Goal: Communication & Community: Participate in discussion

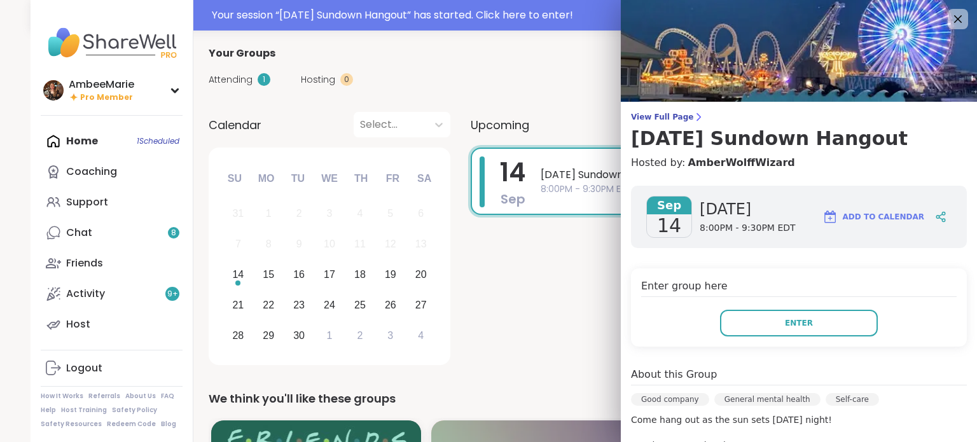
click at [810, 321] on button "Enter" at bounding box center [799, 323] width 158 height 27
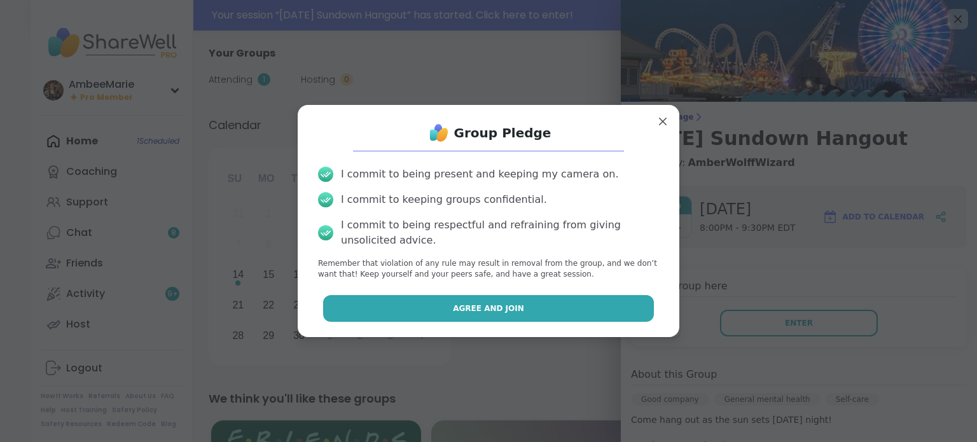
click at [550, 305] on button "Agree and Join" at bounding box center [489, 308] width 332 height 27
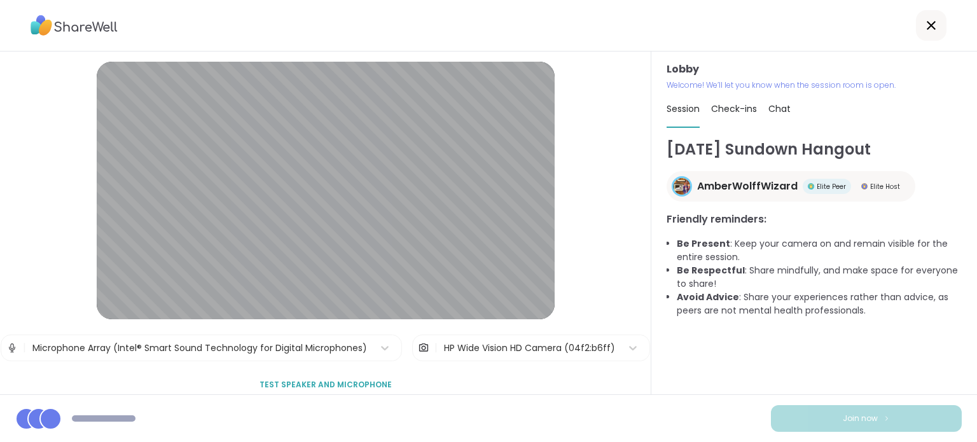
click at [486, 347] on div "HP Wide Vision HD Camera (04f2:b6ff)" at bounding box center [529, 348] width 171 height 13
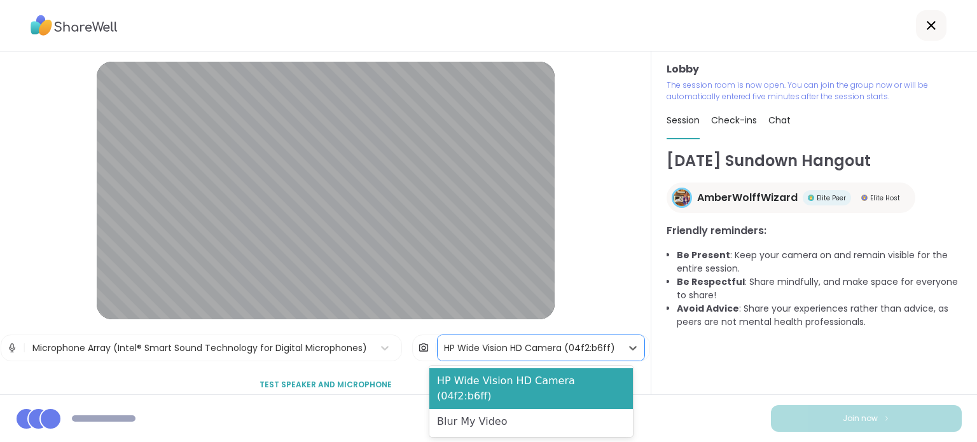
click at [491, 412] on div "Blur My Video" at bounding box center [532, 421] width 204 height 25
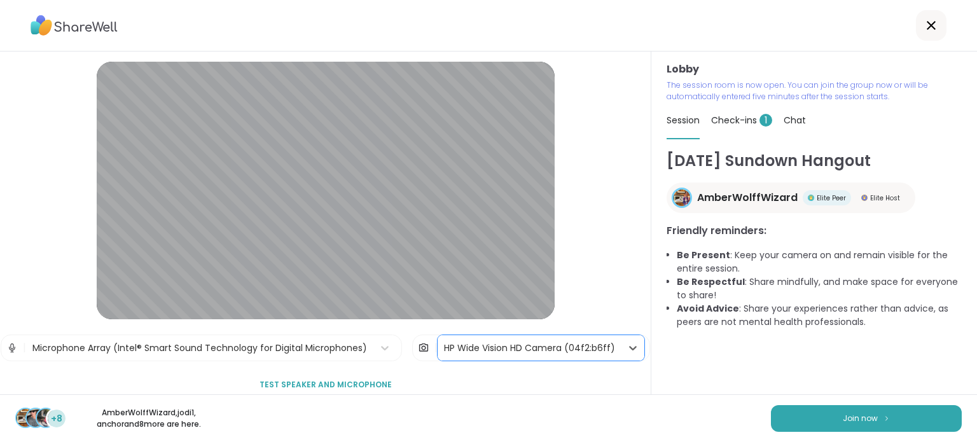
click at [602, 353] on div "HP Wide Vision HD Camera (04f2:b6ff)" at bounding box center [529, 348] width 171 height 13
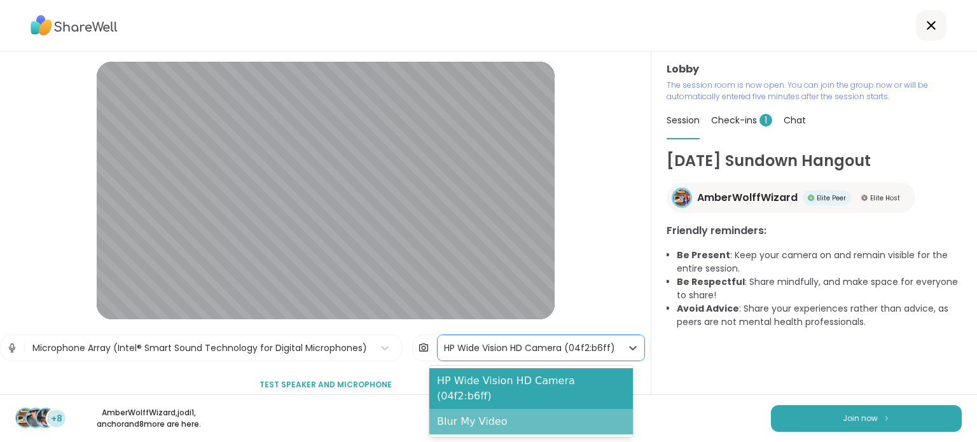
click at [568, 409] on div "Blur My Video" at bounding box center [532, 421] width 204 height 25
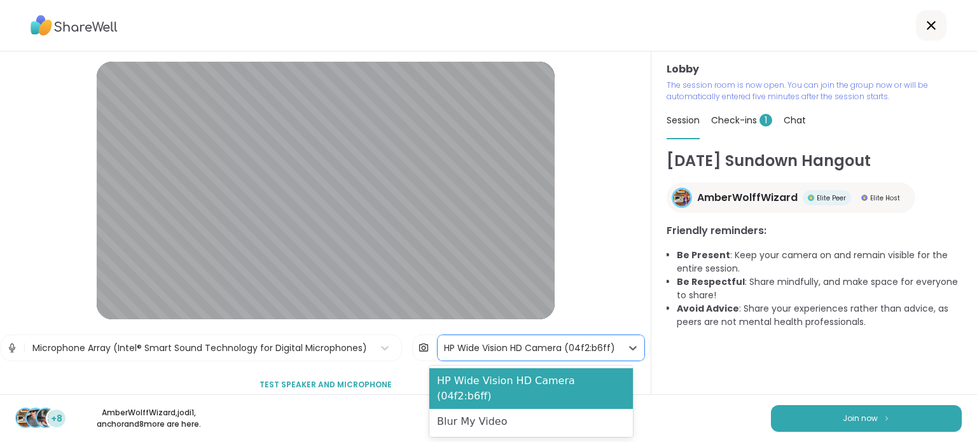
click at [573, 350] on div "HP Wide Vision HD Camera (04f2:b6ff)" at bounding box center [529, 348] width 171 height 13
click at [515, 409] on div "Blur My Video" at bounding box center [532, 421] width 204 height 25
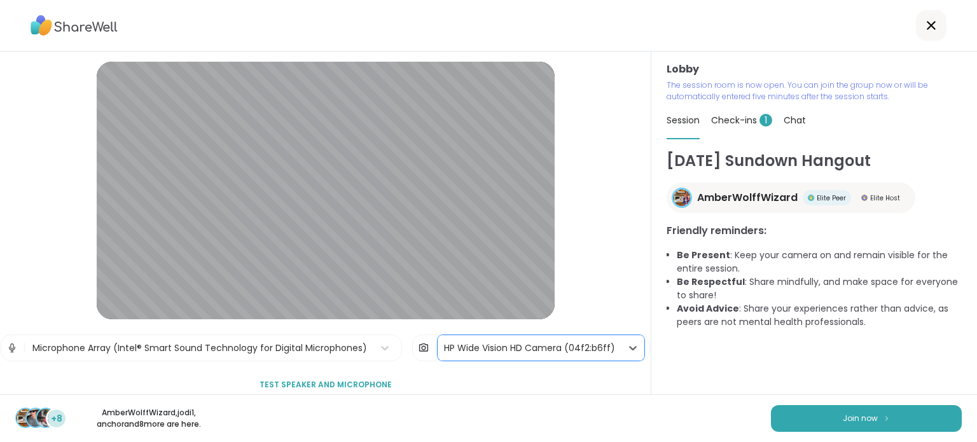
click at [288, 351] on div "Microphone Array (Intel® Smart Sound Technology for Digital Microphones)" at bounding box center [199, 348] width 335 height 13
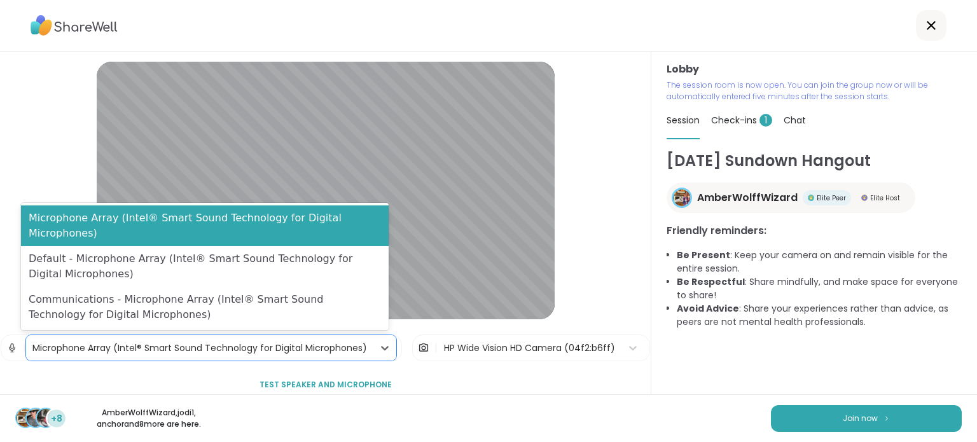
click at [288, 351] on div "Microphone Array (Intel® Smart Sound Technology for Digital Microphones)" at bounding box center [199, 348] width 335 height 13
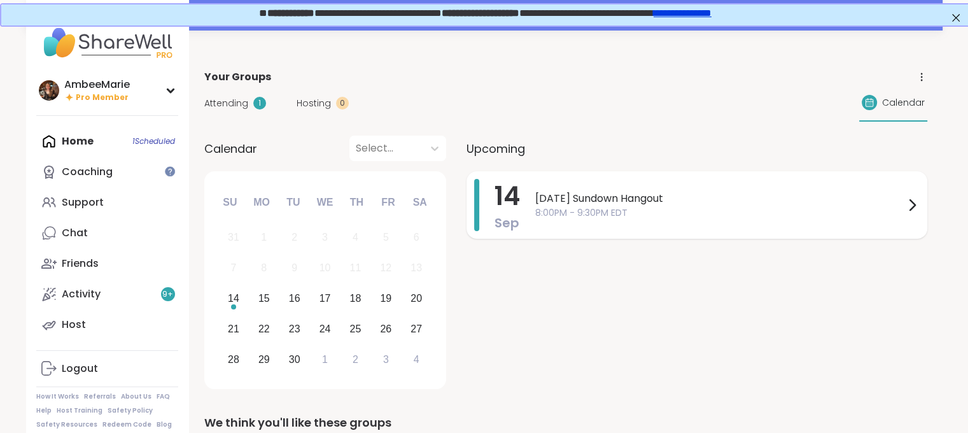
click at [538, 192] on span "[DATE] Sundown Hangout" at bounding box center [719, 198] width 369 height 15
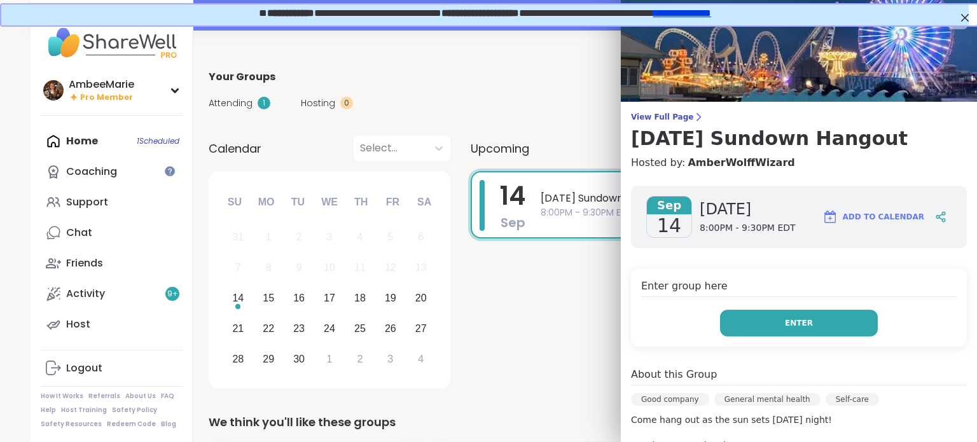
click at [790, 321] on span "Enter" at bounding box center [799, 323] width 28 height 11
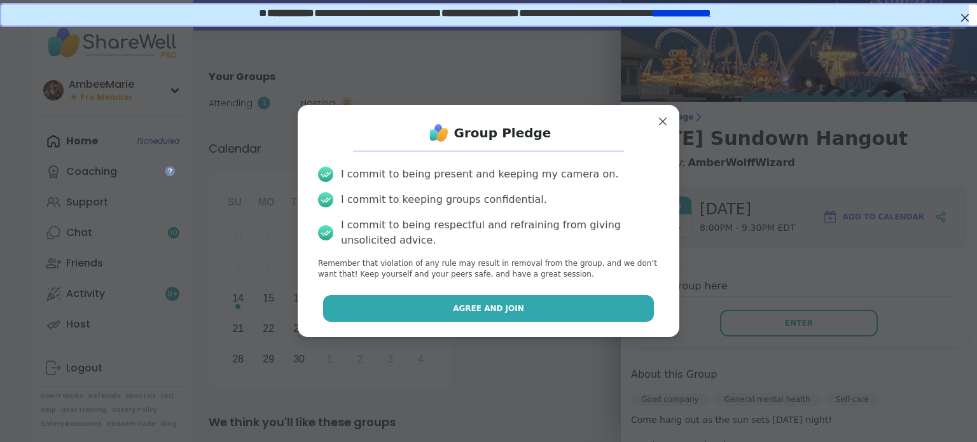
click at [469, 310] on span "Agree and Join" at bounding box center [488, 308] width 71 height 11
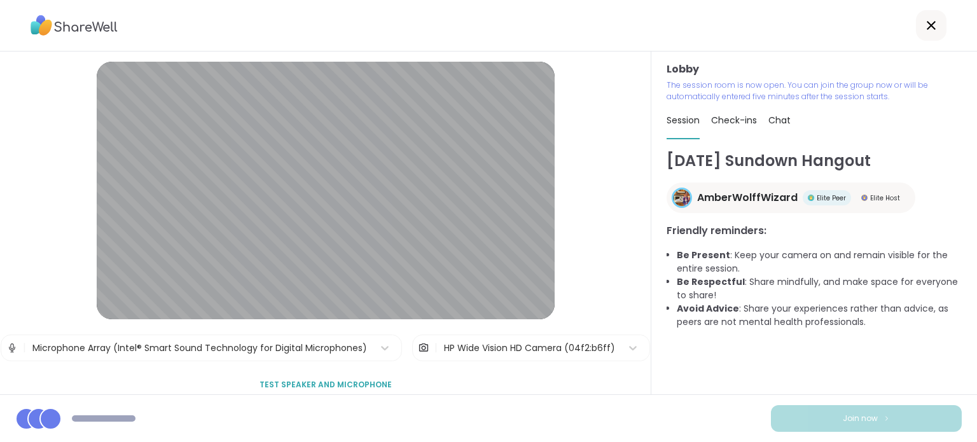
click at [484, 352] on div "HP Wide Vision HD Camera (04f2:b6ff)" at bounding box center [529, 348] width 171 height 13
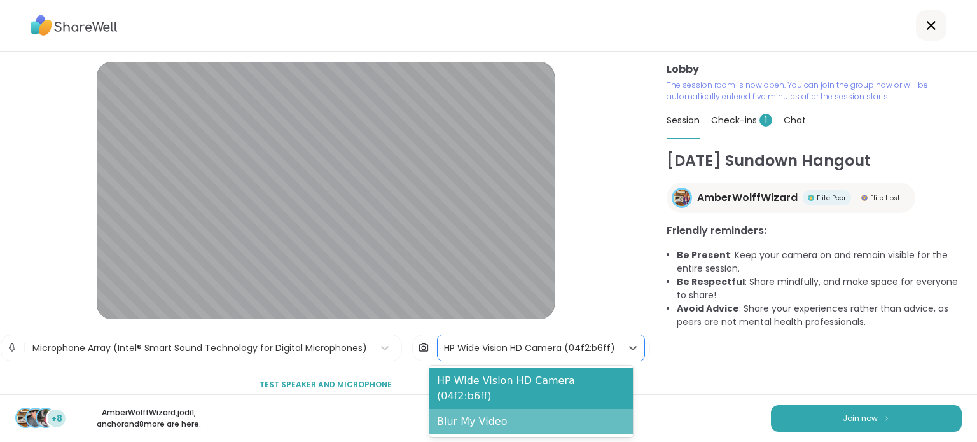
click at [484, 409] on div "Blur My Video" at bounding box center [532, 421] width 204 height 25
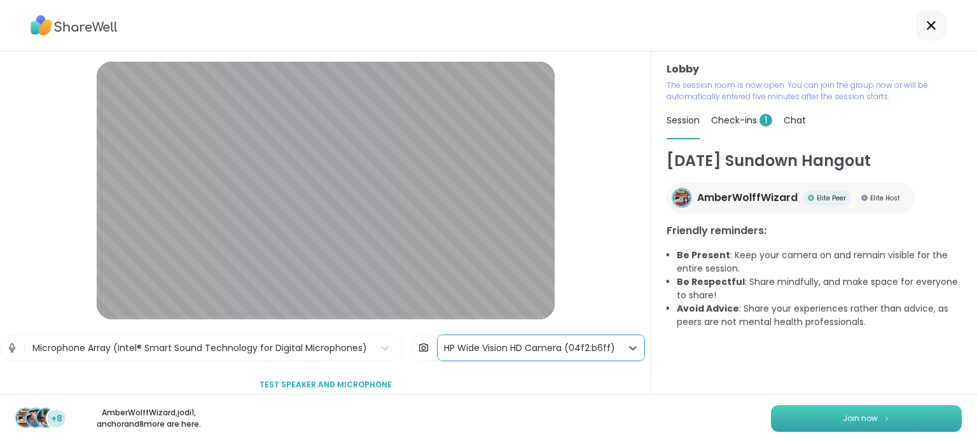
click at [843, 423] on span "Join now" at bounding box center [860, 418] width 35 height 11
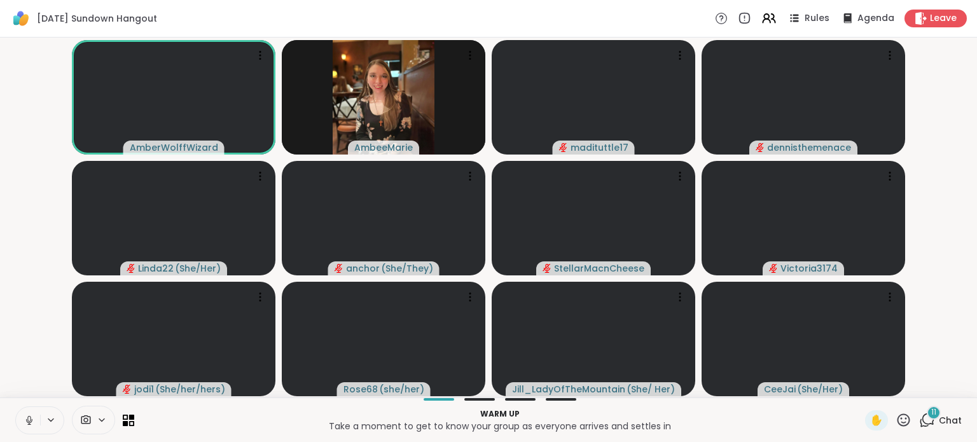
click at [26, 421] on icon at bounding box center [29, 421] width 6 height 4
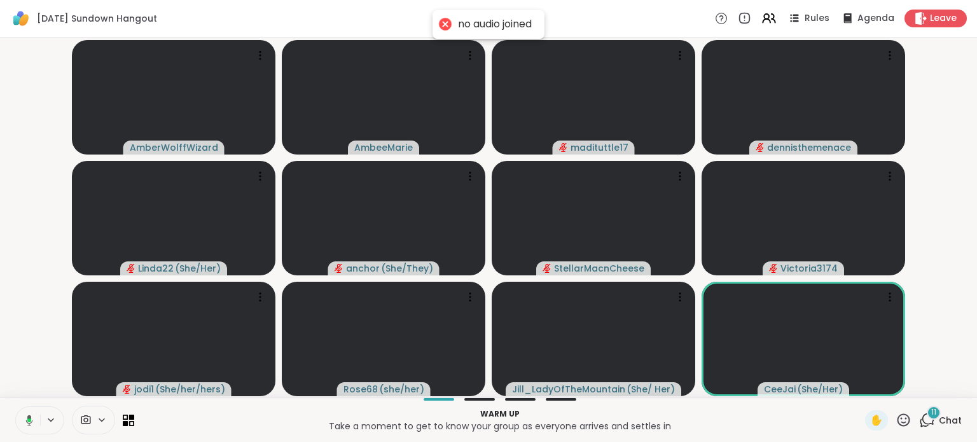
click at [33, 419] on button at bounding box center [27, 420] width 26 height 27
click at [927, 417] on div "11" at bounding box center [934, 413] width 14 height 14
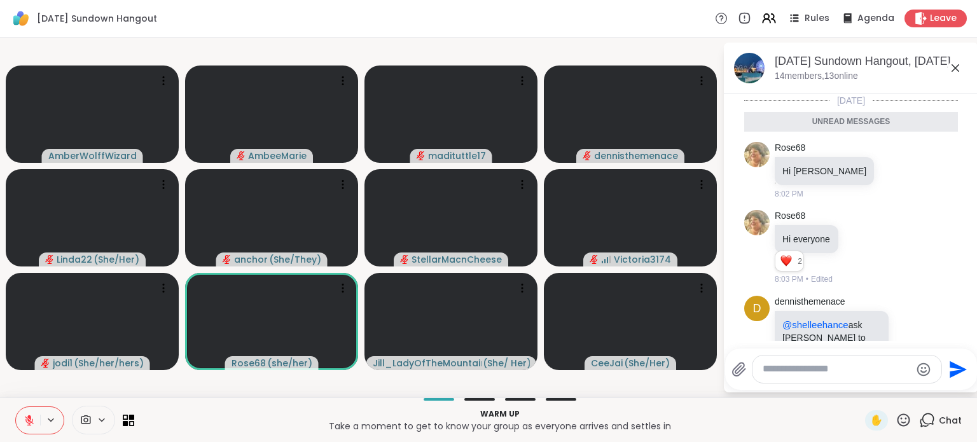
click at [941, 417] on span "Chat" at bounding box center [950, 420] width 23 height 13
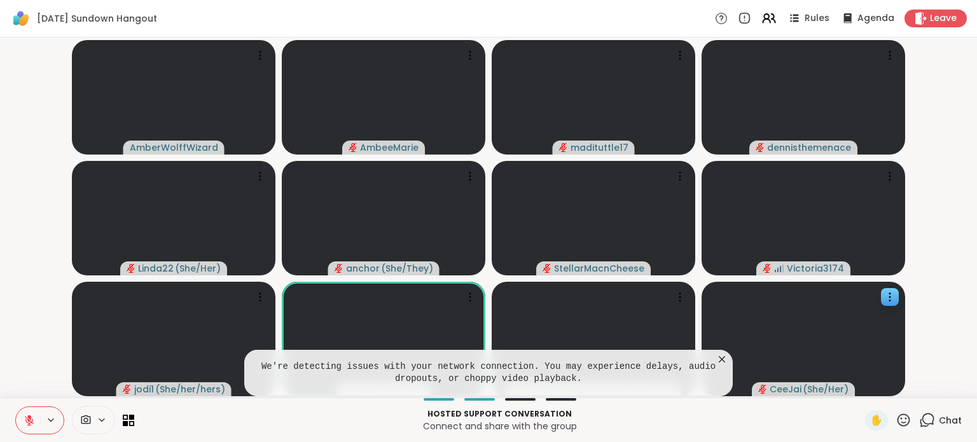
click at [718, 361] on icon at bounding box center [722, 359] width 13 height 13
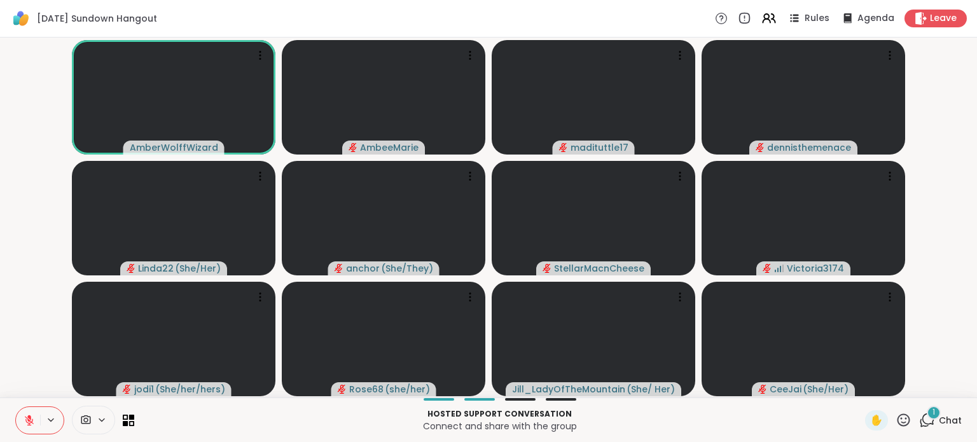
click at [898, 421] on icon at bounding box center [904, 420] width 13 height 13
click at [911, 382] on div "🌟" at bounding box center [922, 387] width 23 height 20
click at [896, 414] on icon at bounding box center [904, 420] width 16 height 16
click at [944, 386] on span "🎉" at bounding box center [950, 386] width 13 height 15
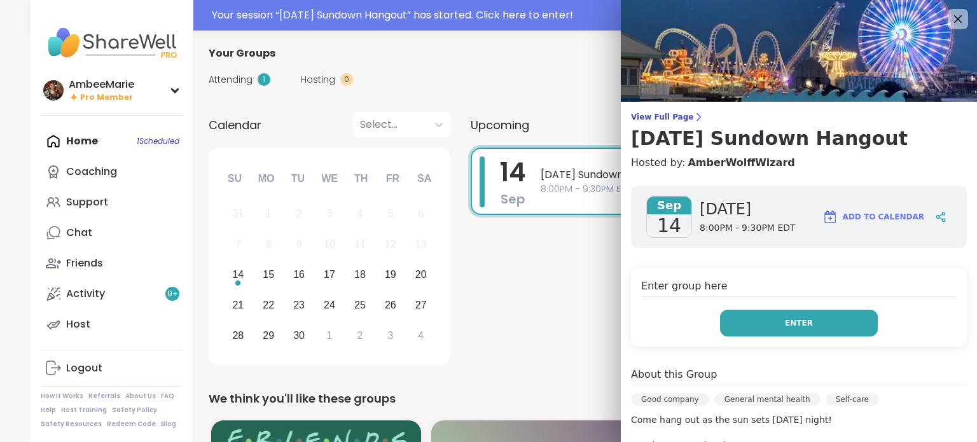
click at [767, 315] on button "Enter" at bounding box center [799, 323] width 158 height 27
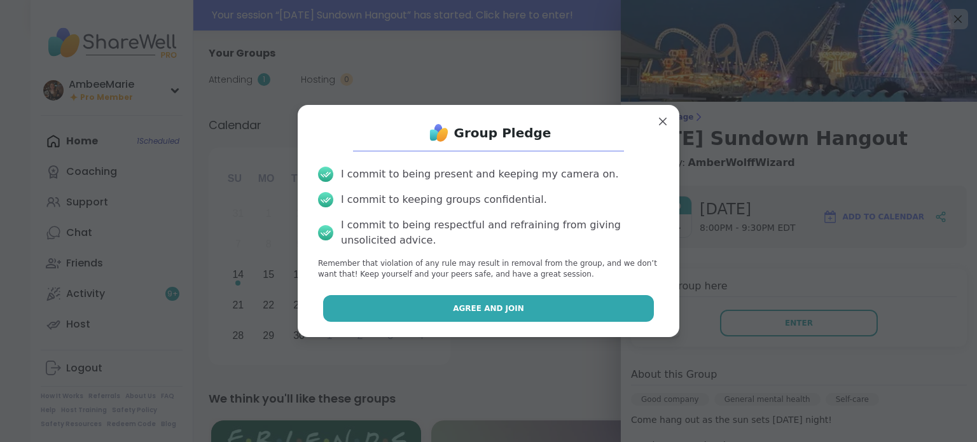
click at [566, 299] on button "Agree and Join" at bounding box center [489, 308] width 332 height 27
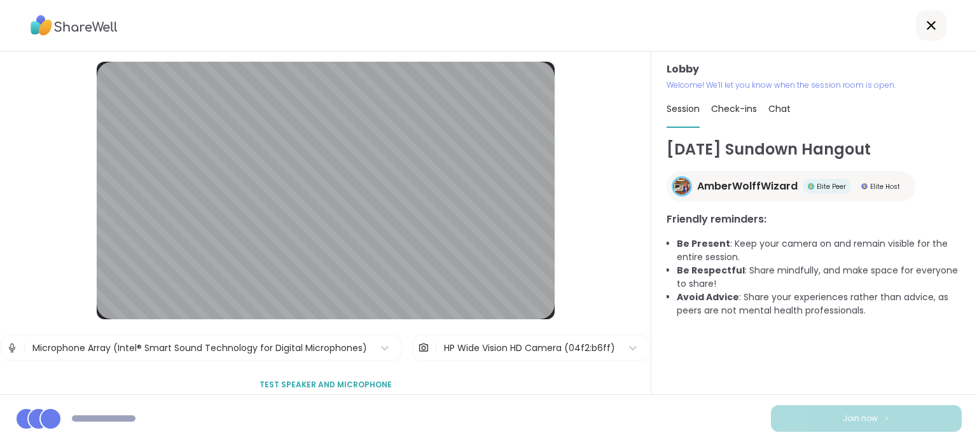
click at [458, 343] on div "HP Wide Vision HD Camera (04f2:b6ff)" at bounding box center [529, 348] width 171 height 13
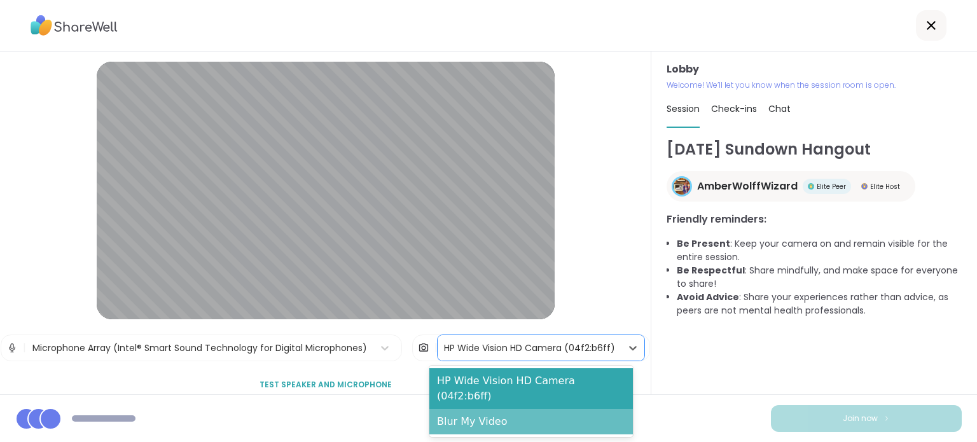
click at [480, 409] on div "Blur My Video" at bounding box center [532, 421] width 204 height 25
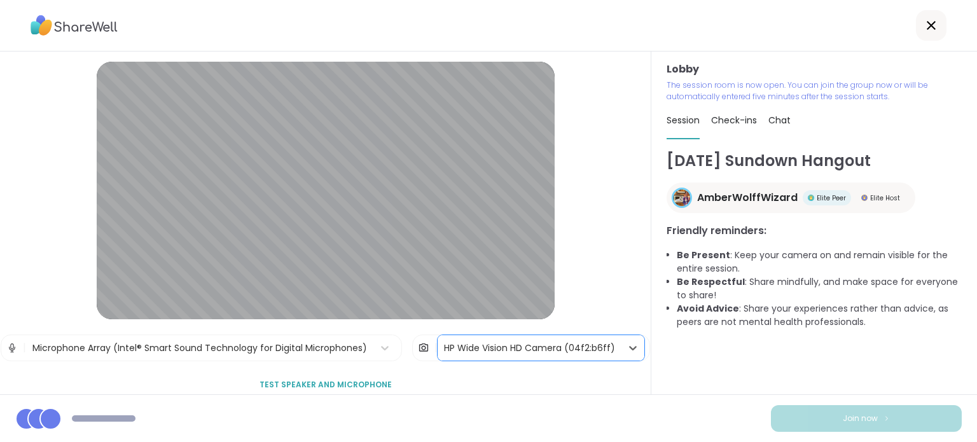
click at [569, 348] on div "HP Wide Vision HD Camera (04f2:b6ff)" at bounding box center [529, 348] width 171 height 13
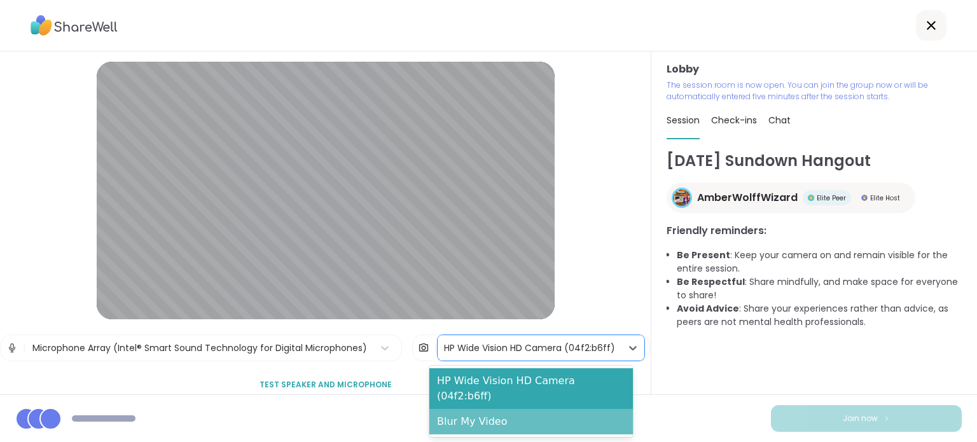
click at [545, 409] on div "Blur My Video" at bounding box center [532, 421] width 204 height 25
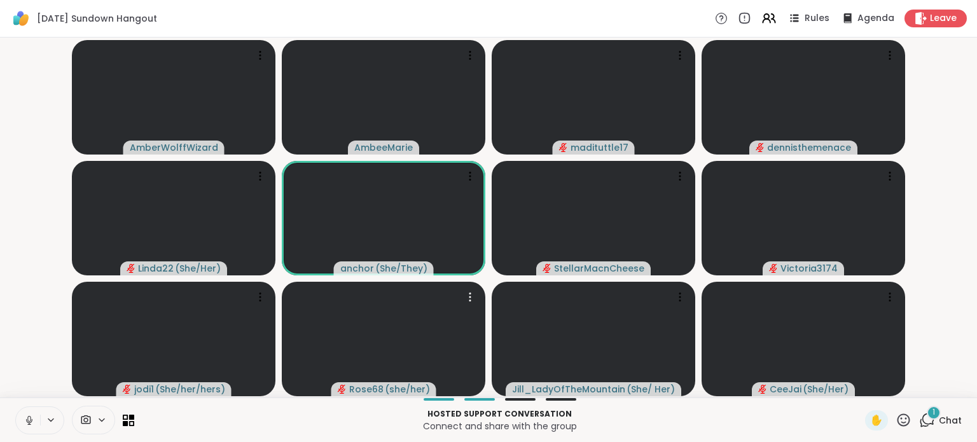
click at [32, 416] on icon at bounding box center [29, 420] width 11 height 11
click at [97, 422] on icon at bounding box center [102, 420] width 10 height 11
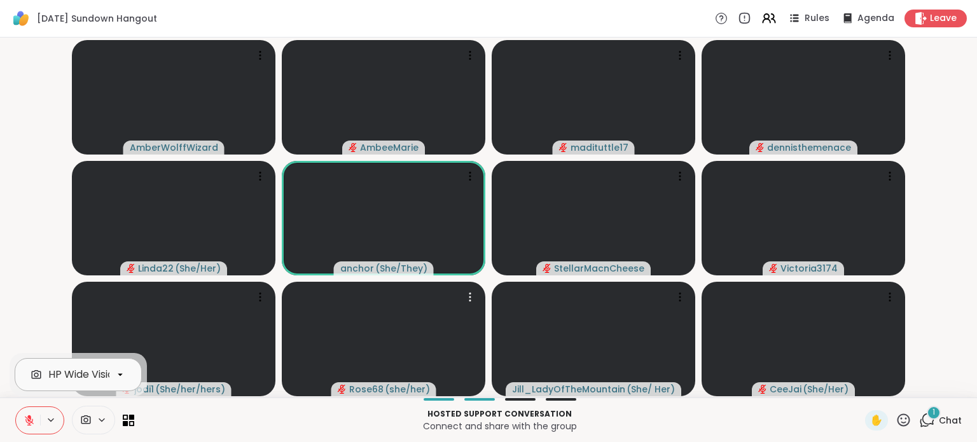
click at [103, 379] on div "HP Wide Vision HD Camera" at bounding box center [114, 374] width 133 height 15
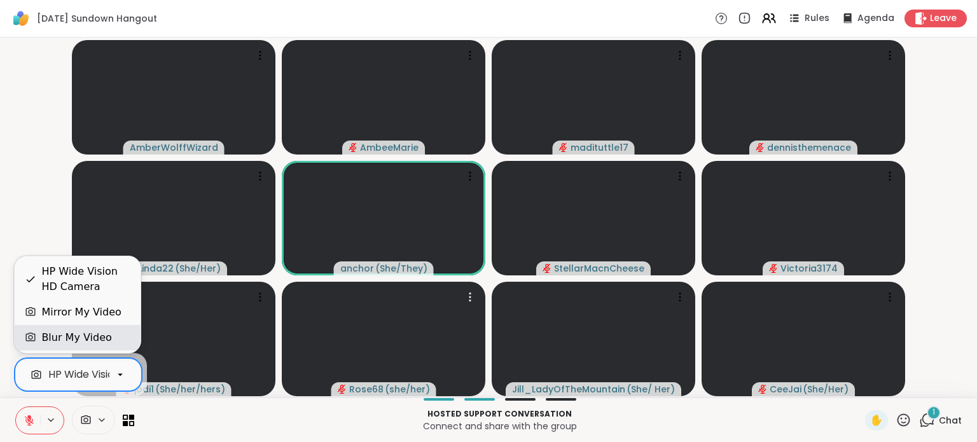
click at [102, 339] on div "Blur My Video" at bounding box center [76, 337] width 70 height 15
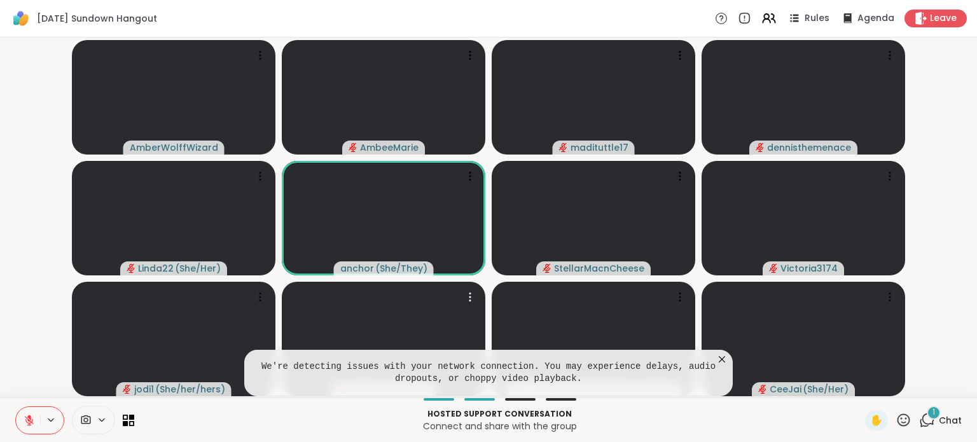
click at [31, 270] on video-player-container "AmberWolffWizard AmbeeMarie madituttle17 dennisthemenace Linda22 ( She/Her ) an…" at bounding box center [489, 218] width 962 height 350
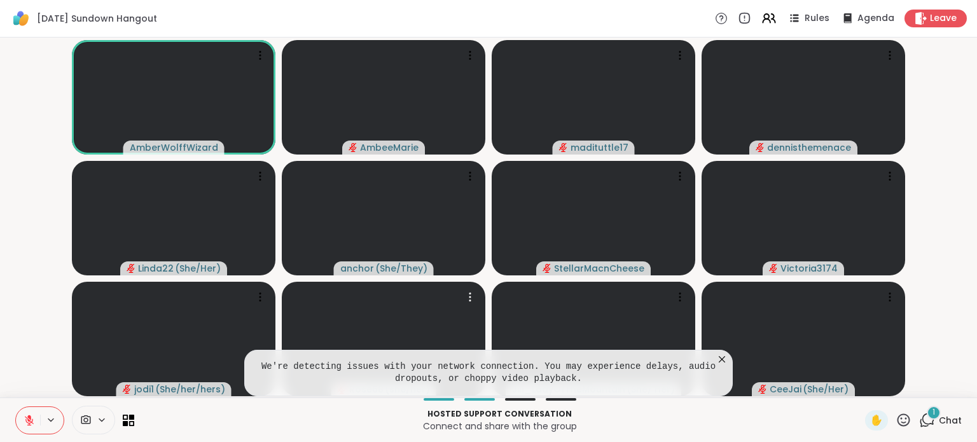
click at [723, 357] on icon at bounding box center [722, 359] width 13 height 13
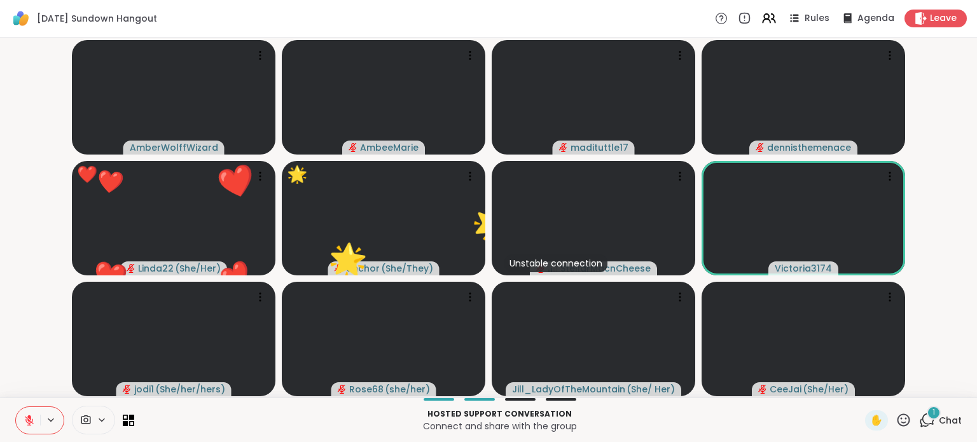
click at [897, 424] on icon at bounding box center [904, 420] width 16 height 16
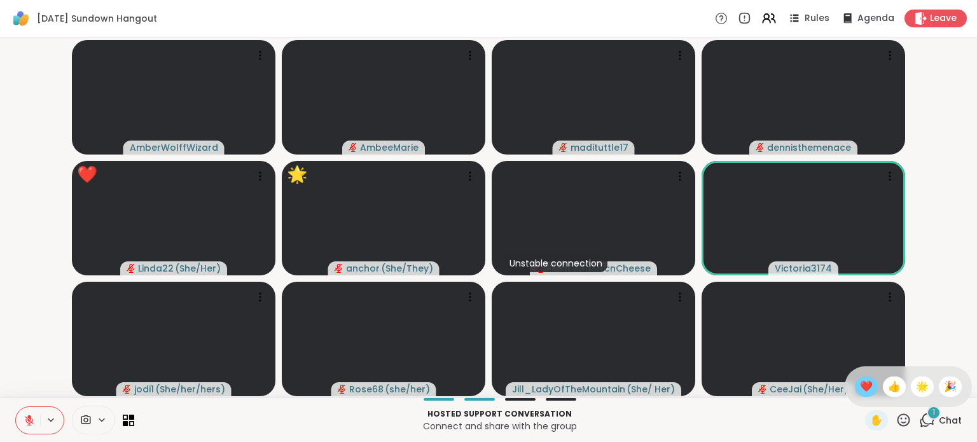
click at [860, 394] on span "❤️" at bounding box center [866, 386] width 13 height 15
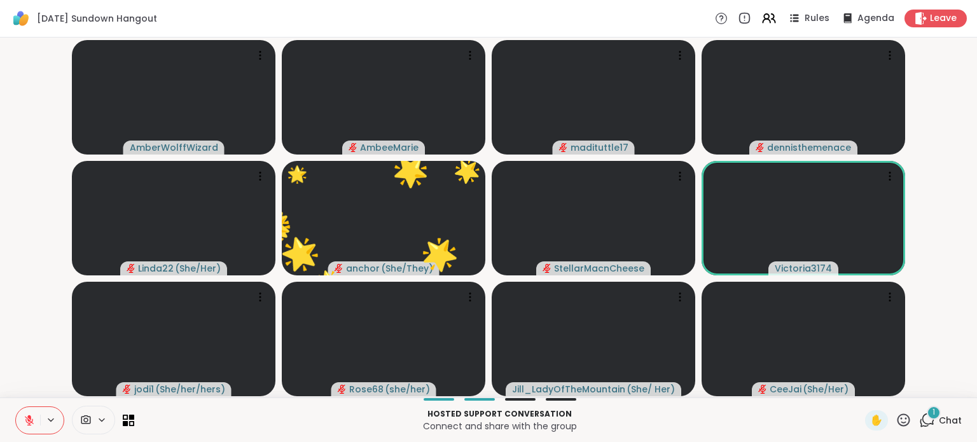
click at [896, 415] on icon at bounding box center [904, 420] width 16 height 16
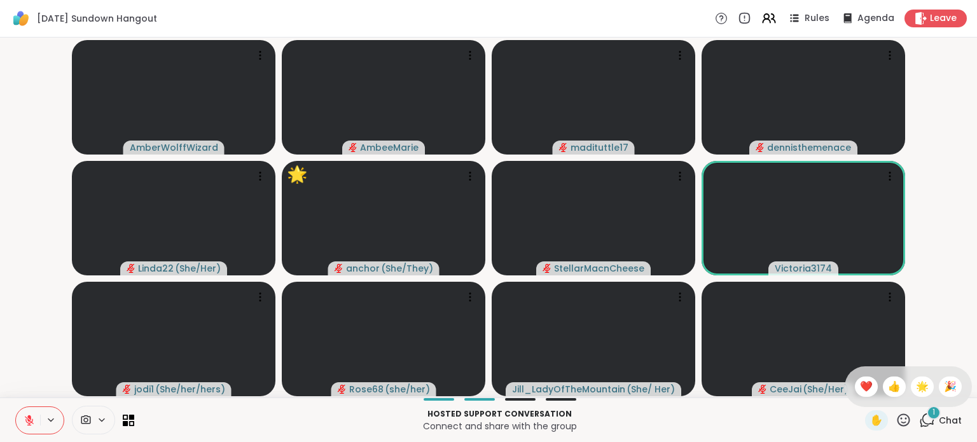
click at [897, 385] on div "✋ ❤️ 👍 🌟 🎉" at bounding box center [908, 387] width 127 height 41
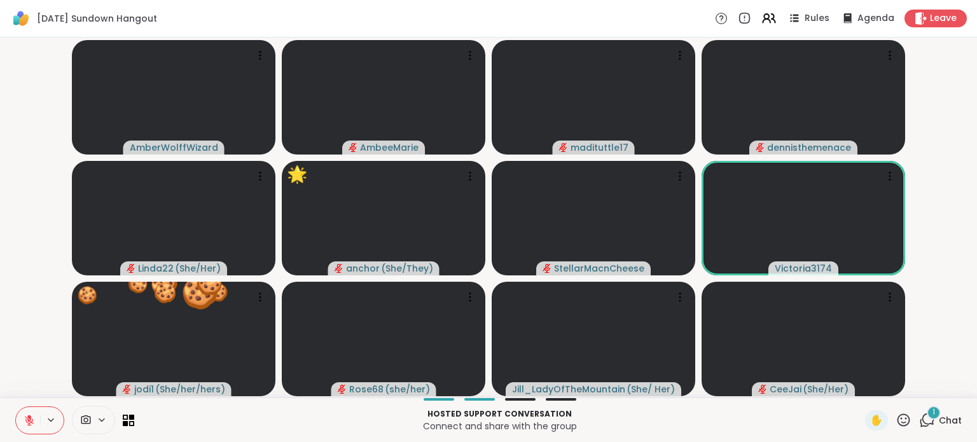
click at [896, 417] on icon at bounding box center [904, 420] width 16 height 16
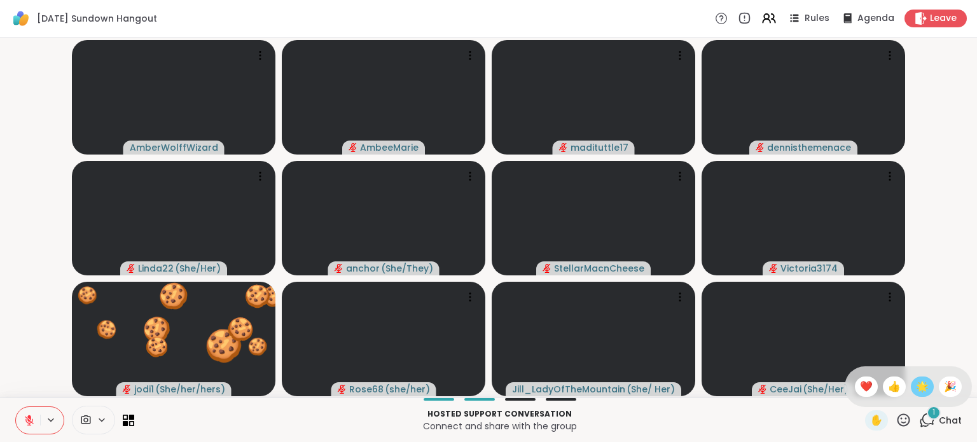
click at [921, 393] on div "🌟" at bounding box center [922, 387] width 23 height 20
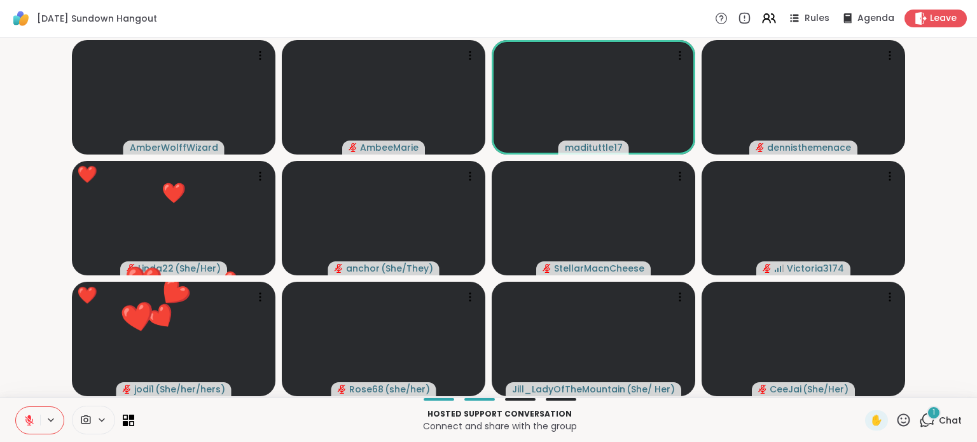
click at [896, 421] on icon at bounding box center [904, 420] width 16 height 16
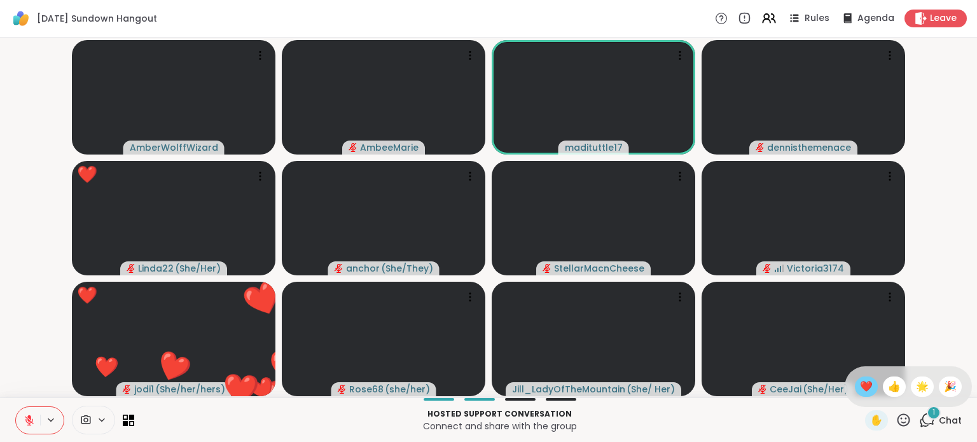
click at [862, 388] on div "❤️" at bounding box center [866, 387] width 23 height 20
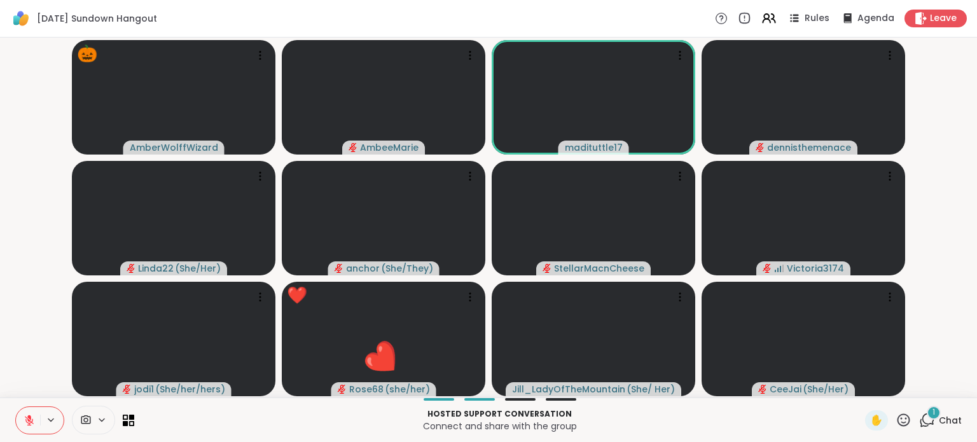
click at [897, 416] on icon at bounding box center [904, 420] width 16 height 16
click at [942, 340] on video-player-container "AmberWolffWizard AmbeeMarie madituttle17 dennisthemenace Linda22 ( She/Her ) an…" at bounding box center [489, 218] width 962 height 350
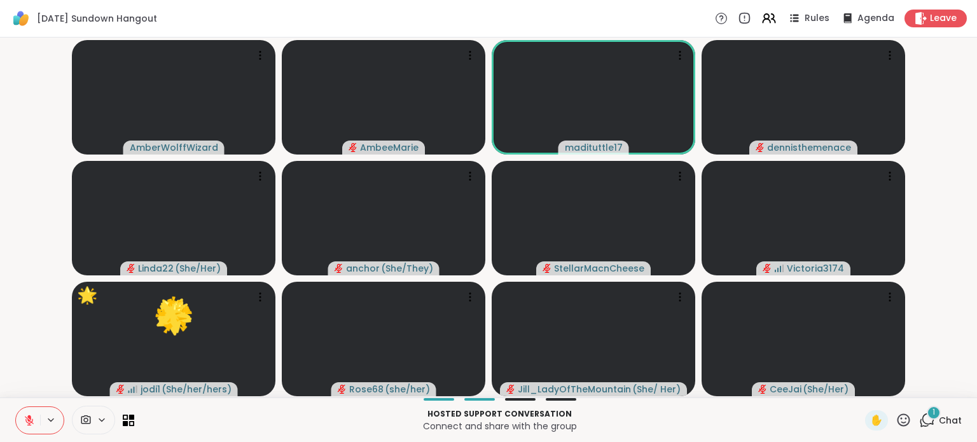
click at [896, 419] on icon at bounding box center [904, 420] width 16 height 16
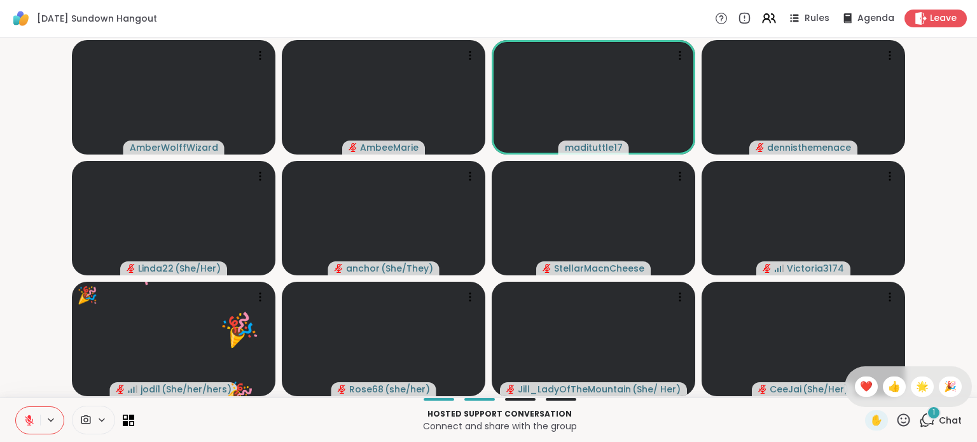
drag, startPoint x: 906, startPoint y: 381, endPoint x: 917, endPoint y: 378, distance: 11.3
click at [916, 382] on span "🌟" at bounding box center [922, 386] width 13 height 15
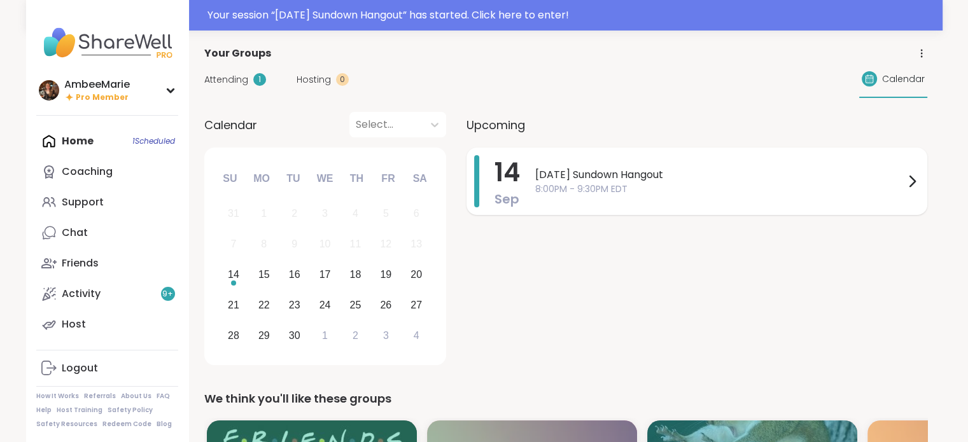
click at [647, 202] on div "Sunday Sundown Hangout 8:00PM - 9:30PM EDT" at bounding box center [727, 181] width 384 height 52
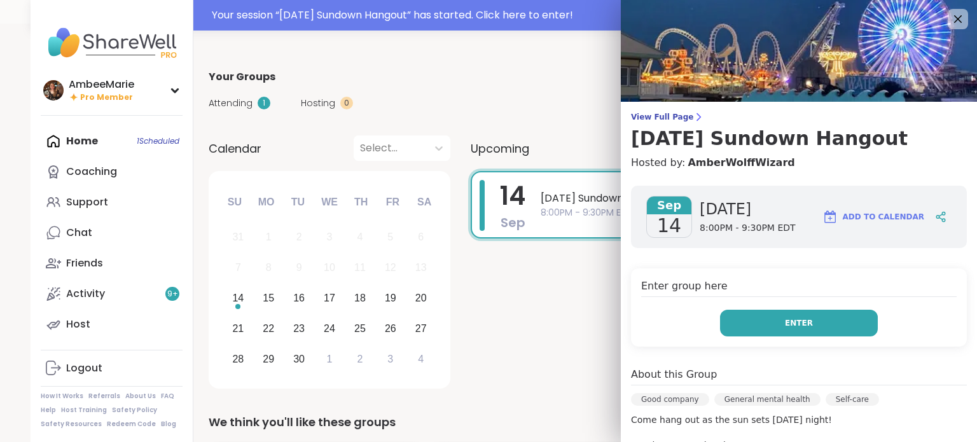
click at [774, 333] on button "Enter" at bounding box center [799, 323] width 158 height 27
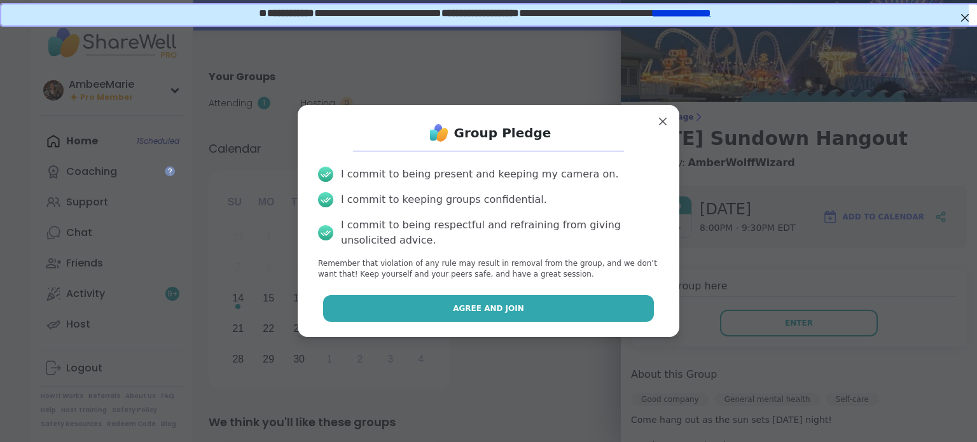
click at [548, 321] on div "Group Pledge I commit to being present and keeping my camera on. I commit to ke…" at bounding box center [488, 220] width 361 height 211
click at [543, 316] on button "Agree and Join" at bounding box center [489, 308] width 332 height 27
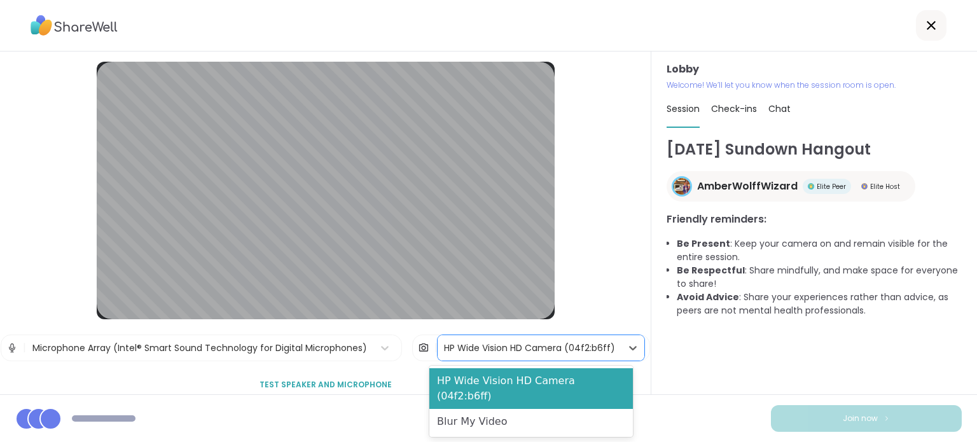
click at [455, 346] on div "HP Wide Vision HD Camera (04f2:b6ff)" at bounding box center [529, 348] width 171 height 13
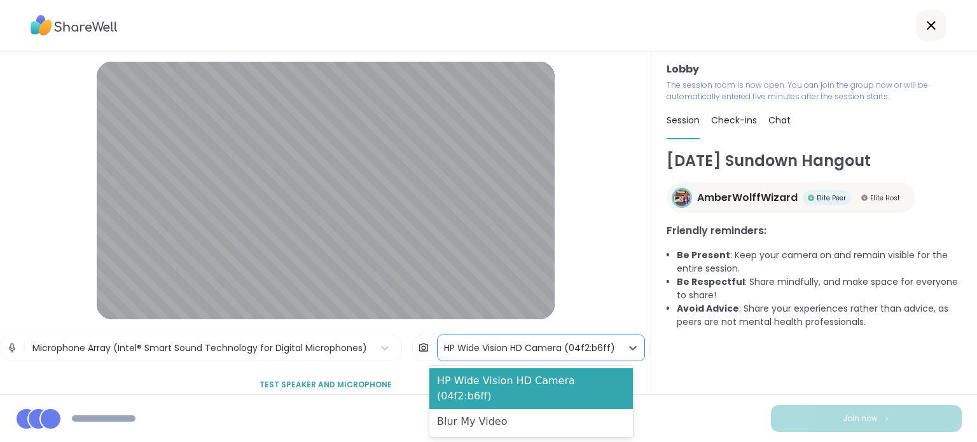
click at [476, 409] on div "Blur My Video" at bounding box center [532, 421] width 204 height 25
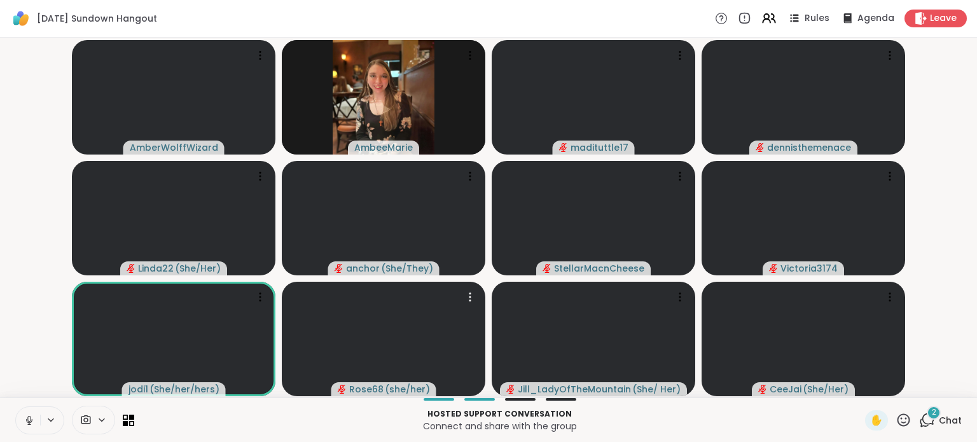
click at [27, 419] on icon at bounding box center [29, 420] width 11 height 11
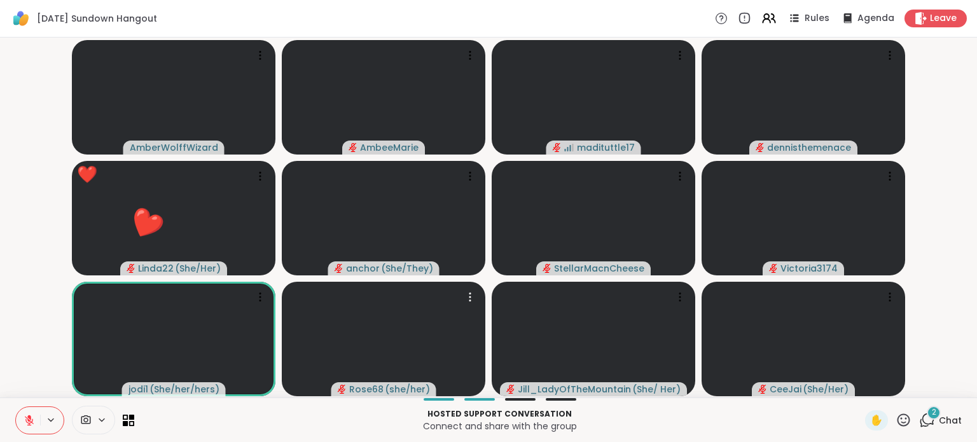
click at [896, 417] on icon at bounding box center [904, 420] width 16 height 16
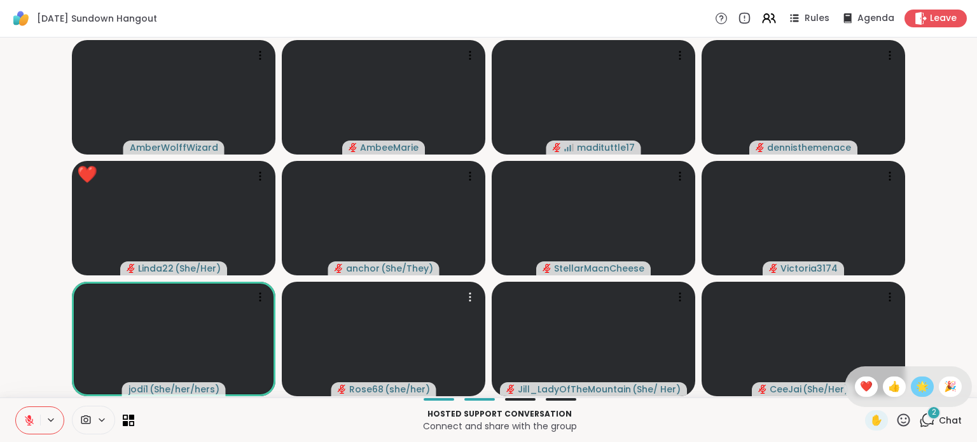
click at [916, 386] on span "🌟" at bounding box center [922, 386] width 13 height 15
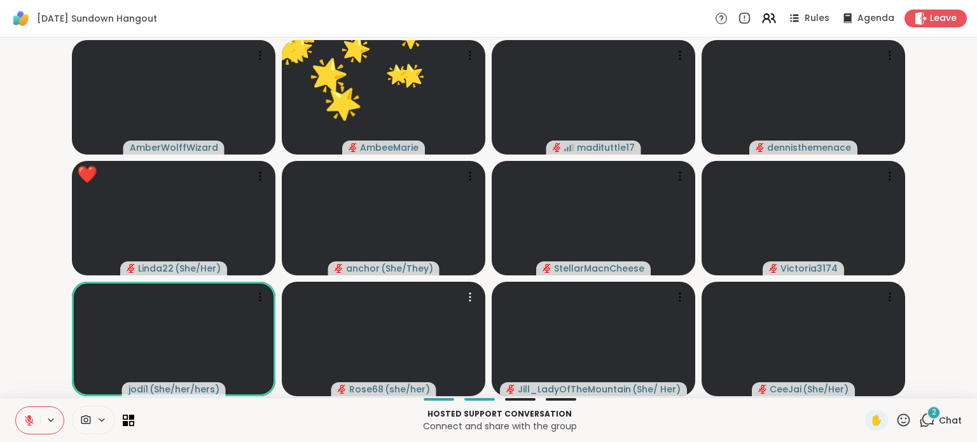
click at [939, 416] on span "Chat" at bounding box center [950, 420] width 23 height 13
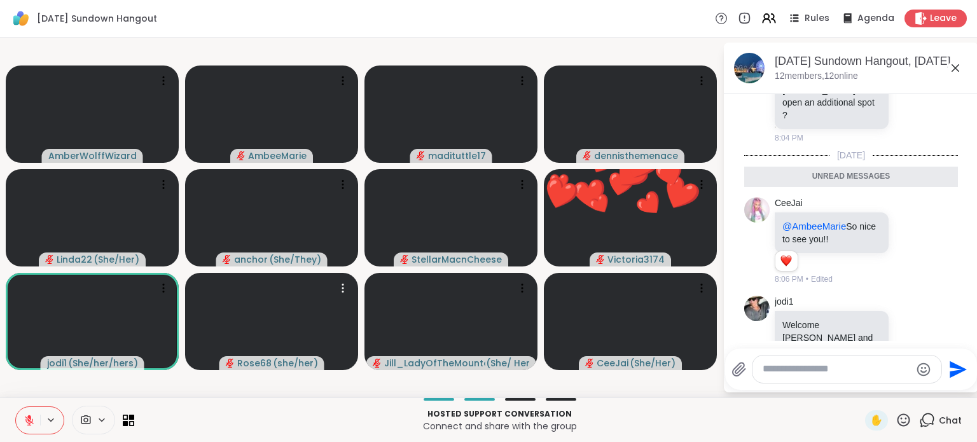
scroll to position [1235, 0]
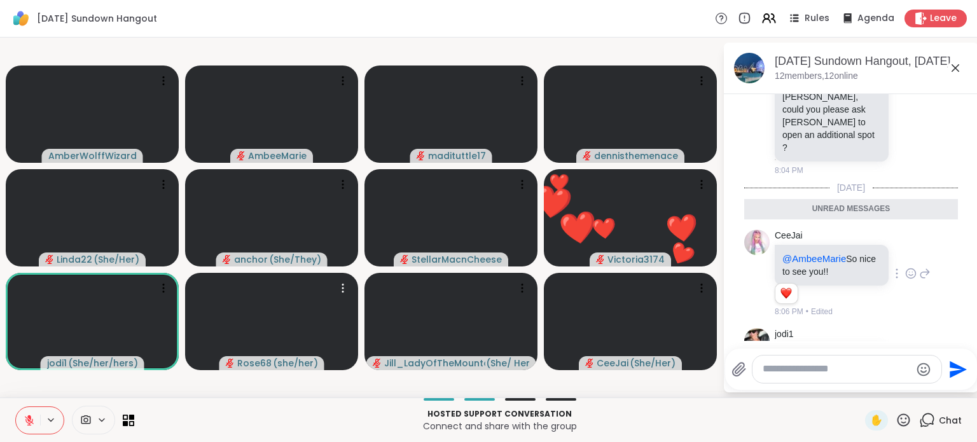
click at [919, 281] on icon at bounding box center [924, 273] width 11 height 15
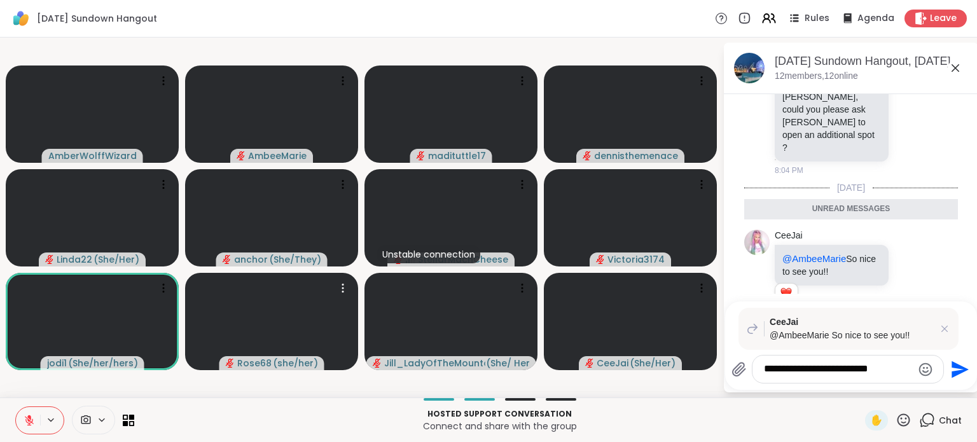
type textarea "**********"
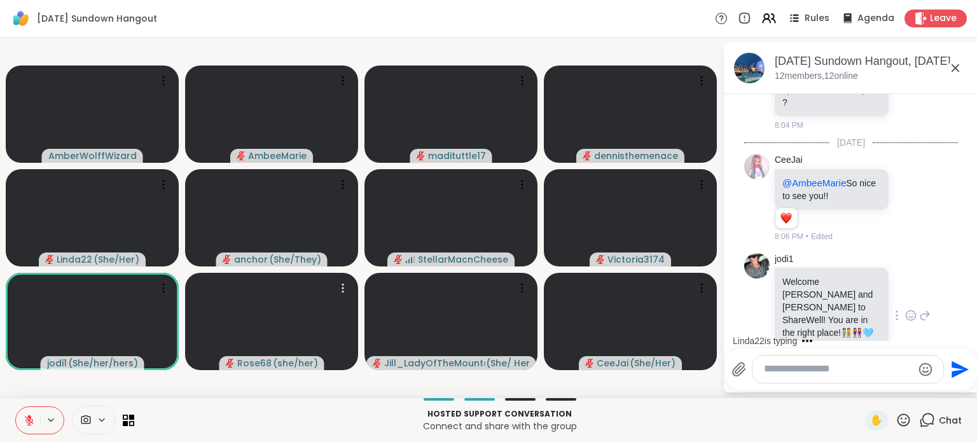
scroll to position [1471, 0]
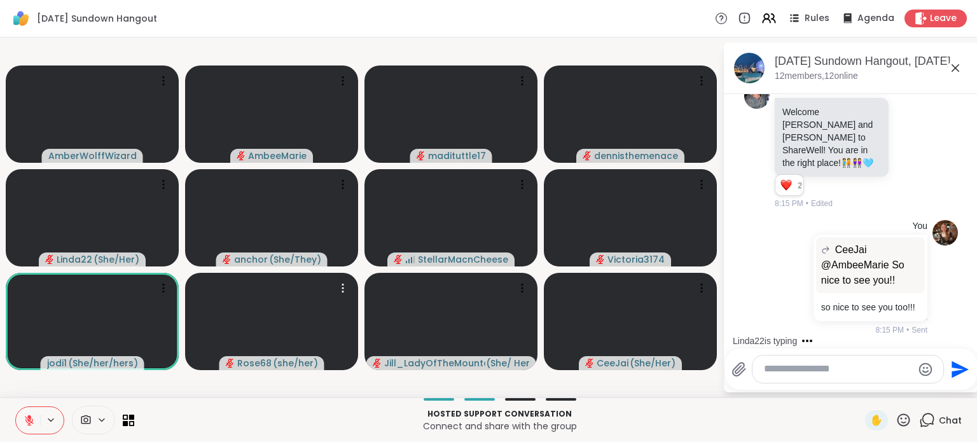
click at [939, 421] on span "Chat" at bounding box center [950, 420] width 23 height 13
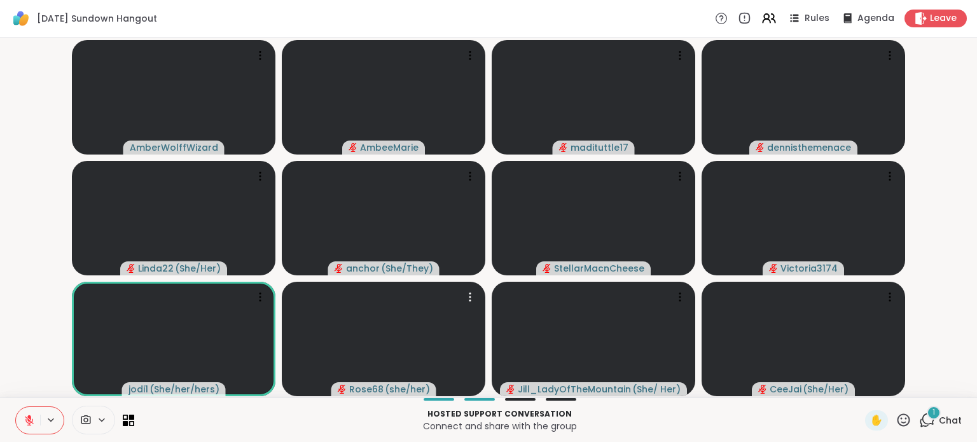
click at [896, 416] on icon at bounding box center [904, 420] width 16 height 16
click at [860, 389] on span "❤️" at bounding box center [866, 386] width 13 height 15
click at [896, 414] on icon at bounding box center [904, 420] width 16 height 16
drag, startPoint x: 861, startPoint y: 388, endPoint x: 927, endPoint y: 383, distance: 66.4
click at [860, 388] on div "❤️" at bounding box center [866, 387] width 23 height 20
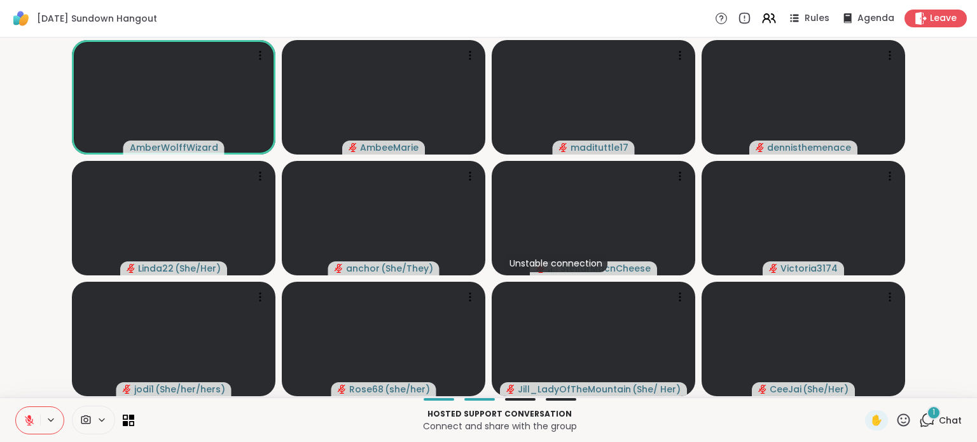
click at [28, 422] on icon at bounding box center [29, 420] width 11 height 11
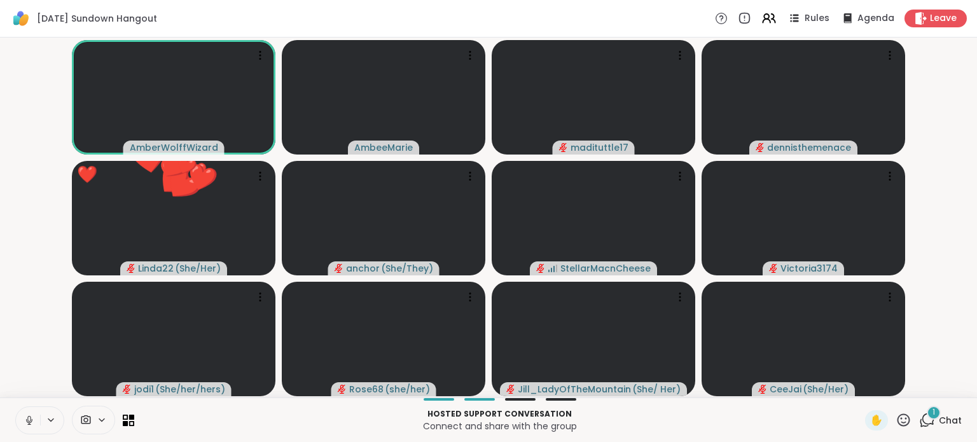
click at [25, 417] on icon at bounding box center [29, 420] width 11 height 11
click at [898, 416] on icon at bounding box center [904, 420] width 13 height 13
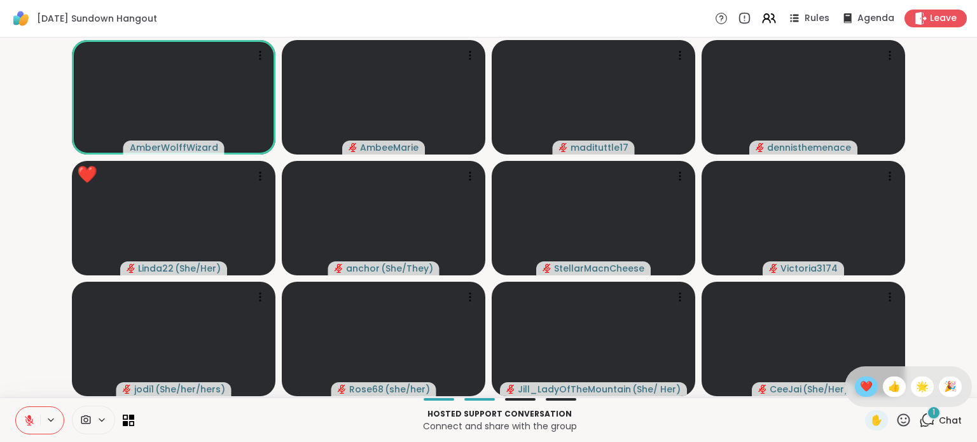
click at [860, 390] on span "❤️" at bounding box center [866, 386] width 13 height 15
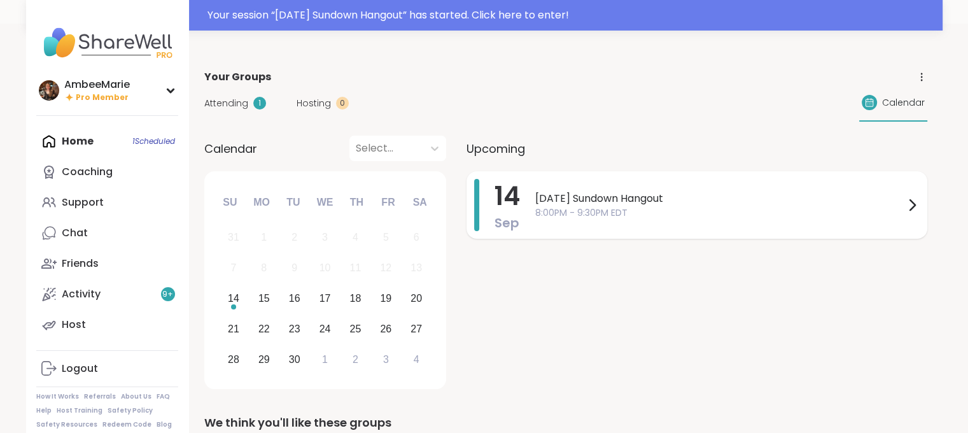
click at [651, 202] on span "[DATE] Sundown Hangout" at bounding box center [719, 198] width 369 height 15
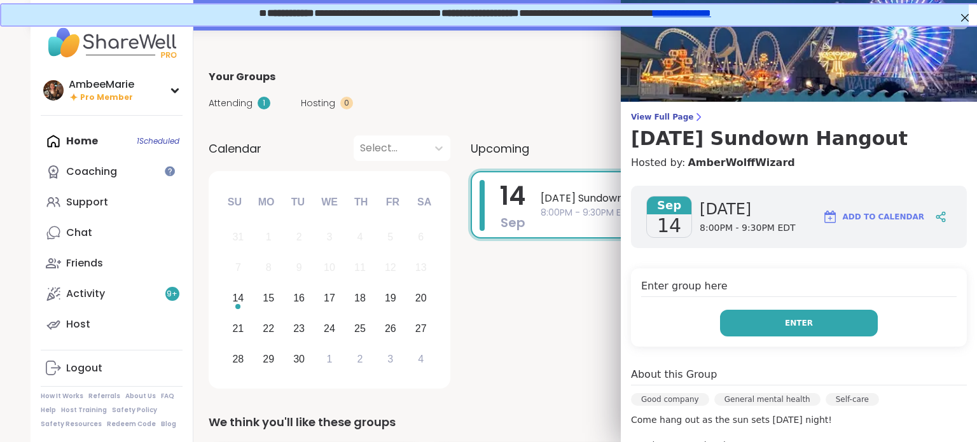
click at [780, 333] on button "Enter" at bounding box center [799, 323] width 158 height 27
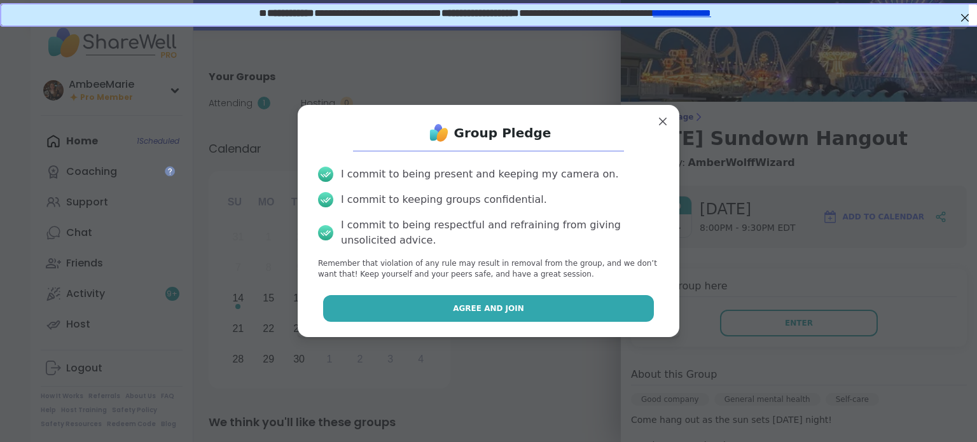
click at [588, 304] on button "Agree and Join" at bounding box center [489, 308] width 332 height 27
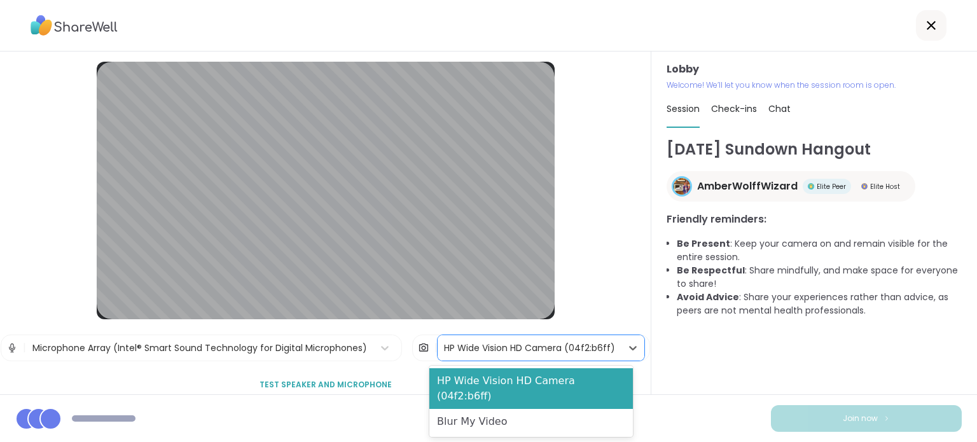
click at [444, 347] on div "HP Wide Vision HD Camera (04f2:b6ff)" at bounding box center [529, 348] width 171 height 13
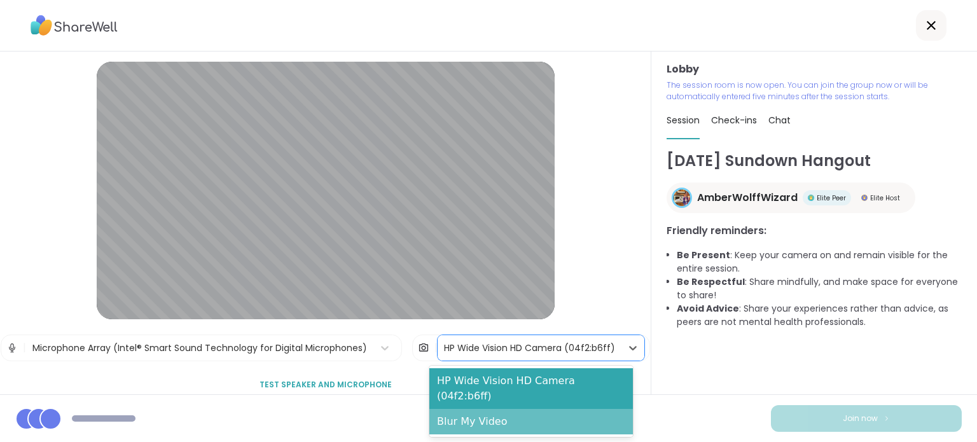
click at [477, 409] on div "Blur My Video" at bounding box center [532, 421] width 204 height 25
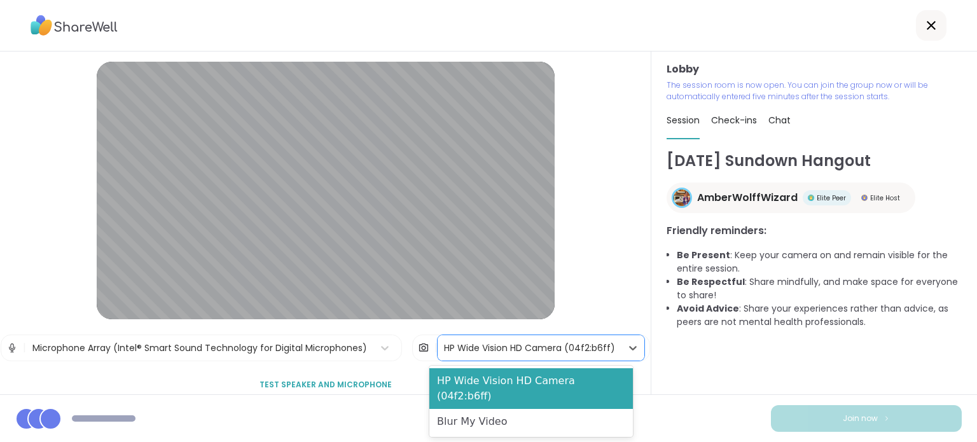
click at [535, 348] on div "HP Wide Vision HD Camera (04f2:b6ff)" at bounding box center [529, 348] width 171 height 13
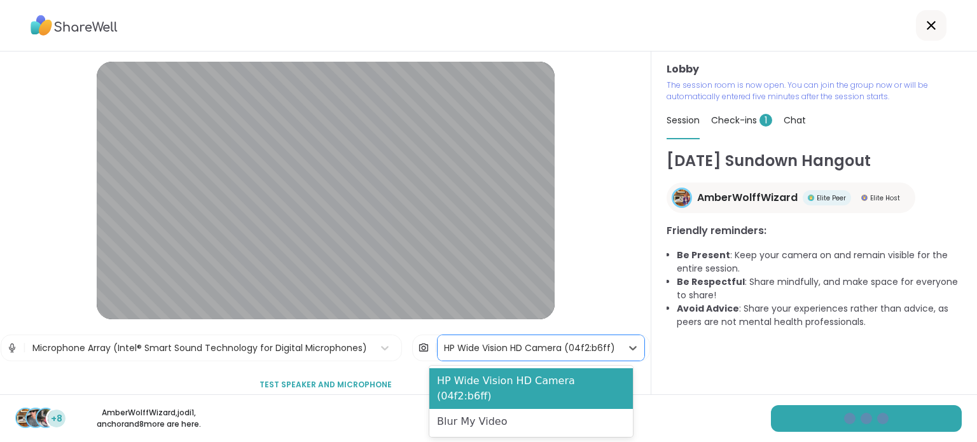
click at [535, 346] on div "HP Wide Vision HD Camera (04f2:b6ff)" at bounding box center [529, 348] width 171 height 13
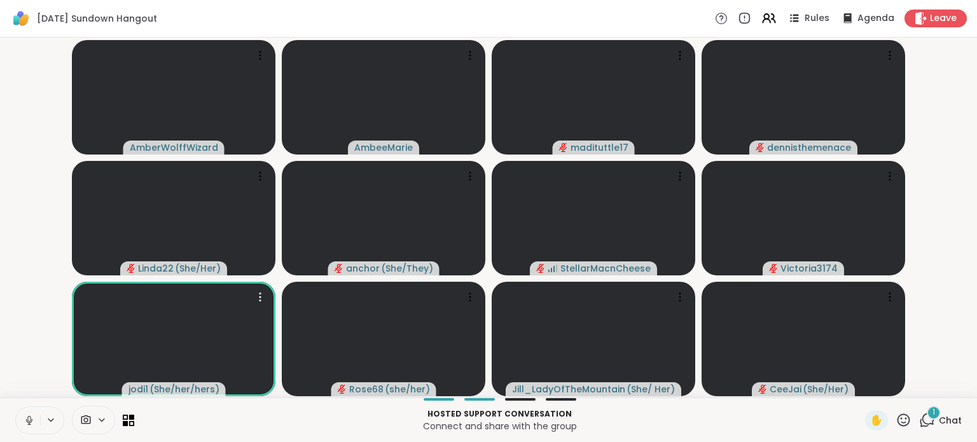
click at [30, 418] on icon at bounding box center [29, 420] width 11 height 11
click at [30, 417] on icon at bounding box center [29, 417] width 4 height 5
click at [29, 416] on icon at bounding box center [29, 420] width 11 height 11
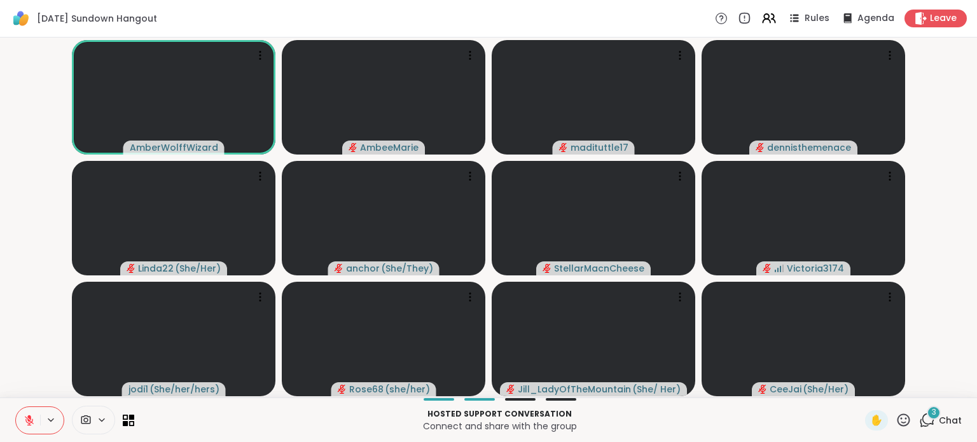
click at [30, 419] on icon at bounding box center [29, 417] width 4 height 5
click at [27, 424] on icon at bounding box center [28, 424] width 3 height 1
click at [27, 424] on icon at bounding box center [29, 420] width 11 height 11
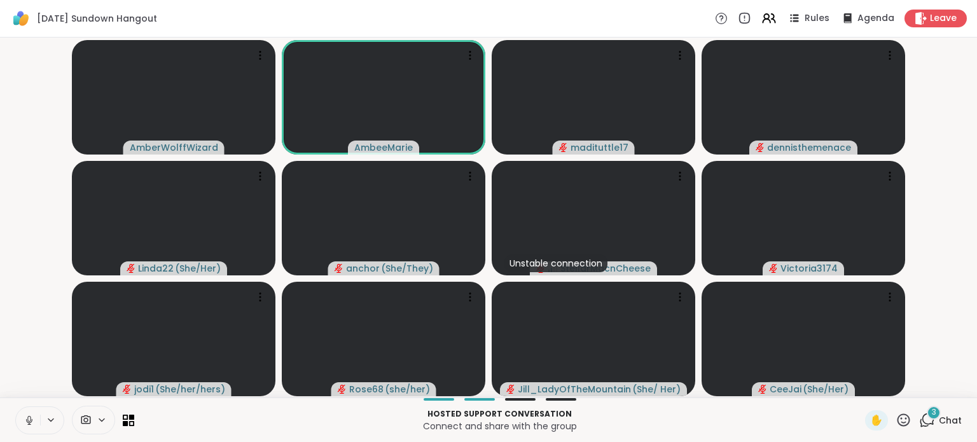
click at [31, 420] on icon at bounding box center [29, 421] width 6 height 4
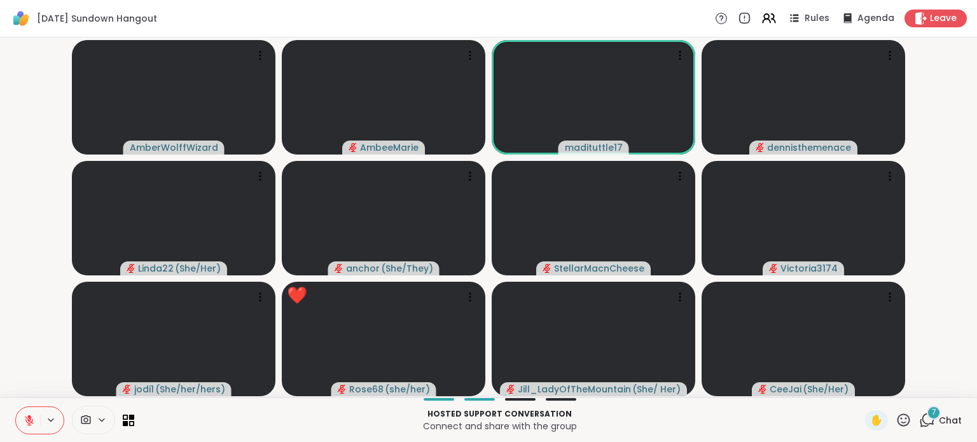
click at [896, 419] on icon at bounding box center [904, 420] width 16 height 16
click at [860, 386] on span "❤️" at bounding box center [866, 386] width 13 height 15
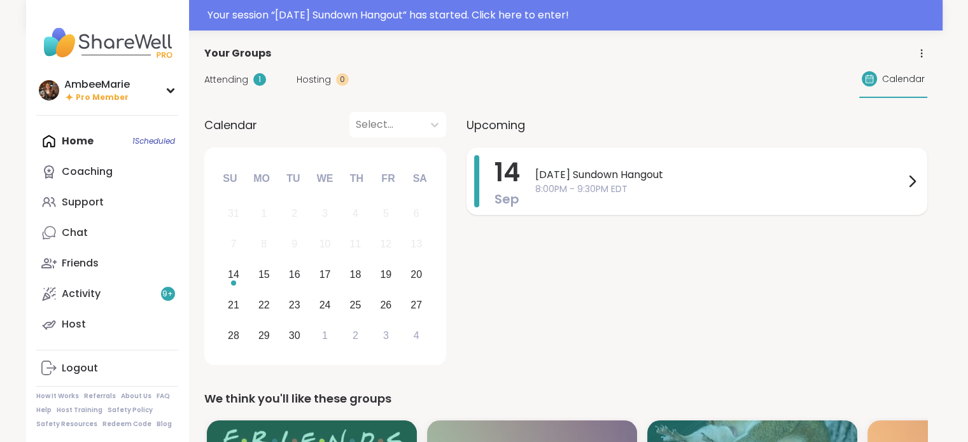
click at [708, 203] on div "[DATE] Sundown Hangout 8:00PM - 9:30PM EDT" at bounding box center [727, 181] width 384 height 52
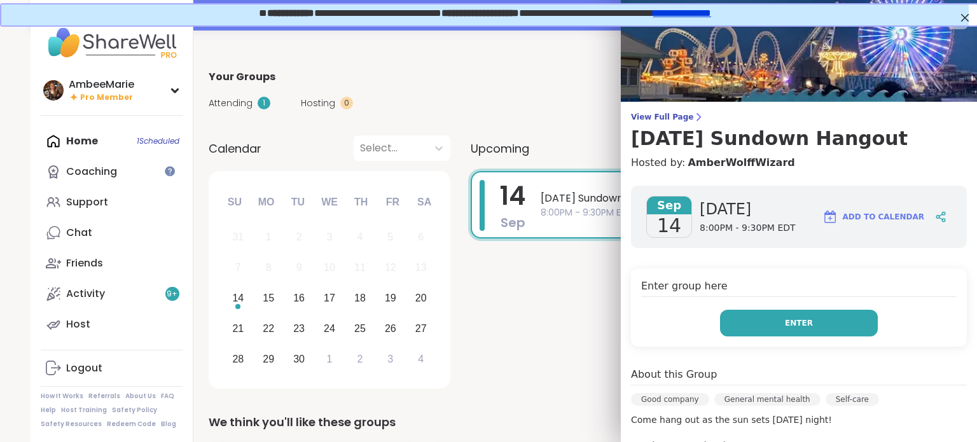
click at [763, 319] on button "Enter" at bounding box center [799, 323] width 158 height 27
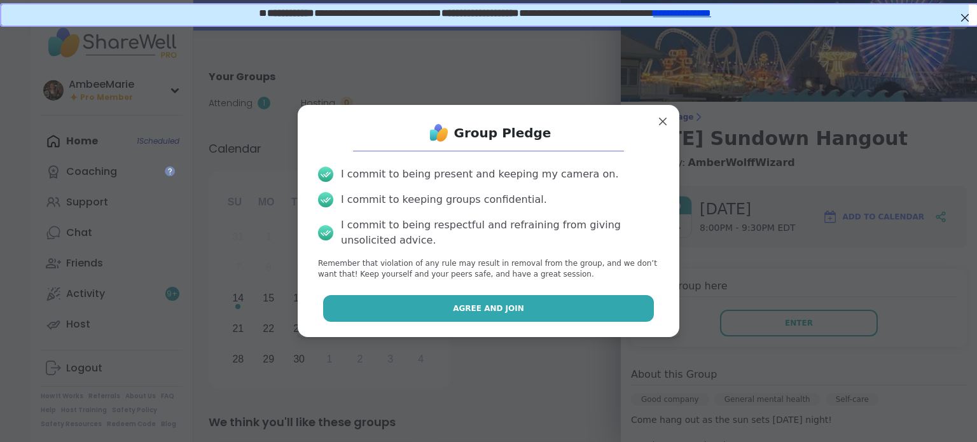
click at [591, 317] on button "Agree and Join" at bounding box center [489, 308] width 332 height 27
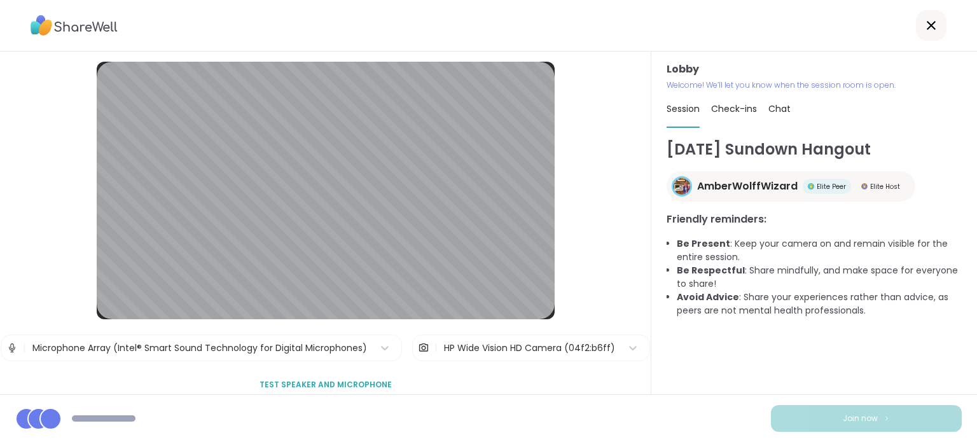
click at [446, 346] on div "HP Wide Vision HD Camera (04f2:b6ff)" at bounding box center [529, 348] width 171 height 13
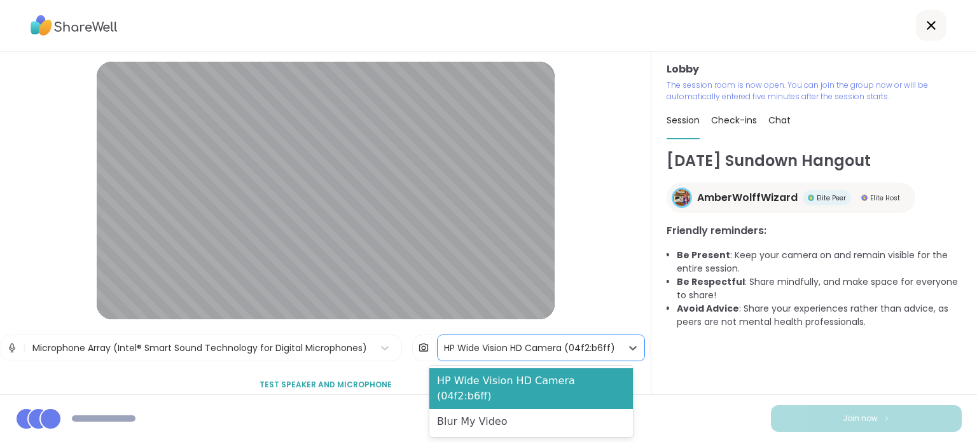
click at [484, 409] on div "Blur My Video" at bounding box center [532, 421] width 204 height 25
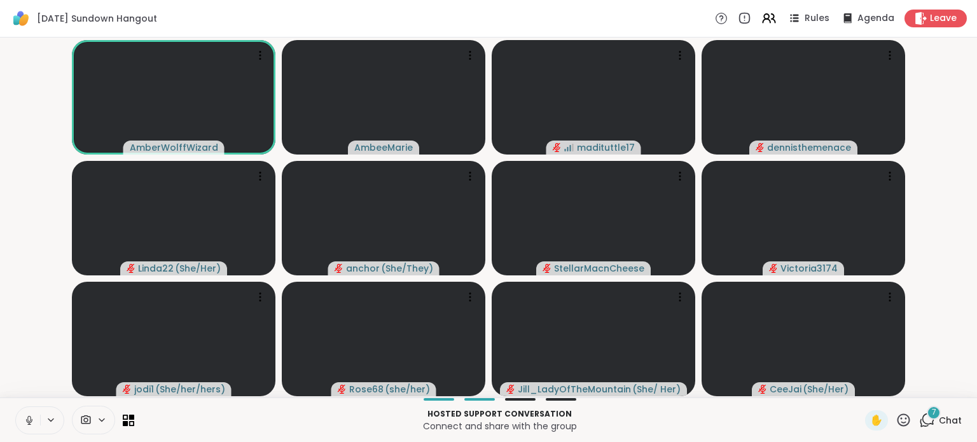
click at [32, 421] on icon at bounding box center [29, 420] width 11 height 11
click at [28, 419] on icon at bounding box center [29, 420] width 9 height 9
click at [95, 418] on span at bounding box center [85, 420] width 24 height 12
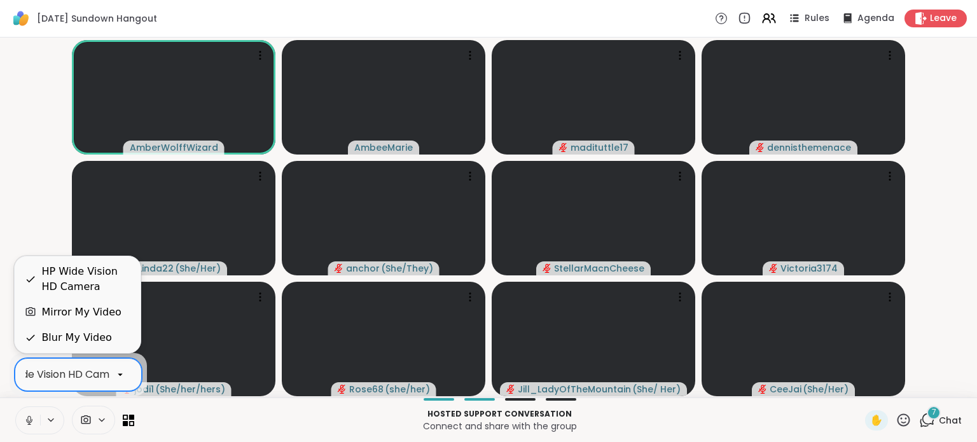
click at [96, 376] on div "HP Wide Vision HD Camera" at bounding box center [60, 374] width 133 height 15
click at [85, 337] on div "Blur My Video" at bounding box center [76, 337] width 70 height 15
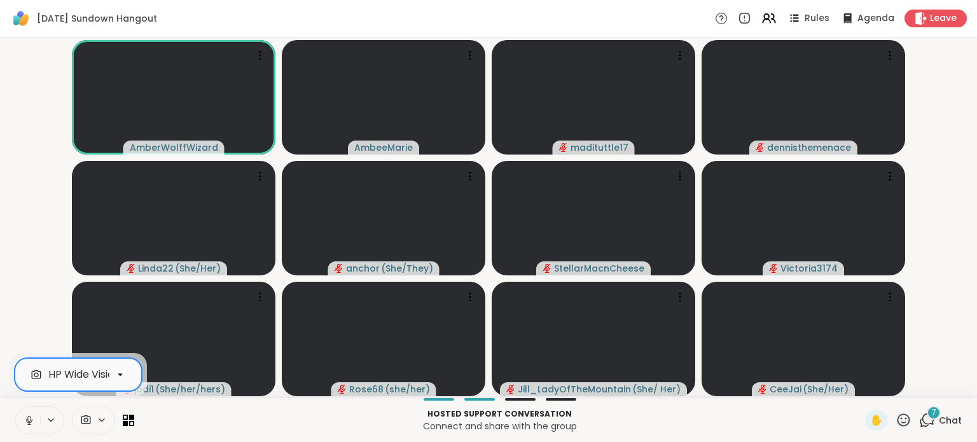
click at [87, 417] on icon at bounding box center [86, 420] width 10 height 9
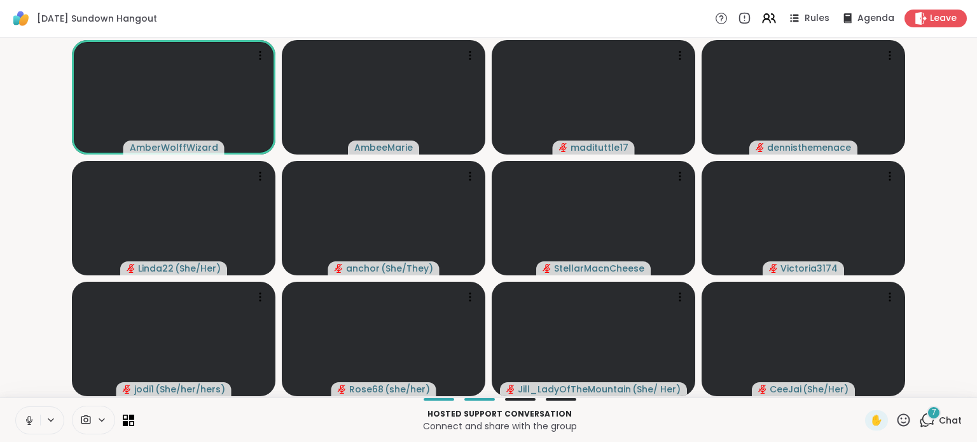
click at [88, 416] on icon at bounding box center [85, 420] width 11 height 12
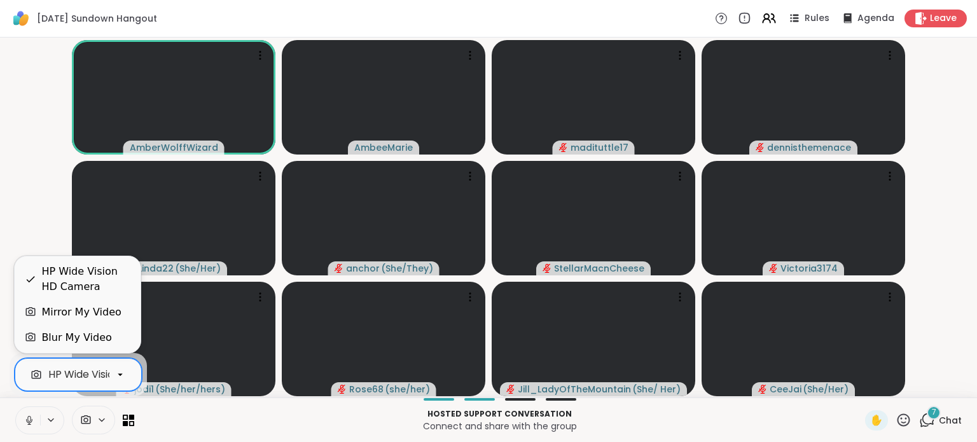
click at [89, 378] on div "HP Wide Vision HD Camera" at bounding box center [114, 374] width 133 height 15
click at [95, 341] on div "Blur My Video" at bounding box center [76, 337] width 70 height 15
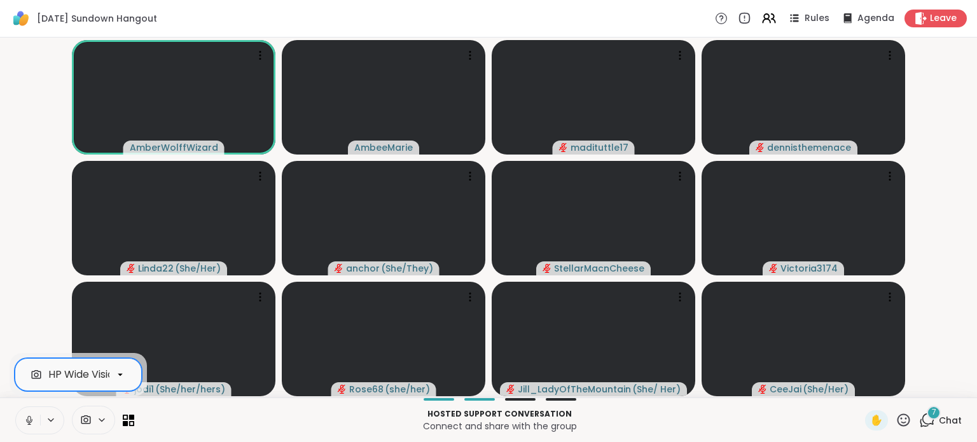
click at [33, 328] on video-player-container "AmberWolffWizard AmbeeMarie madituttle17 dennisthemenace Linda22 ( She/Her ) an…" at bounding box center [489, 218] width 962 height 350
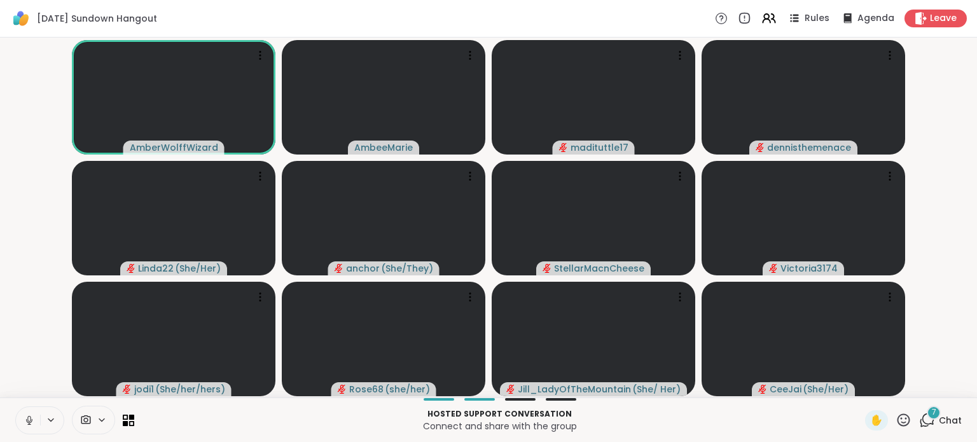
click at [29, 419] on icon at bounding box center [29, 420] width 11 height 11
click at [25, 424] on icon at bounding box center [29, 420] width 11 height 11
click at [27, 419] on icon at bounding box center [28, 419] width 3 height 6
click at [27, 419] on icon at bounding box center [29, 420] width 11 height 11
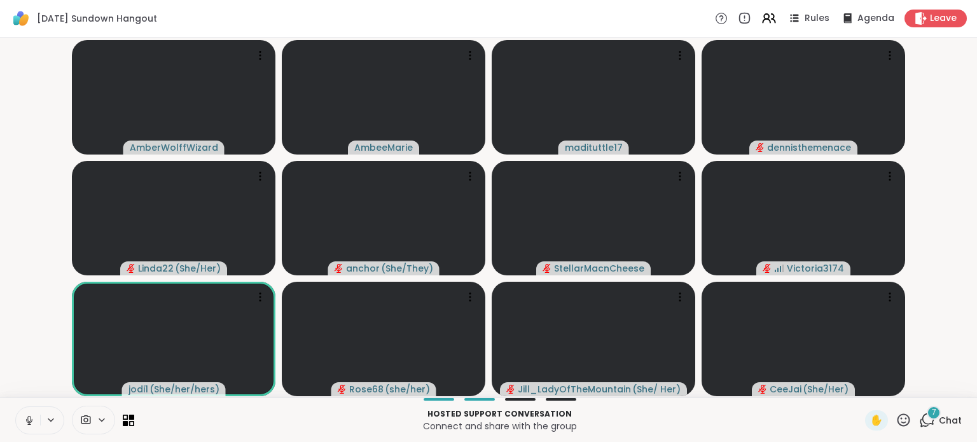
click at [28, 420] on icon at bounding box center [28, 419] width 3 height 6
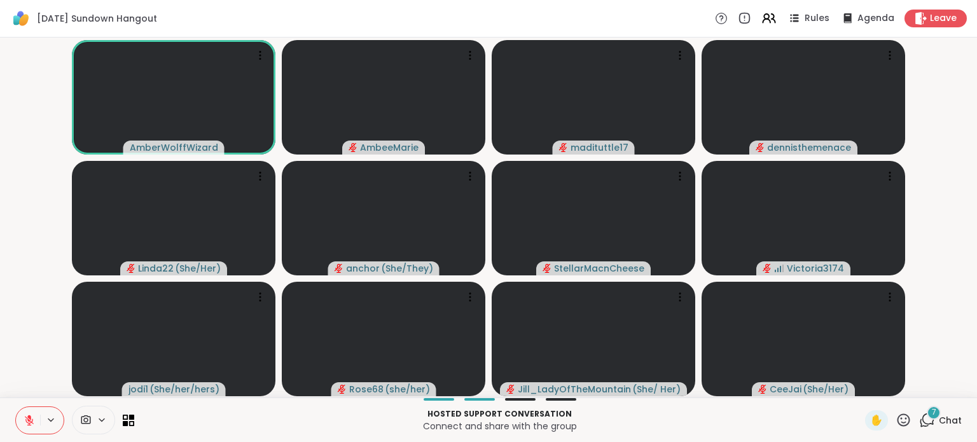
click at [24, 419] on icon at bounding box center [29, 420] width 11 height 11
click at [31, 422] on icon at bounding box center [29, 420] width 11 height 11
click at [30, 422] on icon at bounding box center [29, 420] width 11 height 11
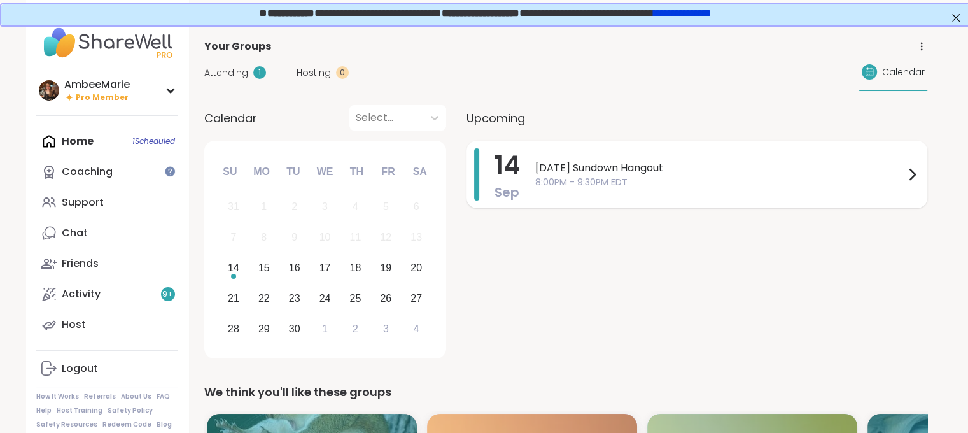
click at [626, 172] on span "[DATE] Sundown Hangout" at bounding box center [719, 167] width 369 height 15
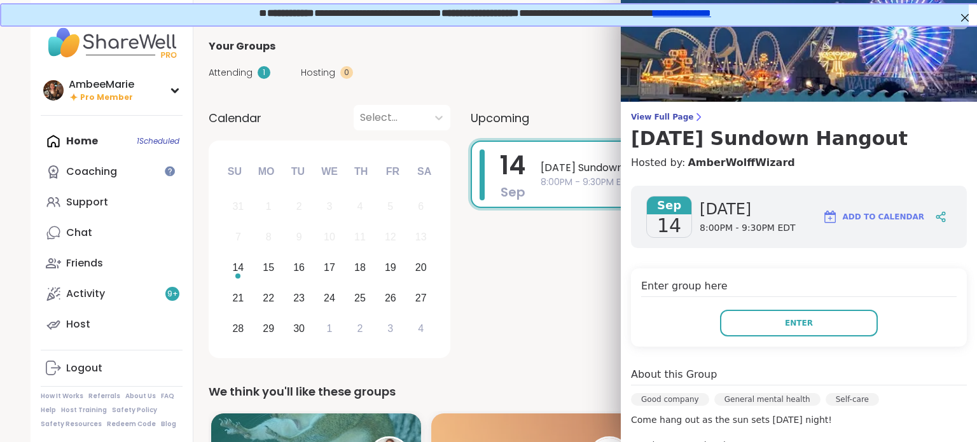
click at [537, 291] on div "14 Sep Sunday Sundown Hangout 8:00PM - 9:30PM EDT" at bounding box center [701, 252] width 461 height 222
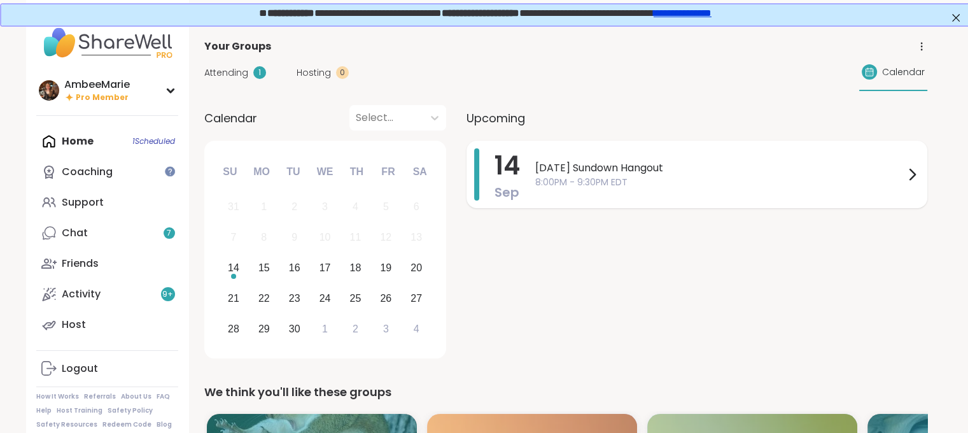
click at [641, 162] on span "[DATE] Sundown Hangout" at bounding box center [719, 167] width 369 height 15
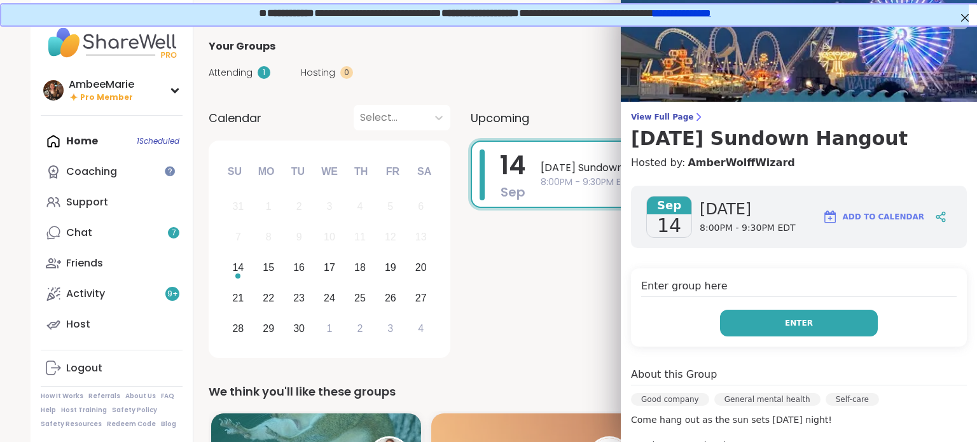
click at [766, 321] on button "Enter" at bounding box center [799, 323] width 158 height 27
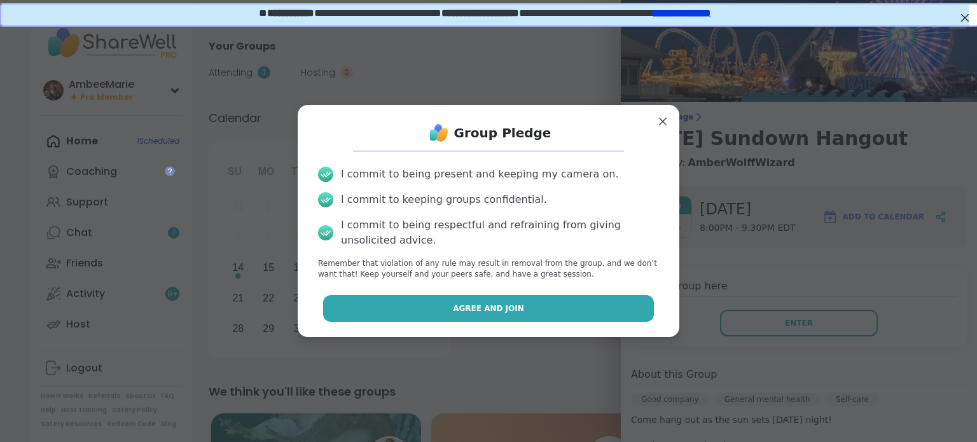
click at [559, 302] on button "Agree and Join" at bounding box center [489, 308] width 332 height 27
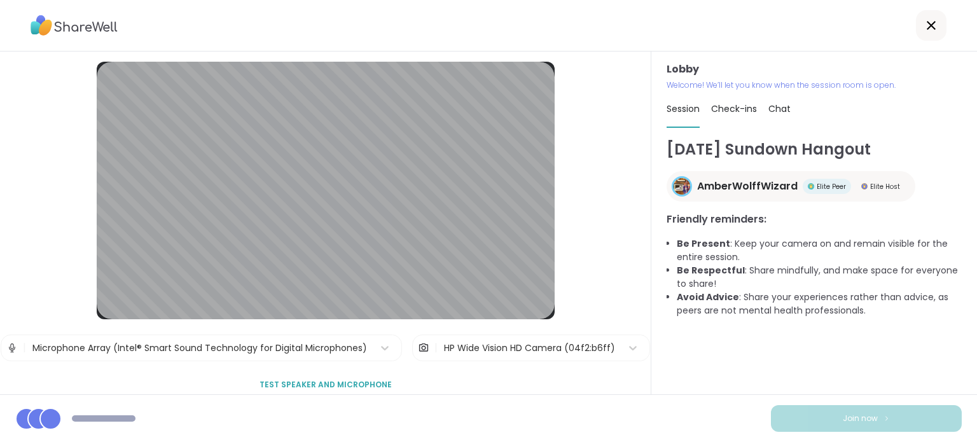
click at [447, 347] on div "HP Wide Vision HD Camera (04f2:b6ff)" at bounding box center [529, 348] width 171 height 13
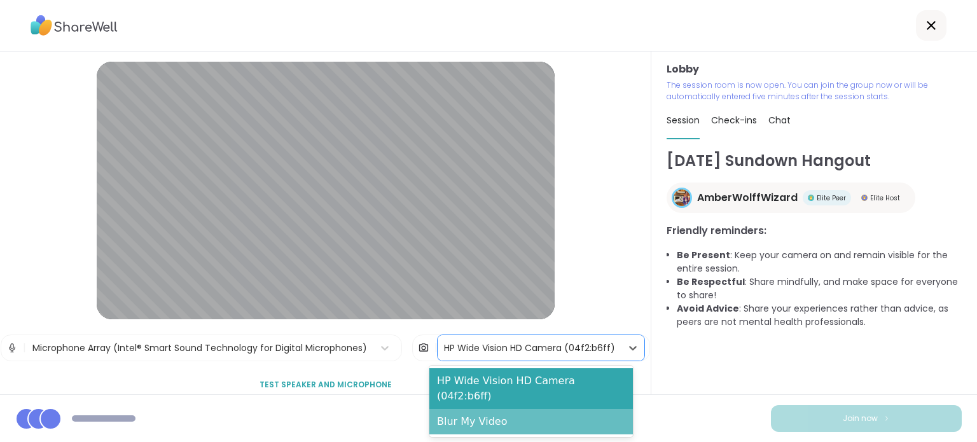
click at [477, 409] on div "Blur My Video" at bounding box center [532, 421] width 204 height 25
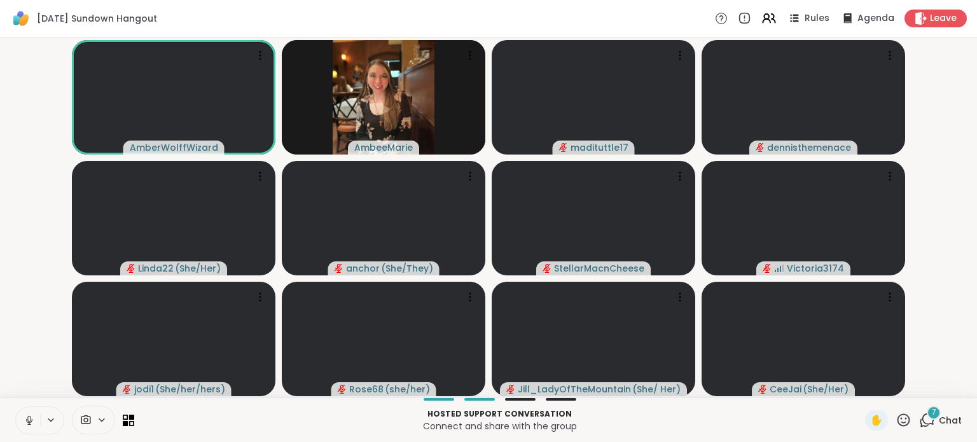
drag, startPoint x: 29, startPoint y: 423, endPoint x: 30, endPoint y: 409, distance: 14.0
click at [29, 423] on icon at bounding box center [29, 420] width 11 height 11
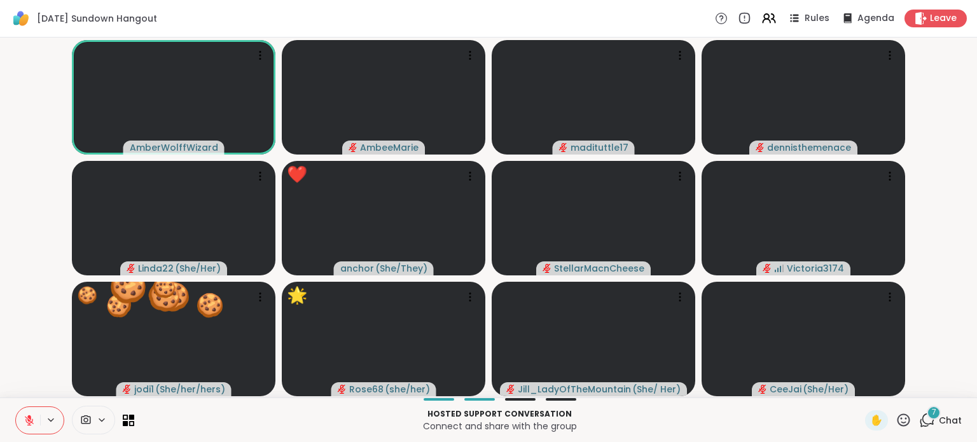
click at [898, 419] on icon at bounding box center [904, 420] width 16 height 16
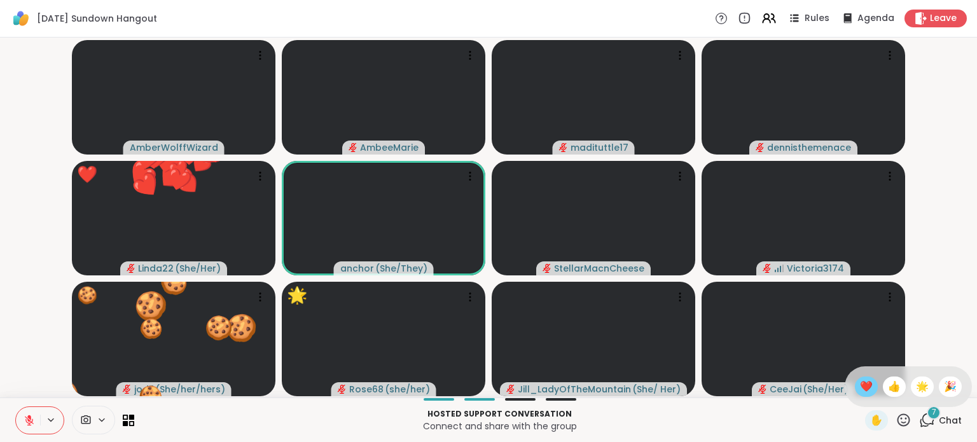
click at [860, 389] on span "❤️" at bounding box center [866, 386] width 13 height 15
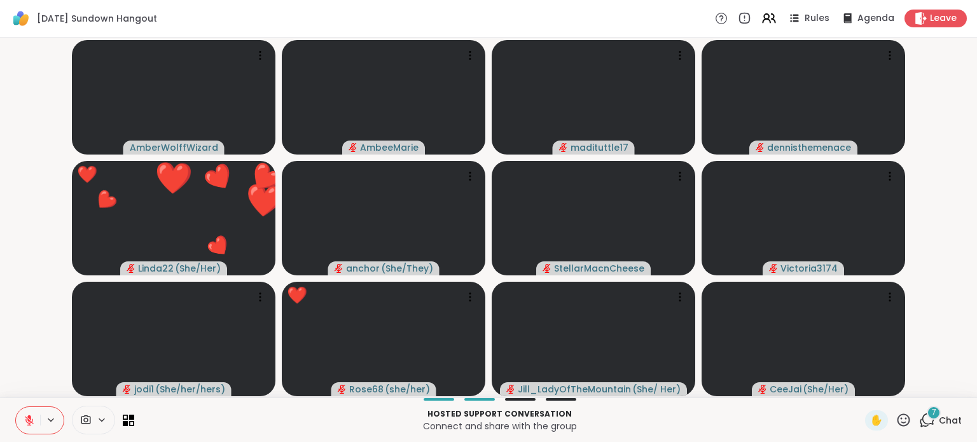
click at [901, 414] on icon at bounding box center [904, 420] width 16 height 16
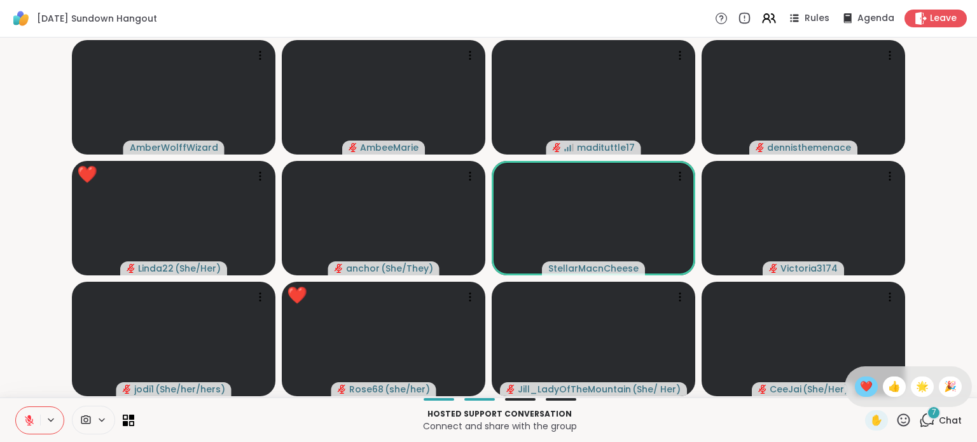
click at [860, 388] on span "❤️" at bounding box center [866, 386] width 13 height 15
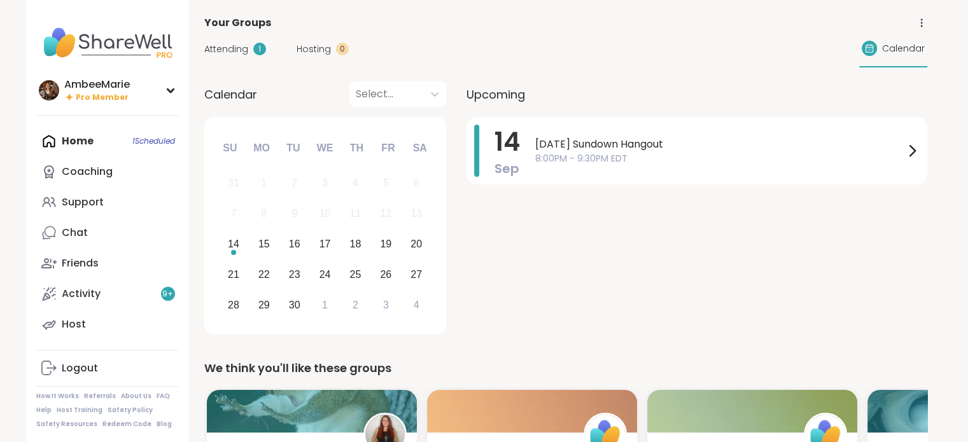
click at [658, 161] on span "8:00PM - 9:30PM EDT" at bounding box center [719, 158] width 369 height 13
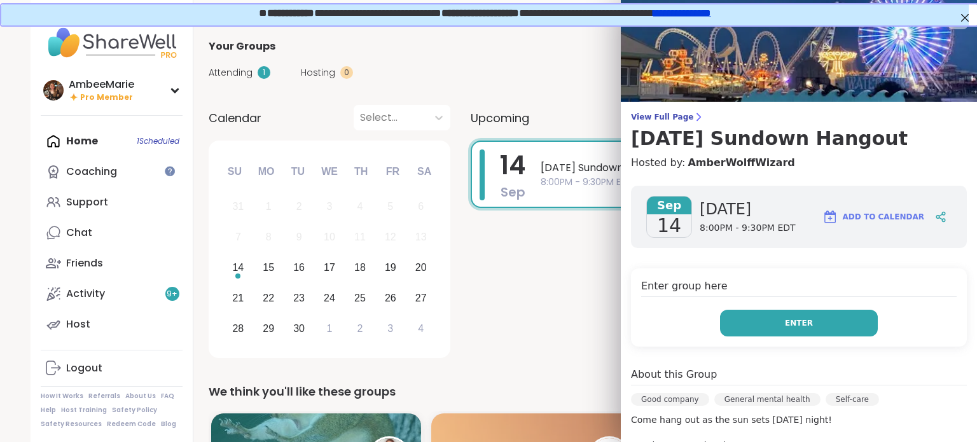
click at [775, 316] on button "Enter" at bounding box center [799, 323] width 158 height 27
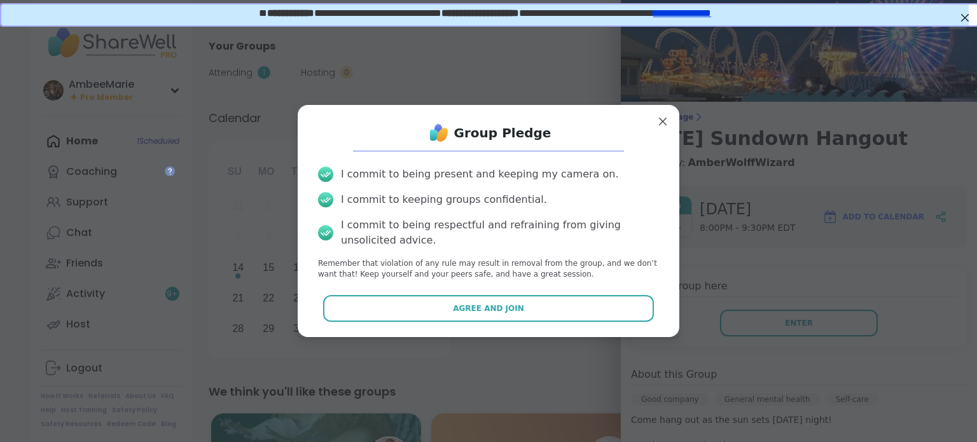
click at [574, 284] on div "I commit to being present and keeping my camera on. I commit to keeping groups …" at bounding box center [488, 224] width 361 height 134
click at [570, 310] on button "Agree and Join" at bounding box center [489, 308] width 332 height 27
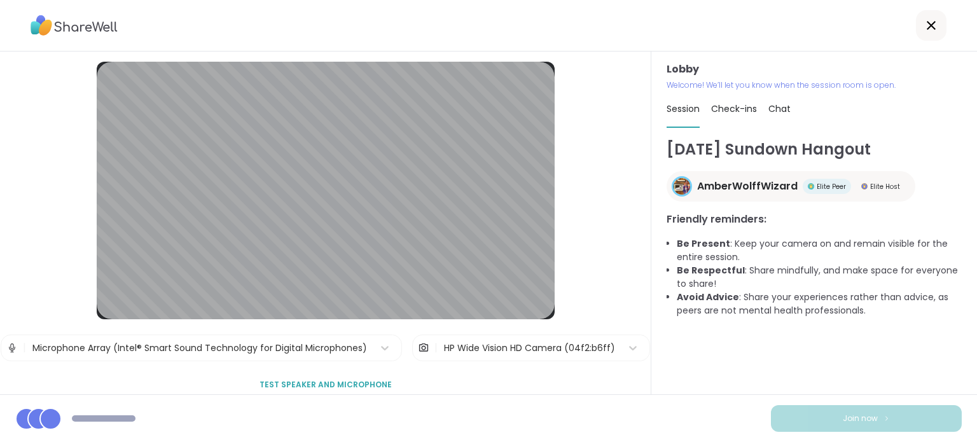
click at [471, 348] on div "HP Wide Vision HD Camera (04f2:b6ff)" at bounding box center [529, 348] width 171 height 13
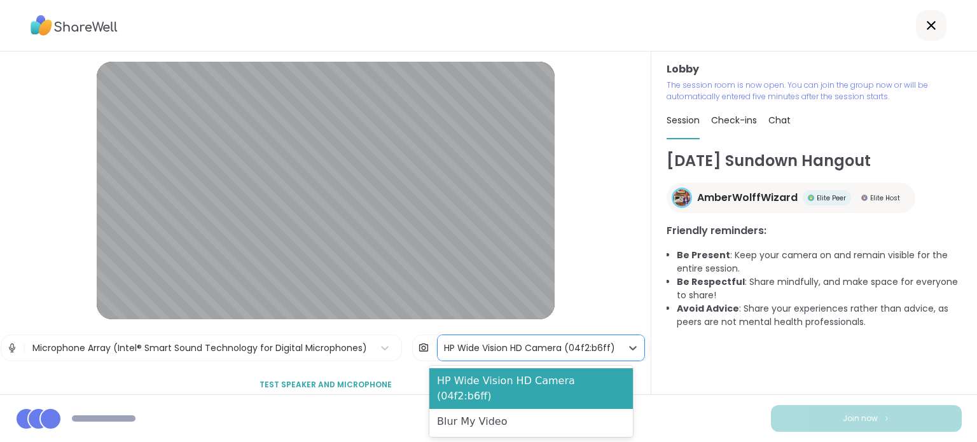
click at [476, 412] on div "Blur My Video" at bounding box center [532, 421] width 204 height 25
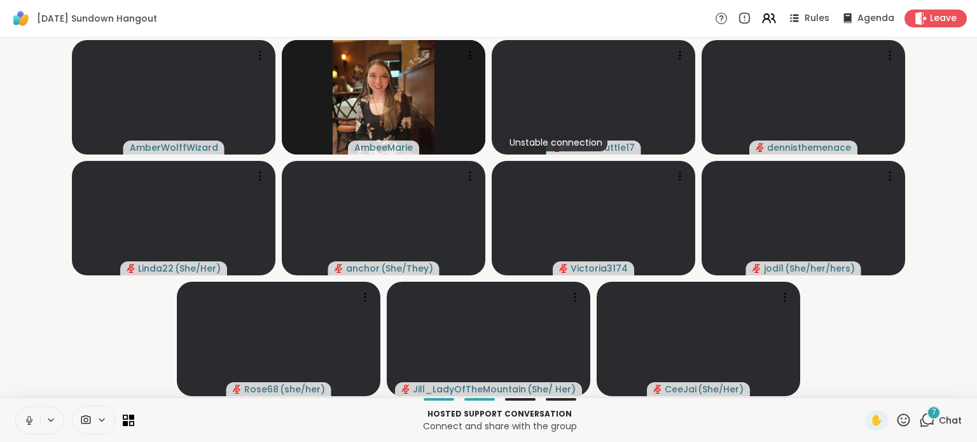
drag, startPoint x: 25, startPoint y: 419, endPoint x: 46, endPoint y: 405, distance: 25.2
click at [25, 419] on icon at bounding box center [29, 420] width 11 height 11
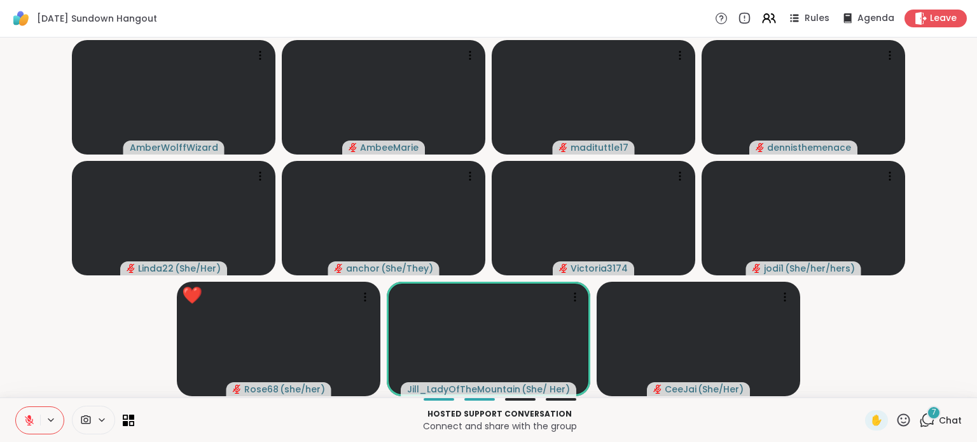
click at [896, 415] on icon at bounding box center [904, 420] width 16 height 16
click at [860, 384] on span "❤️" at bounding box center [866, 386] width 13 height 15
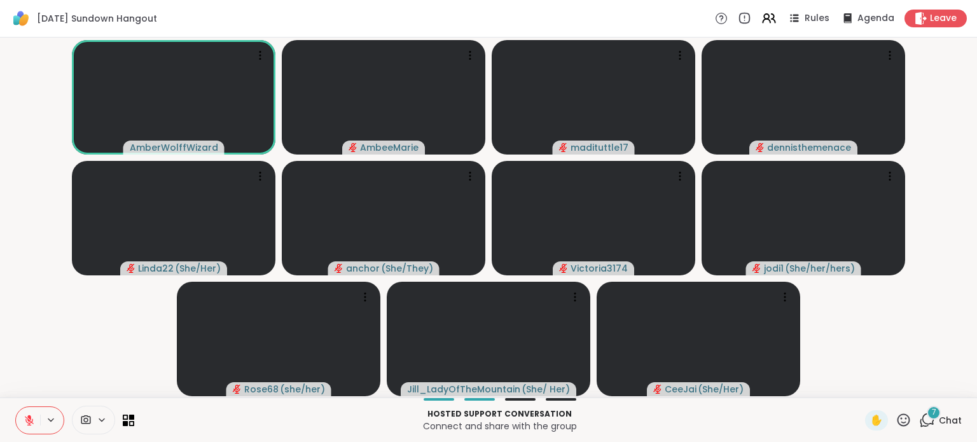
drag, startPoint x: 31, startPoint y: 424, endPoint x: 35, endPoint y: 396, distance: 28.4
click at [29, 423] on icon at bounding box center [29, 420] width 11 height 11
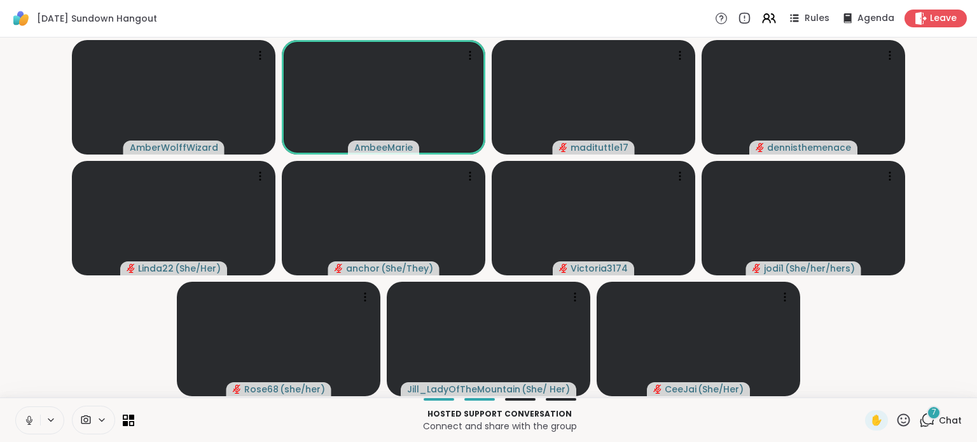
click at [30, 418] on icon at bounding box center [29, 420] width 11 height 11
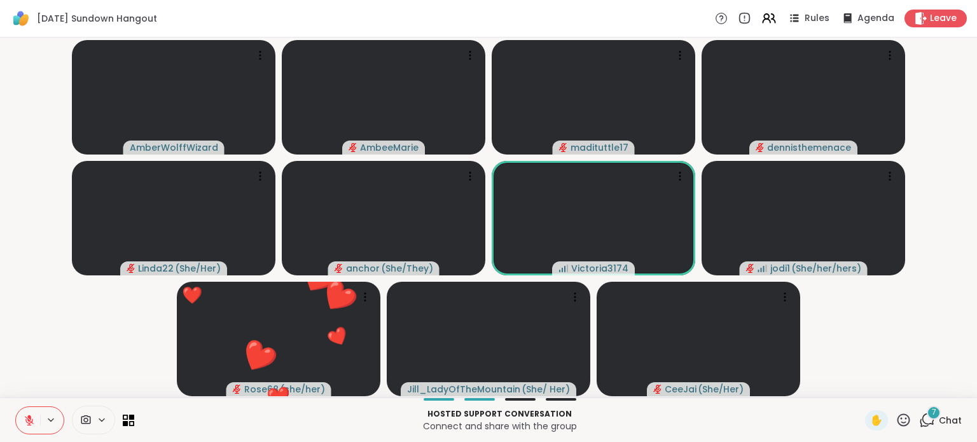
click at [919, 422] on icon at bounding box center [927, 420] width 16 height 16
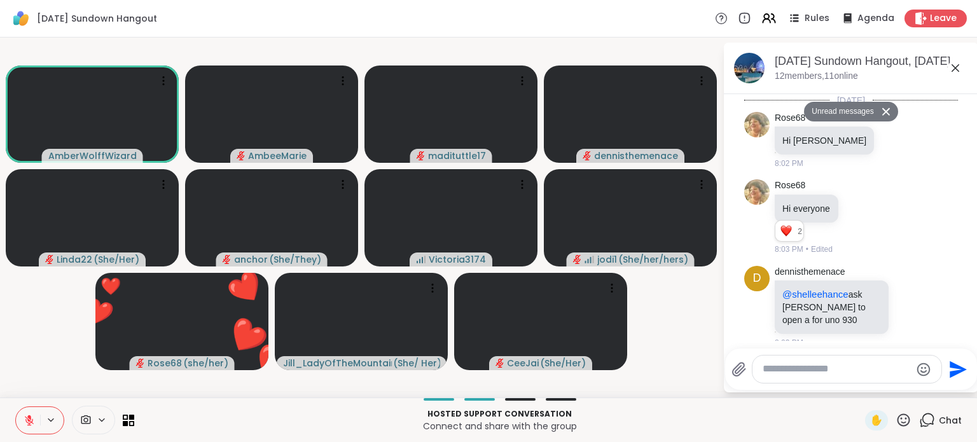
scroll to position [2192, 0]
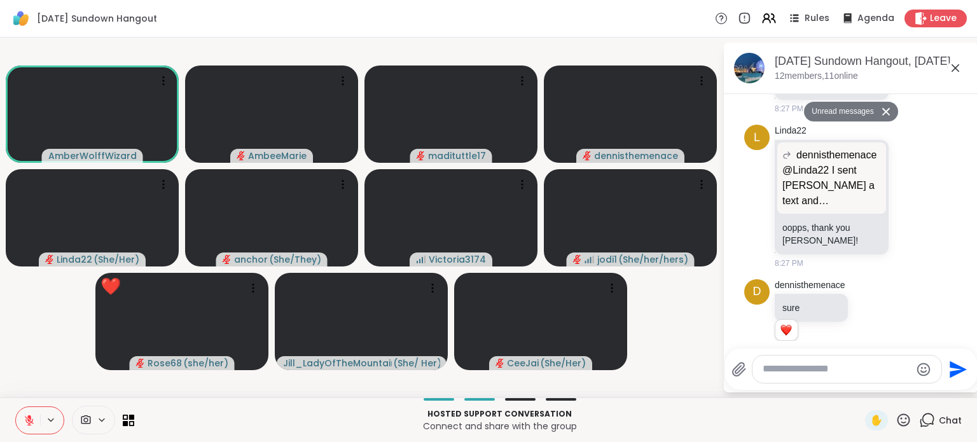
click at [896, 422] on icon at bounding box center [904, 420] width 16 height 16
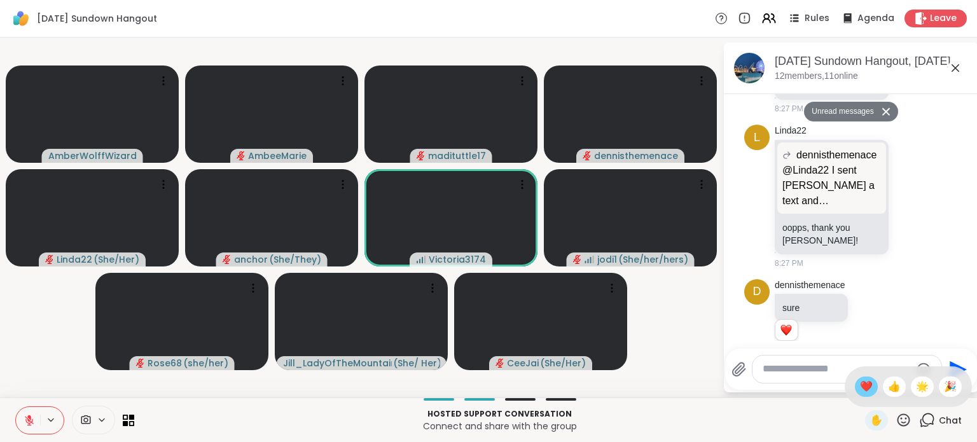
click at [860, 386] on span "❤️" at bounding box center [866, 386] width 13 height 15
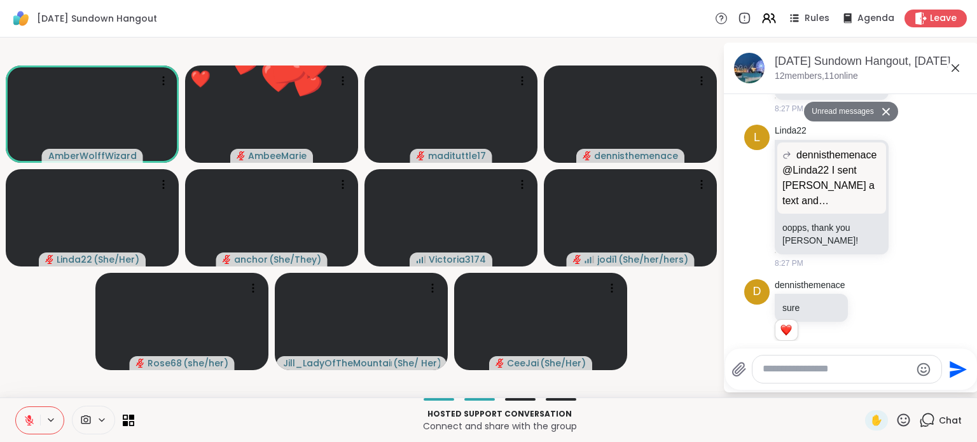
click at [939, 423] on span "Chat" at bounding box center [950, 420] width 23 height 13
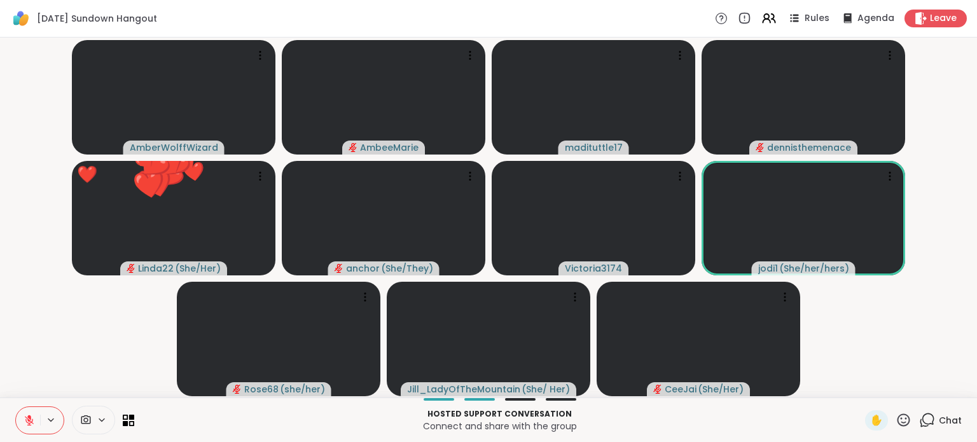
click at [896, 422] on icon at bounding box center [904, 420] width 16 height 16
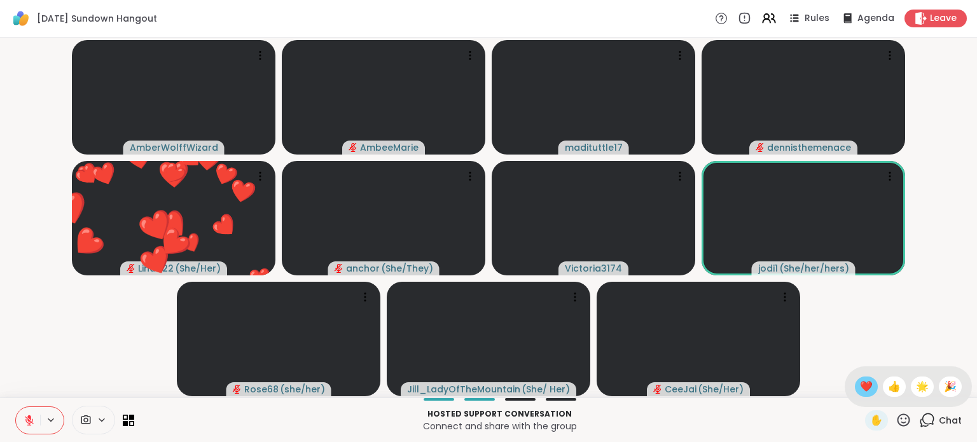
click at [860, 388] on span "❤️" at bounding box center [866, 386] width 13 height 15
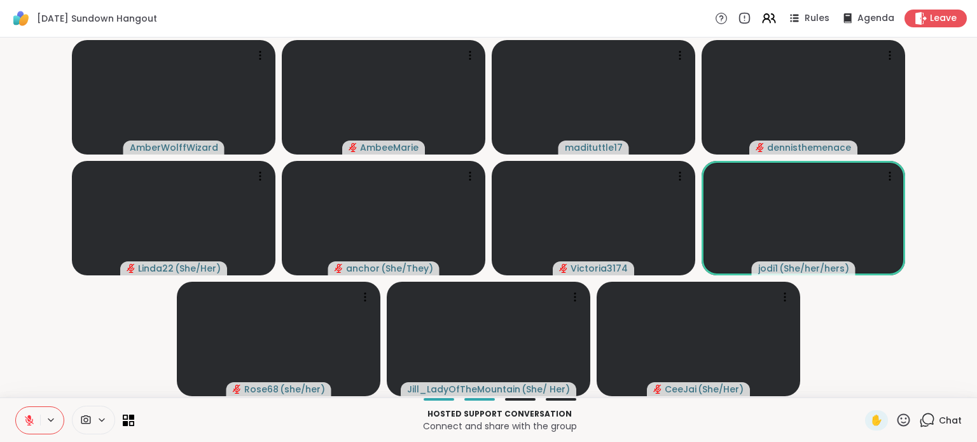
click at [898, 419] on icon at bounding box center [904, 420] width 16 height 16
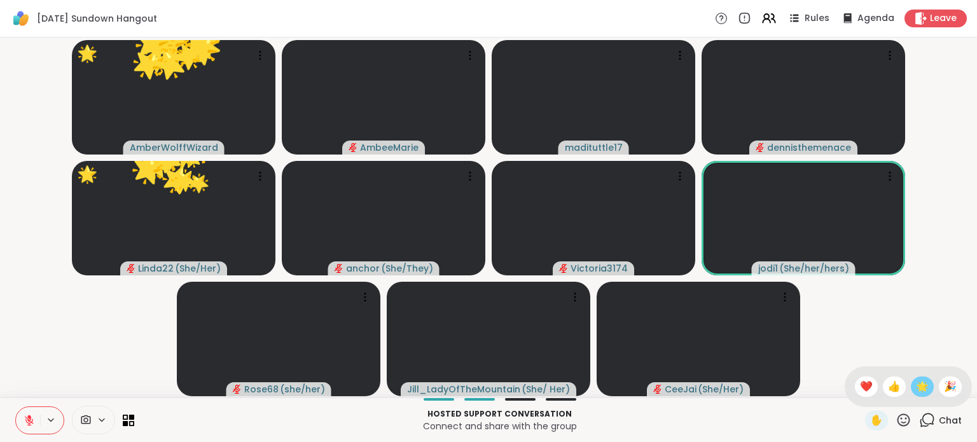
click at [911, 391] on div "🌟" at bounding box center [922, 387] width 23 height 20
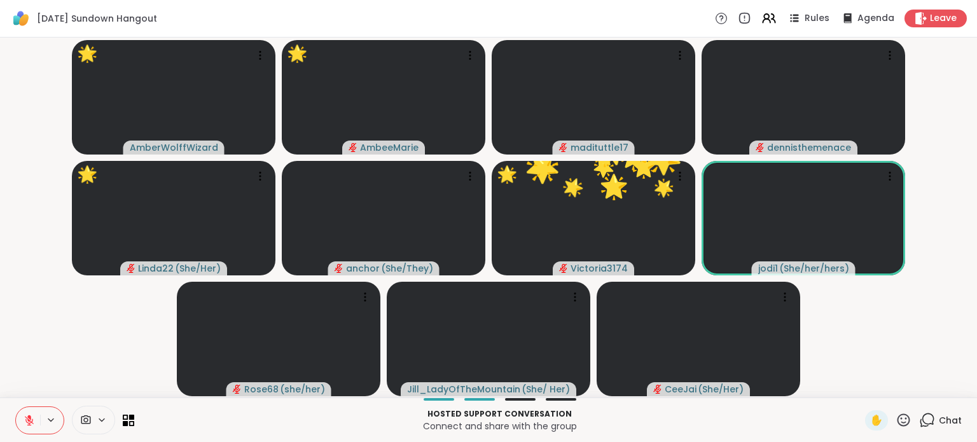
click at [900, 418] on icon at bounding box center [904, 420] width 13 height 13
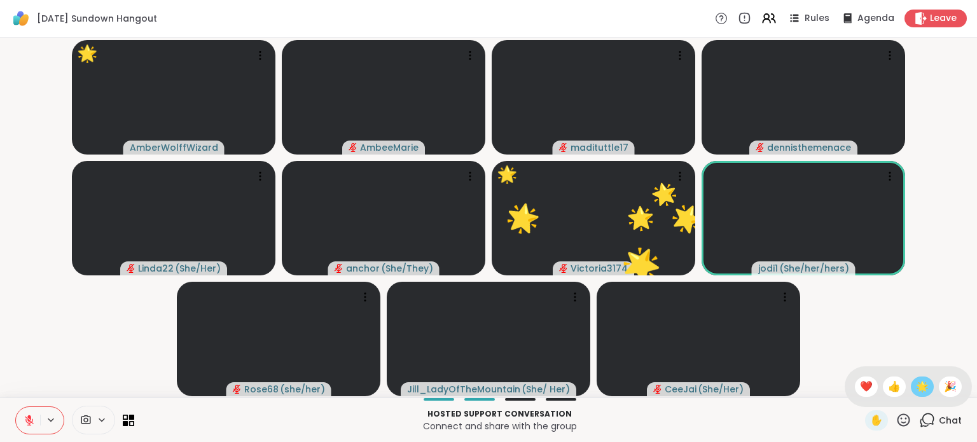
click at [916, 394] on span "🌟" at bounding box center [922, 386] width 13 height 15
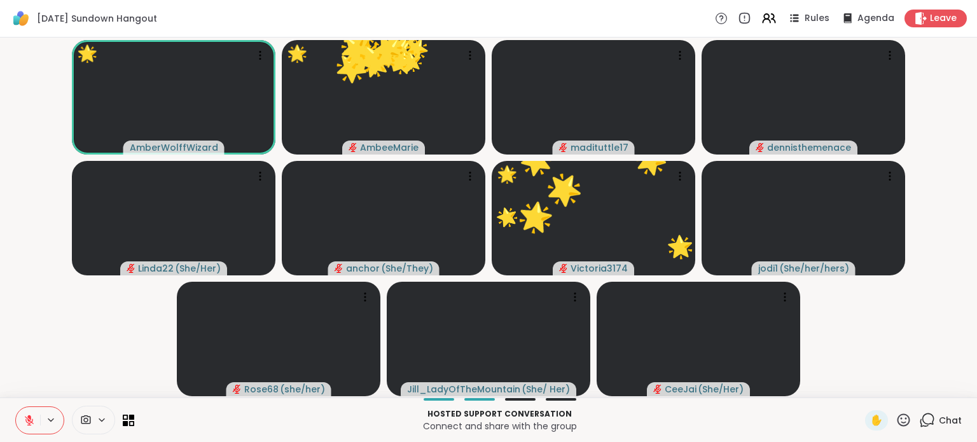
click at [884, 418] on div "✋" at bounding box center [888, 420] width 46 height 20
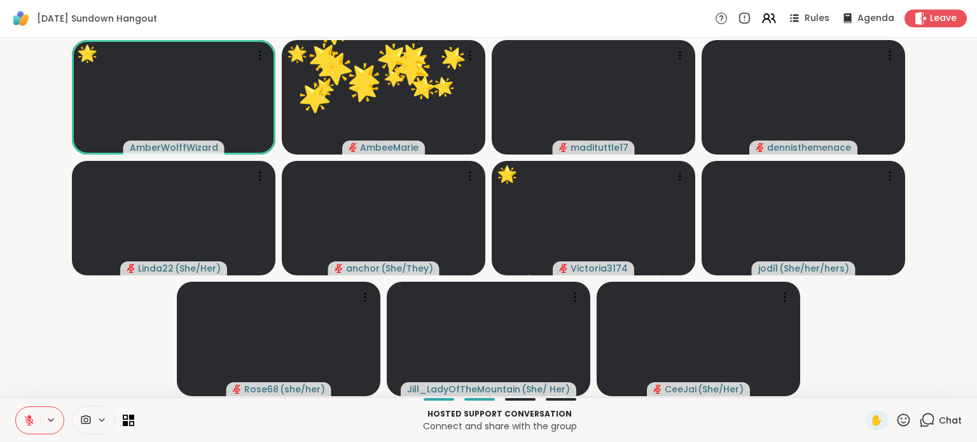
click at [900, 417] on icon at bounding box center [904, 420] width 13 height 13
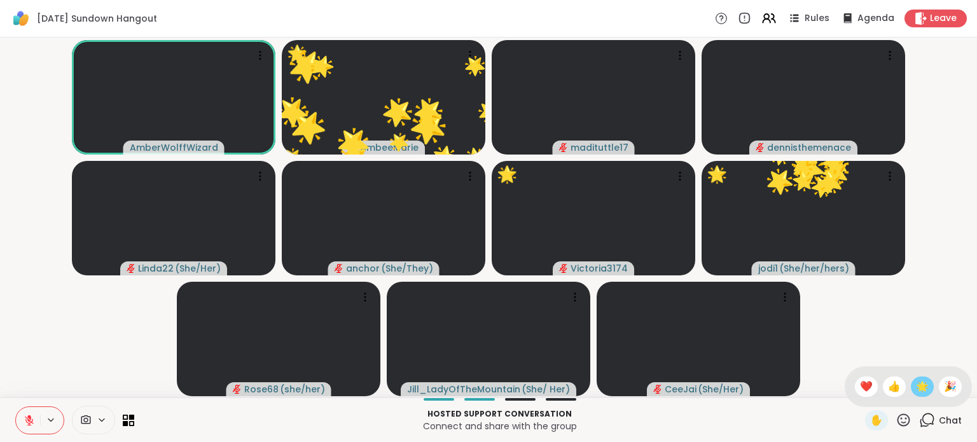
click at [916, 390] on span "🌟" at bounding box center [922, 386] width 13 height 15
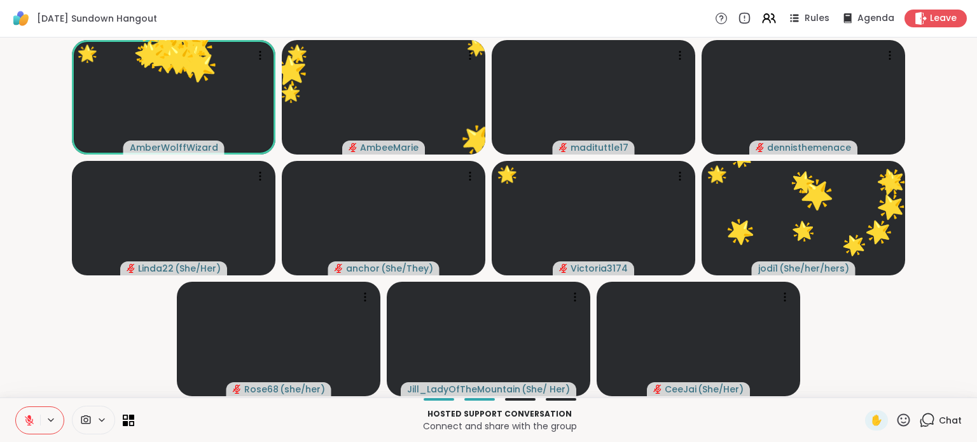
click at [896, 422] on icon at bounding box center [904, 420] width 16 height 16
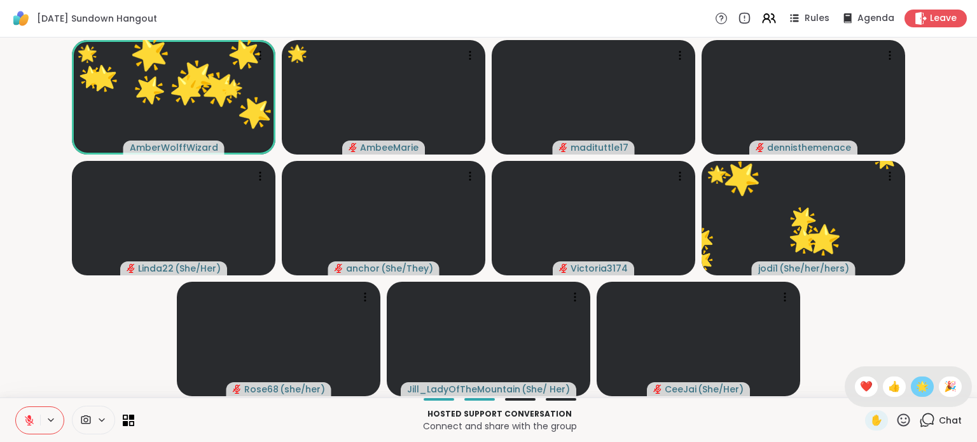
click at [916, 388] on span "🌟" at bounding box center [922, 386] width 13 height 15
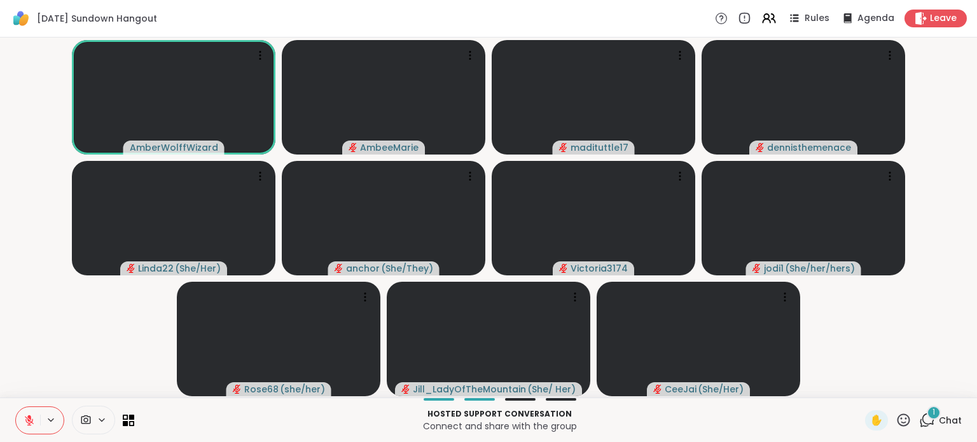
click at [898, 418] on icon at bounding box center [904, 420] width 13 height 13
click at [860, 385] on span "❤️" at bounding box center [866, 386] width 13 height 15
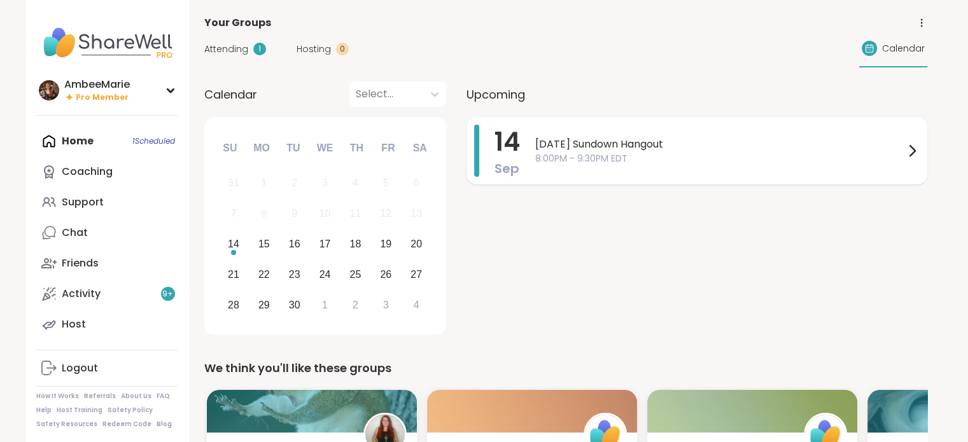
click at [672, 166] on div "[DATE] Sundown Hangout 8:00PM - 9:30PM EDT" at bounding box center [727, 151] width 384 height 52
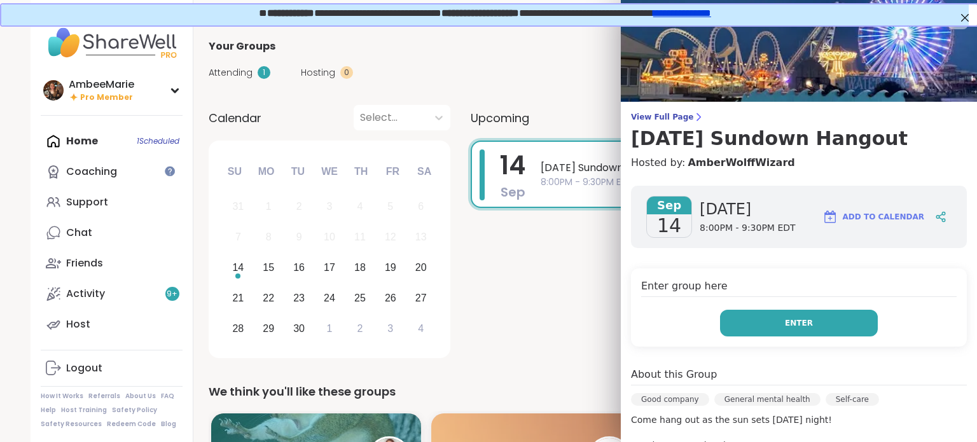
click at [785, 318] on span "Enter" at bounding box center [799, 323] width 28 height 11
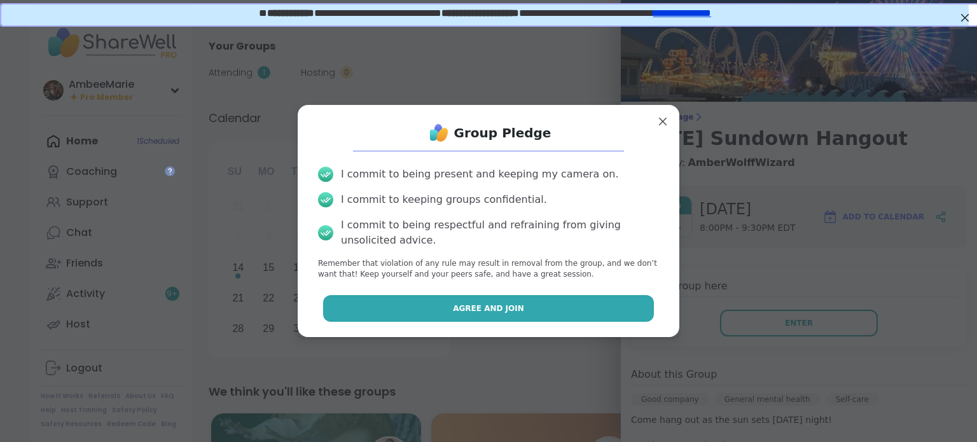
click at [616, 314] on button "Agree and Join" at bounding box center [489, 308] width 332 height 27
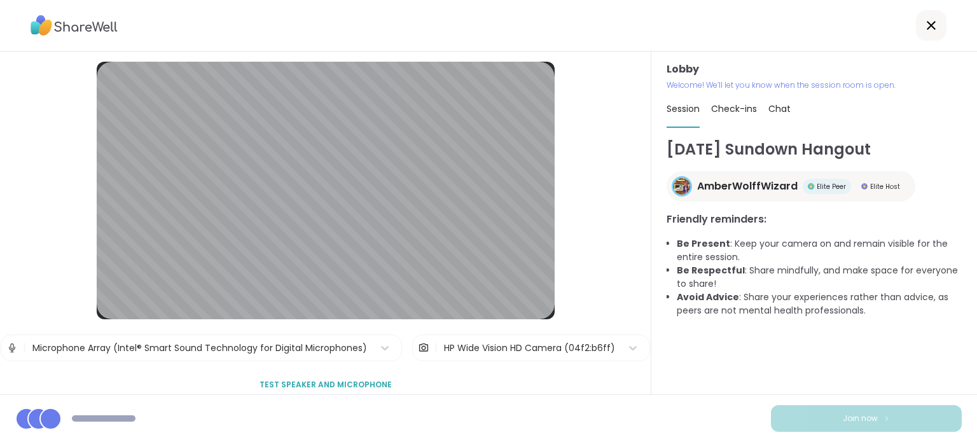
click at [412, 350] on div "| HP Wide Vision HD Camera (04f2:b6ff)" at bounding box center [531, 348] width 238 height 27
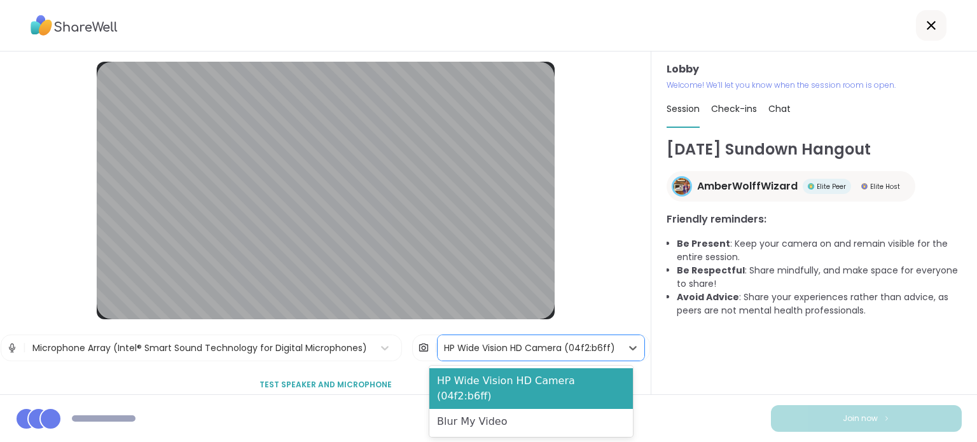
click at [438, 349] on div "HP Wide Vision HD Camera (04f2:b6ff)" at bounding box center [530, 347] width 184 height 25
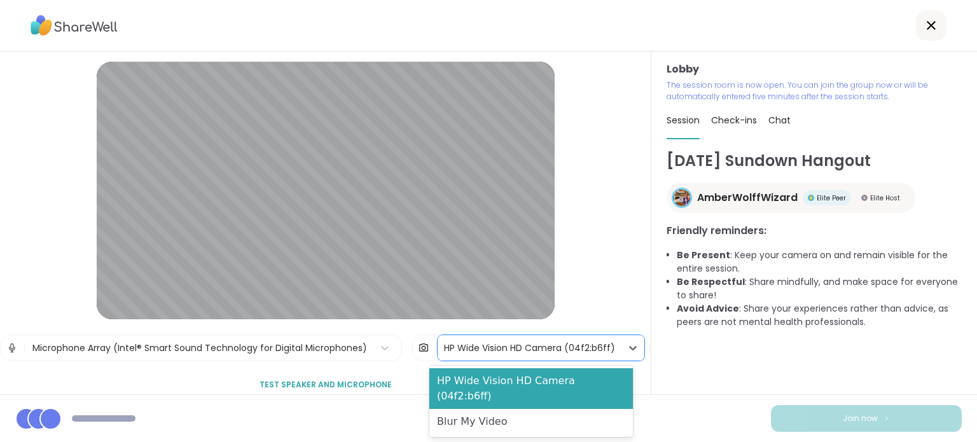
click at [475, 409] on div "Blur My Video" at bounding box center [532, 421] width 204 height 25
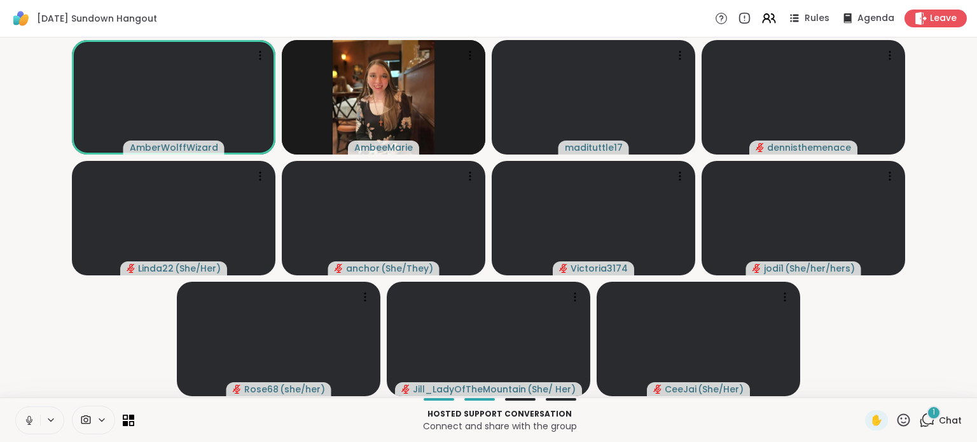
click at [31, 419] on icon at bounding box center [29, 420] width 11 height 11
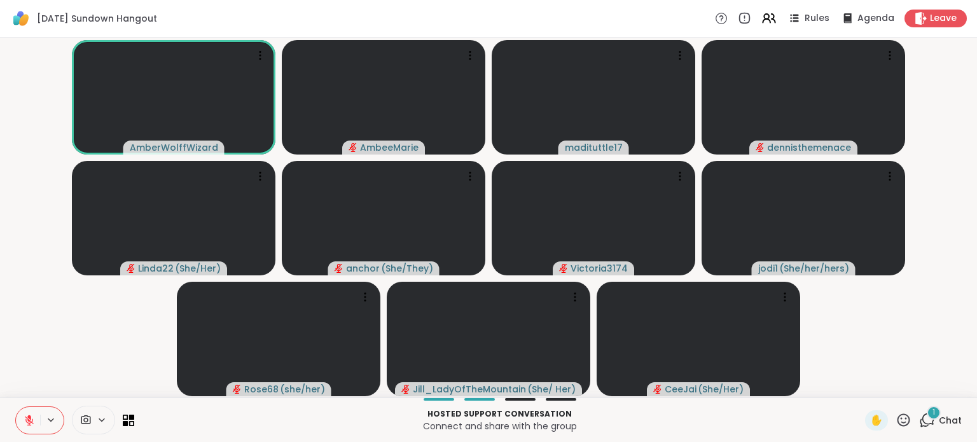
click at [81, 433] on div at bounding box center [93, 420] width 43 height 29
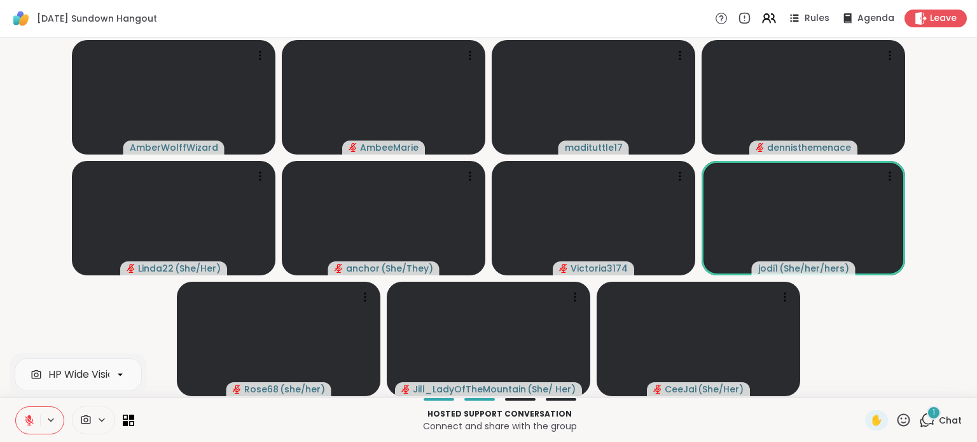
scroll to position [0, 55]
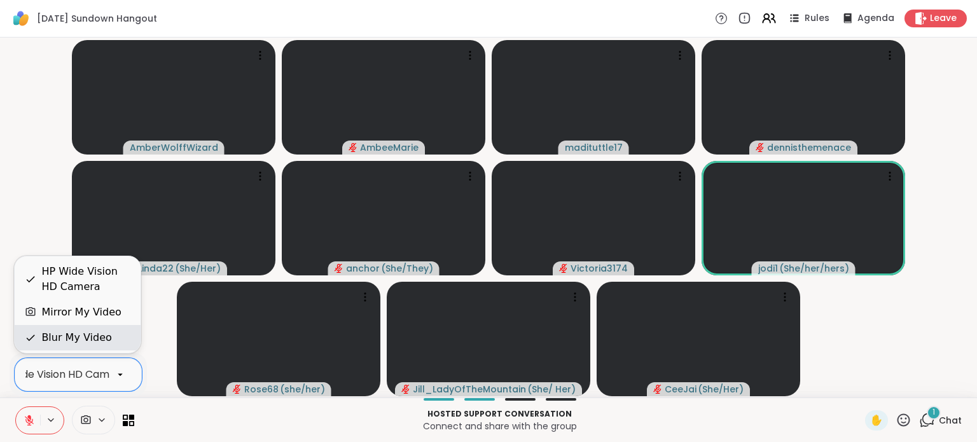
click at [97, 350] on div "Blur My Video" at bounding box center [78, 337] width 126 height 25
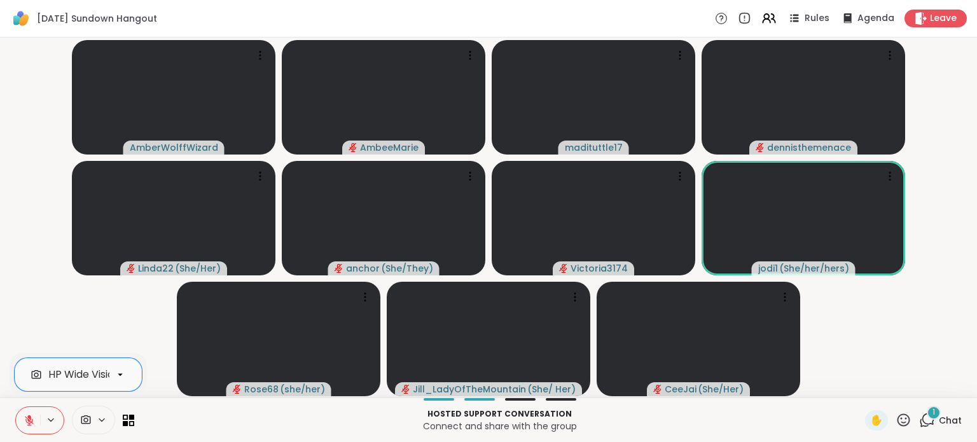
click at [33, 416] on icon at bounding box center [29, 420] width 11 height 11
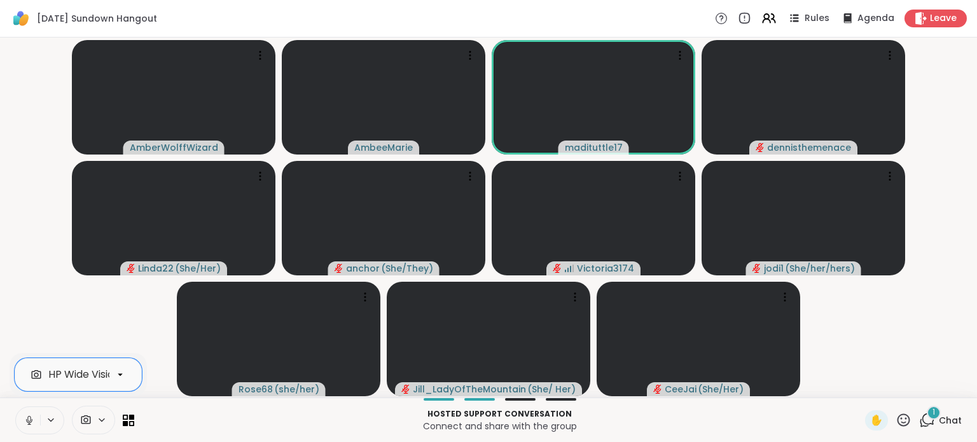
click at [27, 422] on icon at bounding box center [29, 421] width 6 height 4
click at [92, 424] on span at bounding box center [85, 420] width 24 height 12
click at [93, 420] on span at bounding box center [85, 420] width 24 height 12
click at [95, 368] on div "HP Wide Vision HD Camera" at bounding box center [114, 374] width 133 height 15
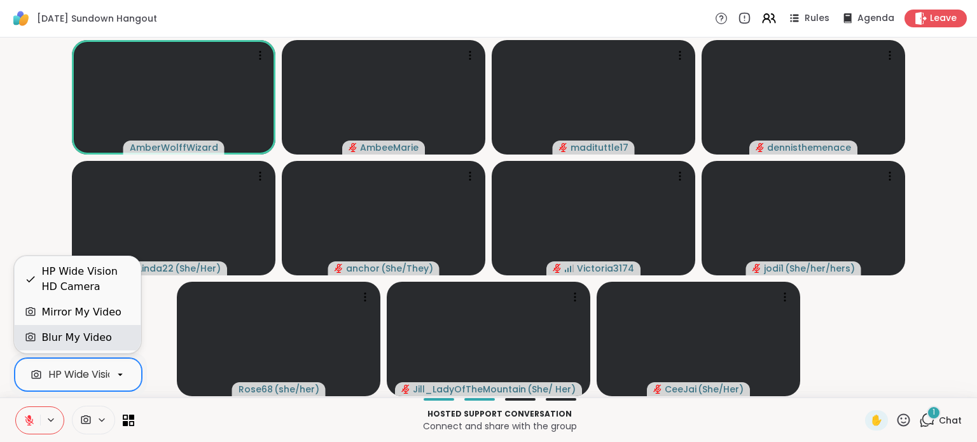
click at [92, 342] on div "Blur My Video" at bounding box center [76, 337] width 70 height 15
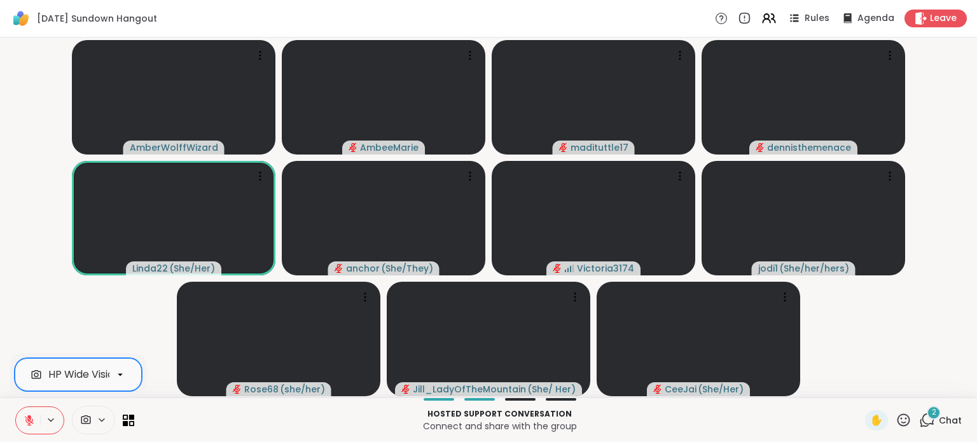
click at [88, 339] on video-player-container "AmberWolffWizard AmbeeMarie madituttle17 dennisthemenace Linda22 ( She/Her ) an…" at bounding box center [489, 218] width 962 height 350
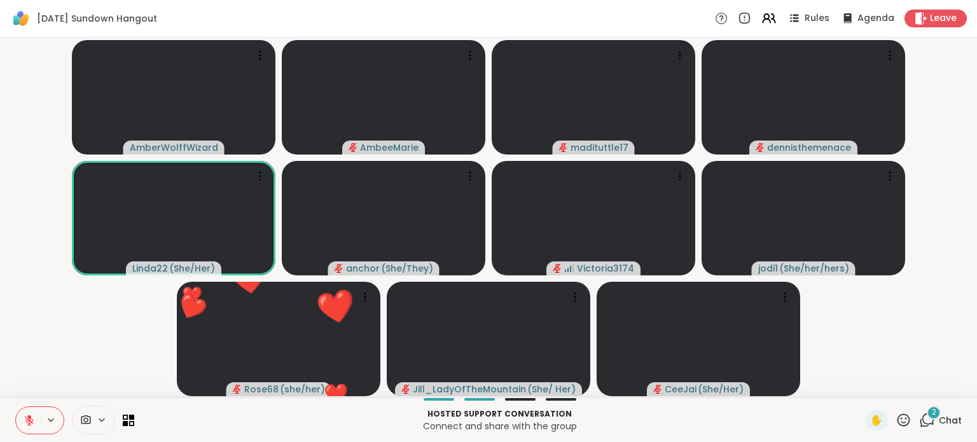
click at [896, 416] on icon at bounding box center [904, 420] width 16 height 16
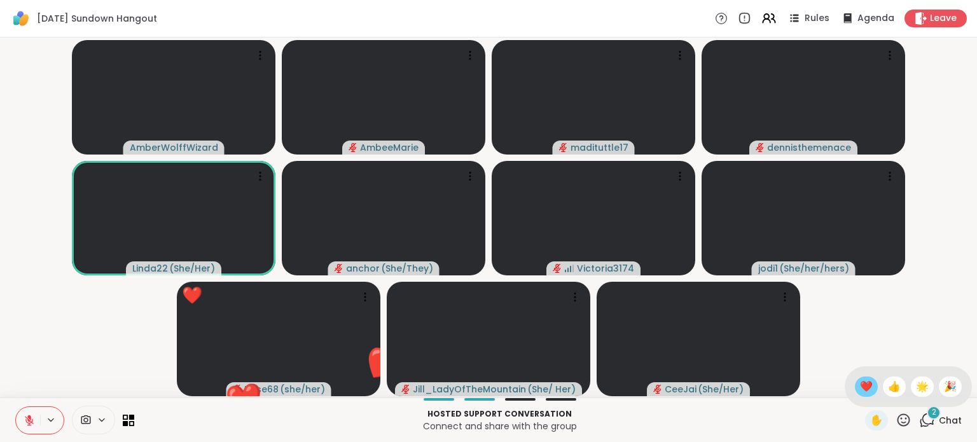
click at [860, 389] on span "❤️" at bounding box center [866, 386] width 13 height 15
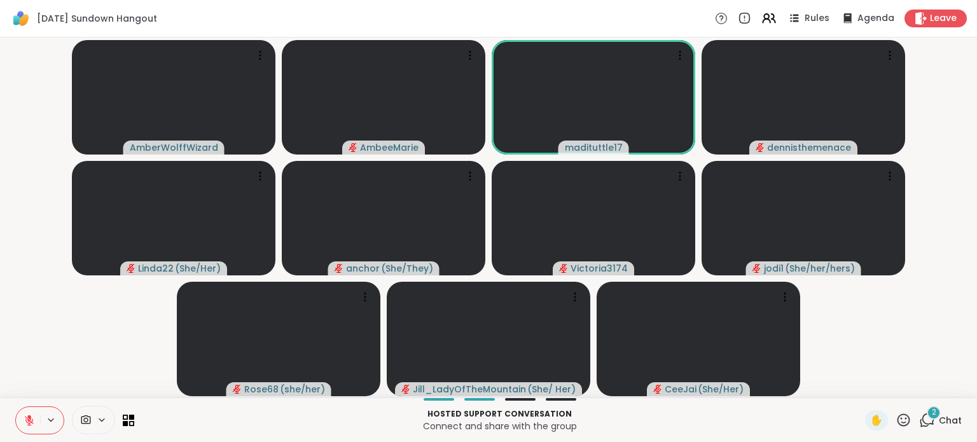
click at [898, 417] on icon at bounding box center [904, 420] width 16 height 16
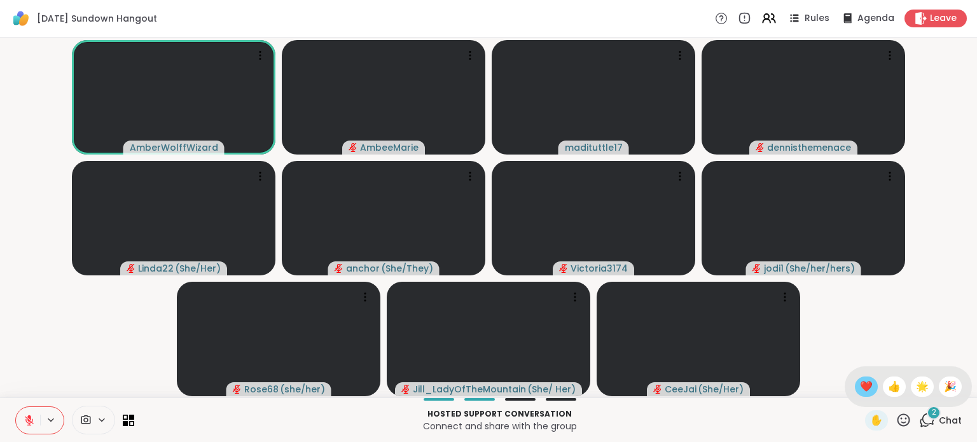
click at [855, 393] on div "❤️" at bounding box center [866, 387] width 23 height 20
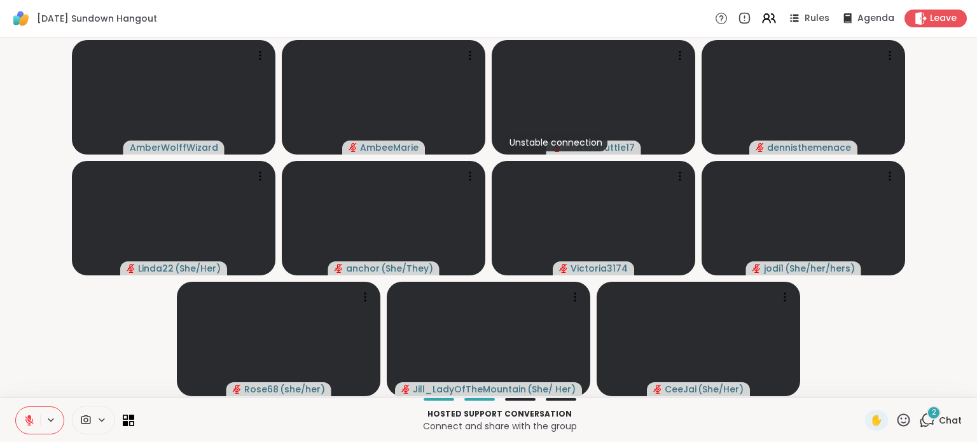
click at [942, 419] on span "Chat" at bounding box center [950, 420] width 23 height 13
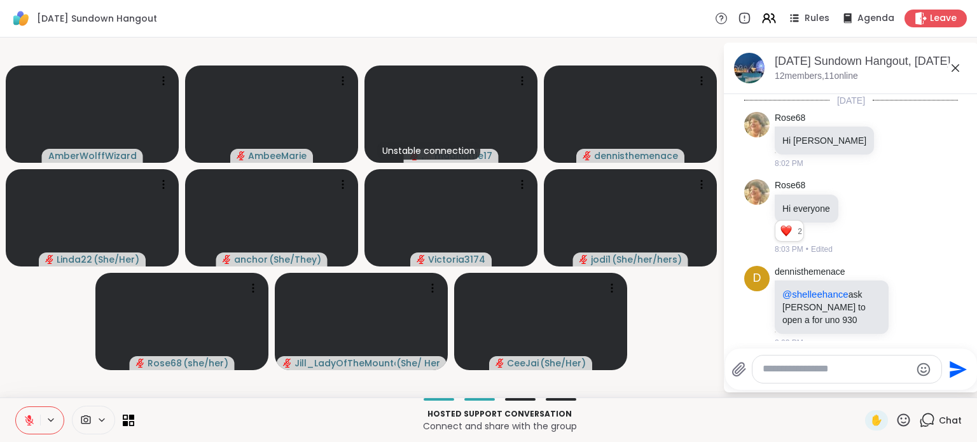
scroll to position [2358, 0]
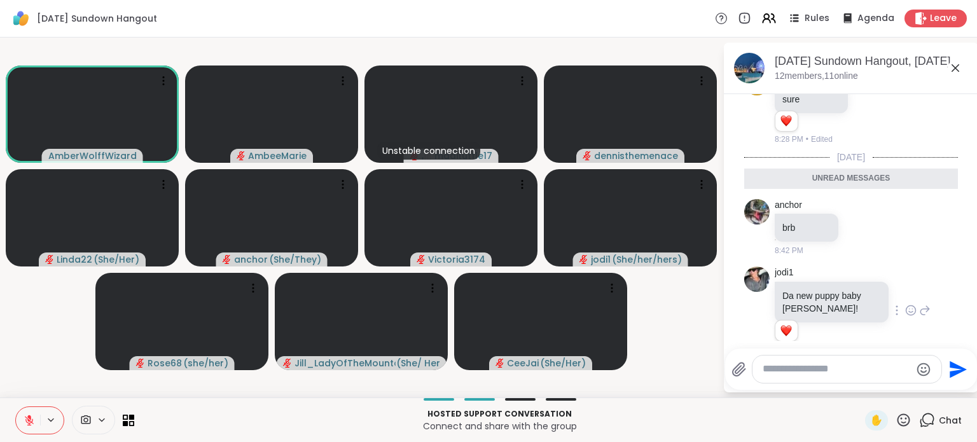
click at [905, 304] on icon at bounding box center [910, 310] width 11 height 13
click at [905, 284] on div "Select Reaction: Heart" at bounding box center [910, 289] width 11 height 11
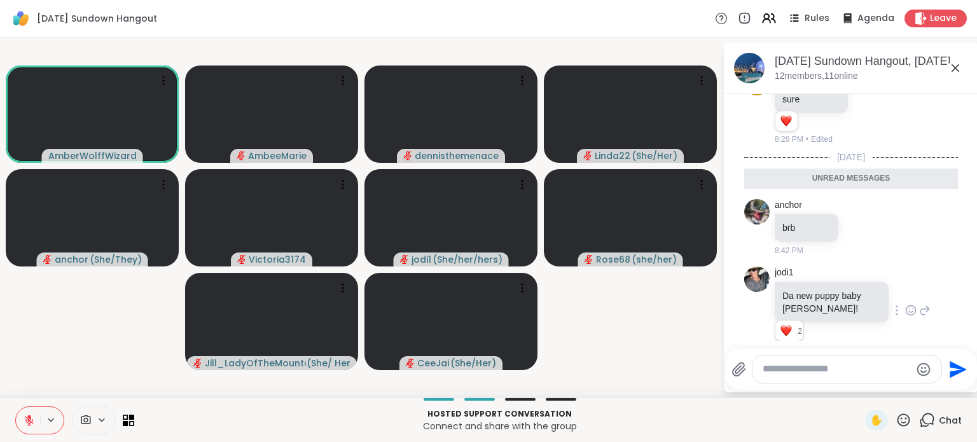
click at [919, 303] on icon at bounding box center [924, 310] width 11 height 15
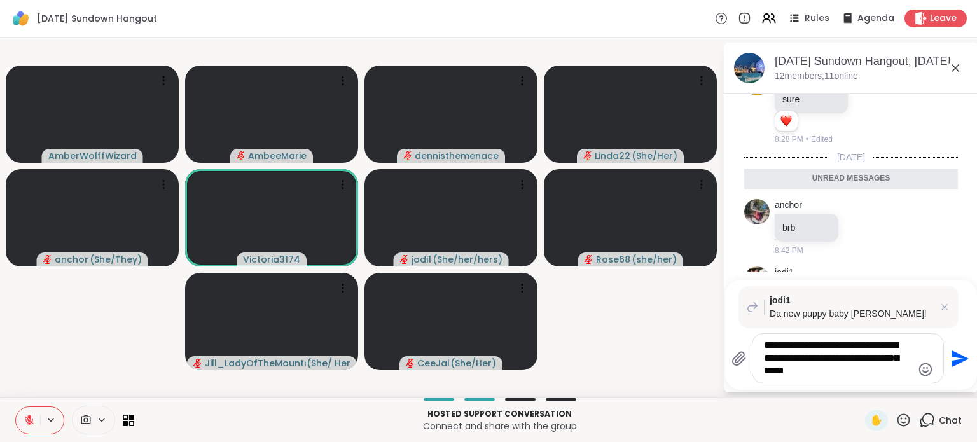
type textarea "**********"
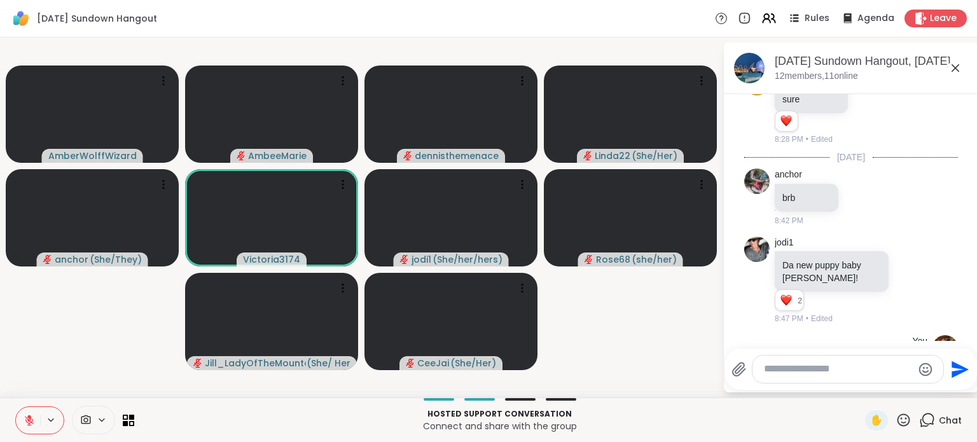
scroll to position [2492, 0]
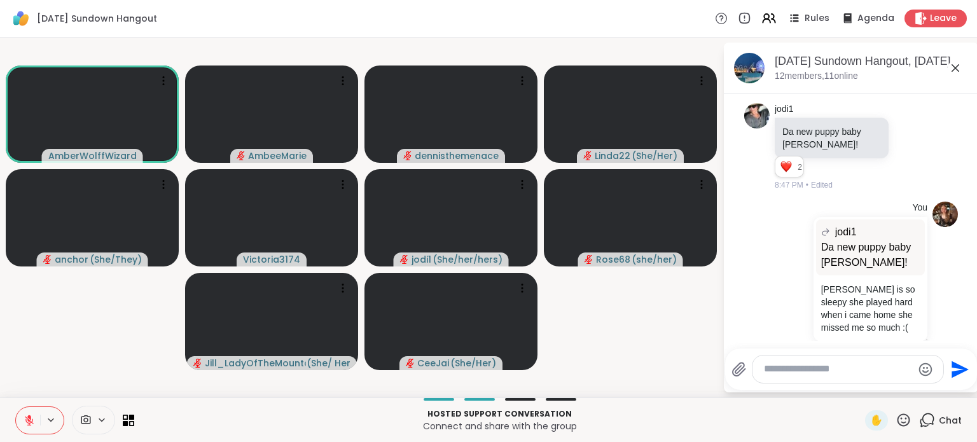
click at [942, 424] on span "Chat" at bounding box center [950, 420] width 23 height 13
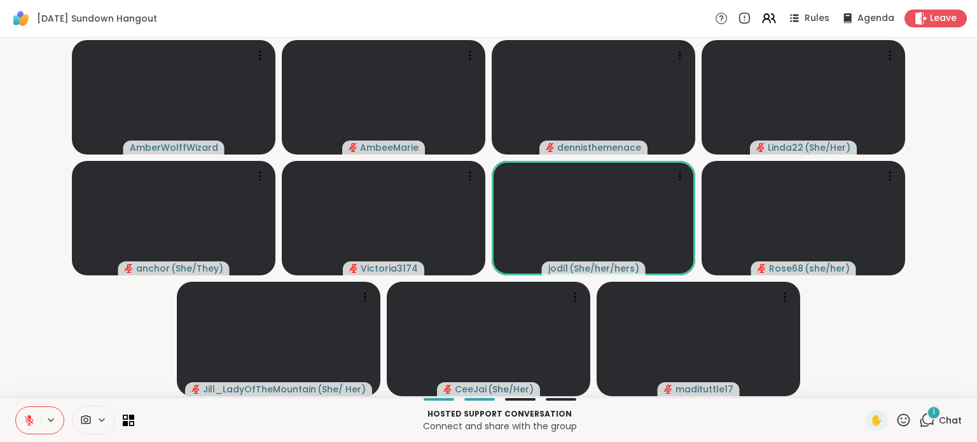
click at [898, 419] on icon at bounding box center [904, 420] width 13 height 13
click at [860, 383] on span "❤️" at bounding box center [866, 386] width 13 height 15
click at [929, 416] on div "1" at bounding box center [934, 413] width 14 height 14
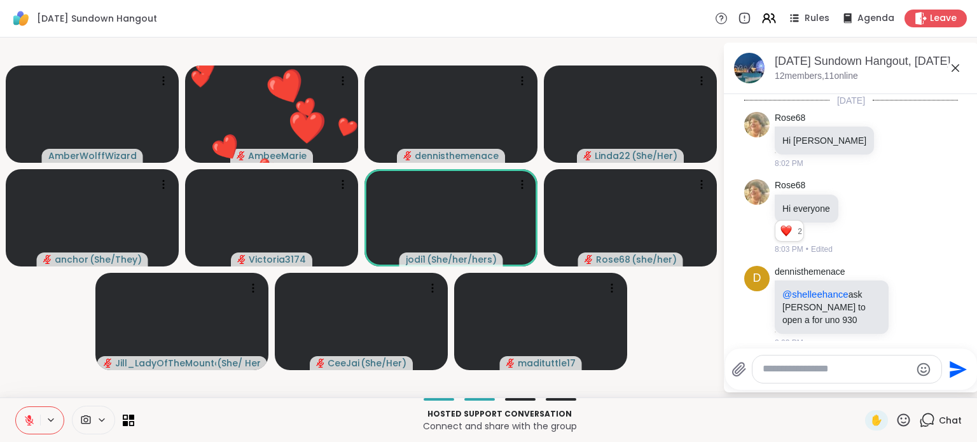
scroll to position [2621, 0]
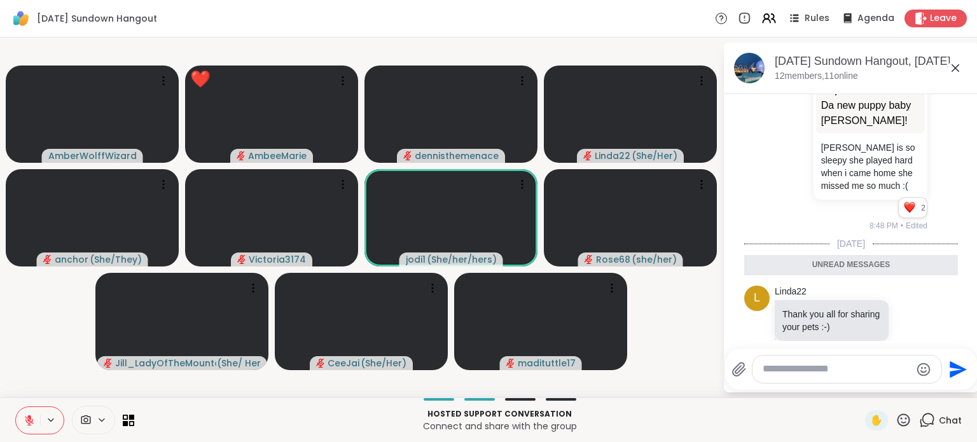
click at [929, 414] on div "Chat" at bounding box center [940, 420] width 43 height 20
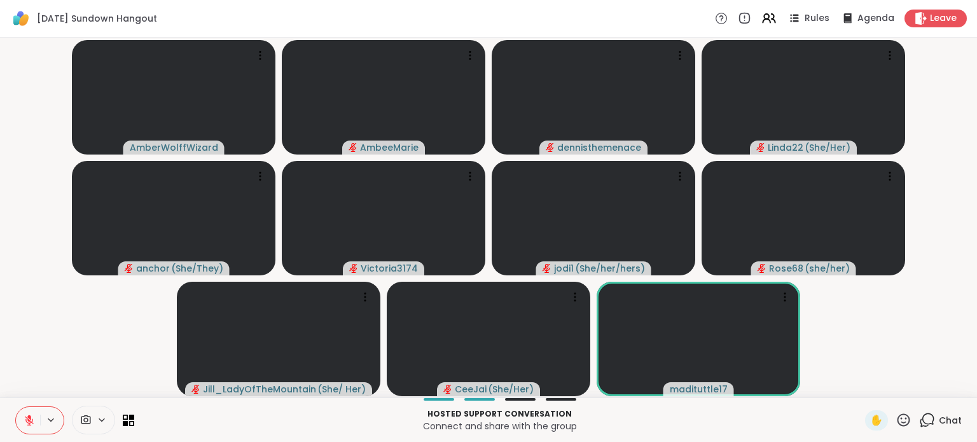
click at [896, 419] on icon at bounding box center [904, 420] width 16 height 16
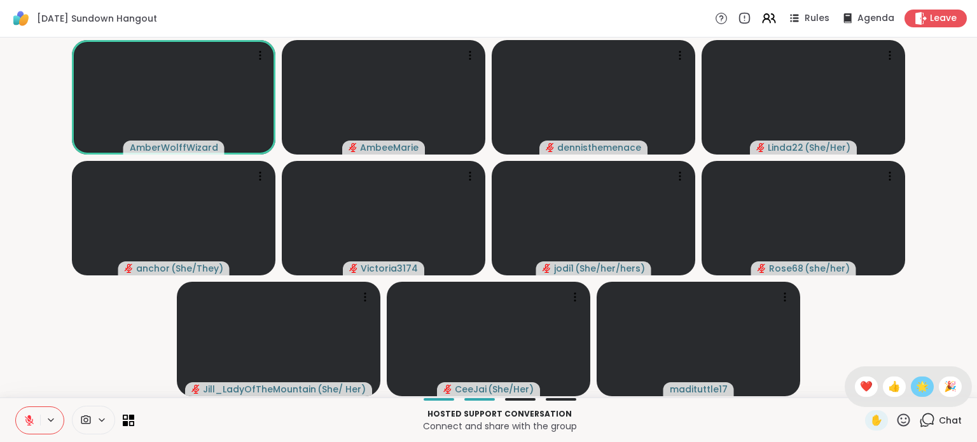
click at [916, 385] on span "🌟" at bounding box center [922, 386] width 13 height 15
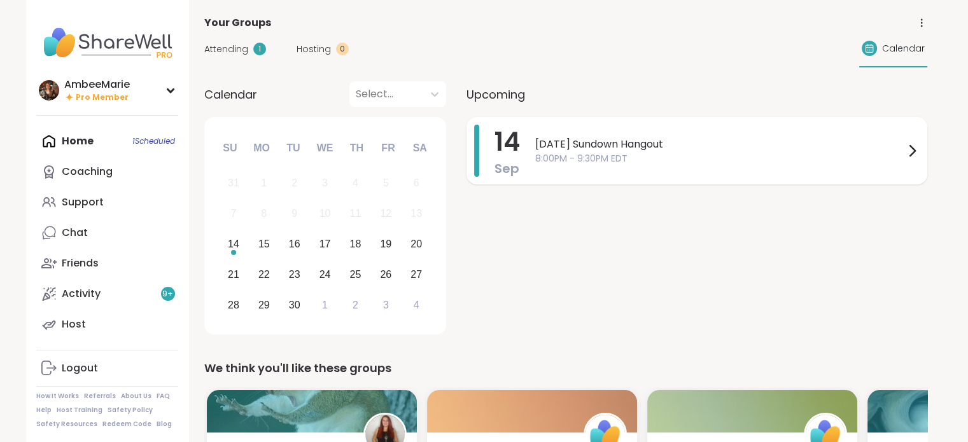
click at [640, 162] on span "8:00PM - 9:30PM EDT" at bounding box center [719, 158] width 369 height 13
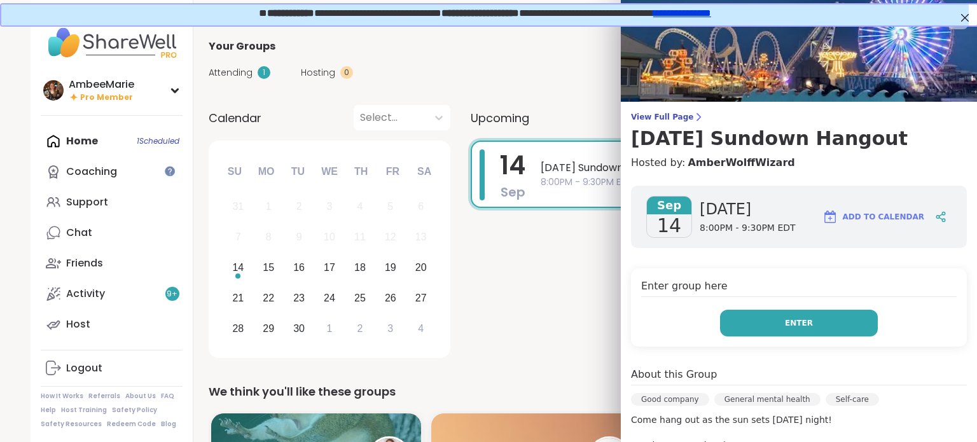
click at [766, 330] on button "Enter" at bounding box center [799, 323] width 158 height 27
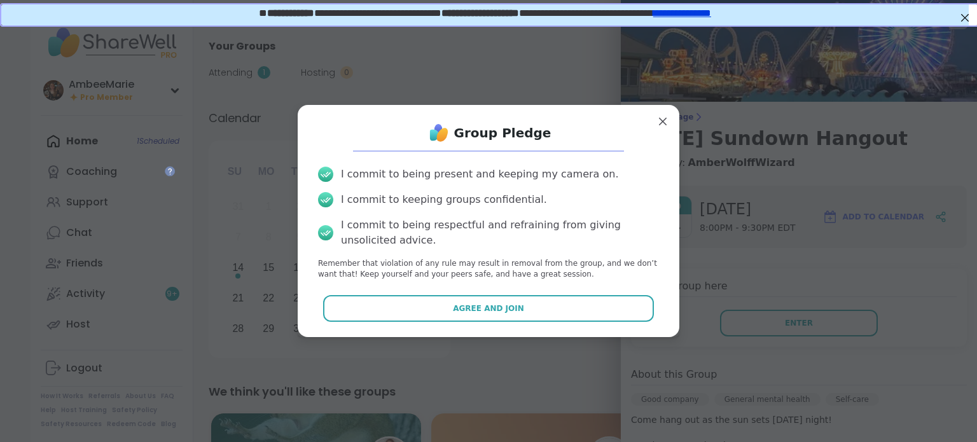
click at [604, 325] on div "Group Pledge I commit to being present and keeping my camera on. I commit to ke…" at bounding box center [488, 220] width 361 height 211
click at [597, 306] on button "Agree and Join" at bounding box center [489, 308] width 332 height 27
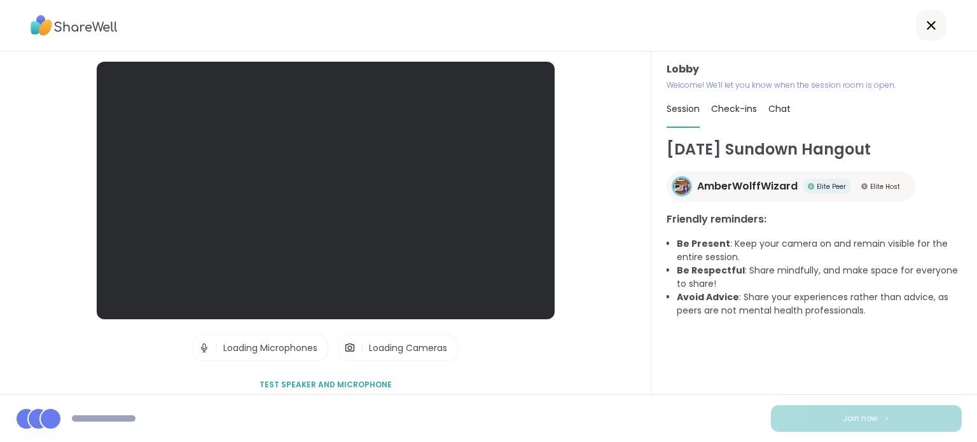
click at [428, 356] on div "Loading Cameras" at bounding box center [408, 347] width 88 height 25
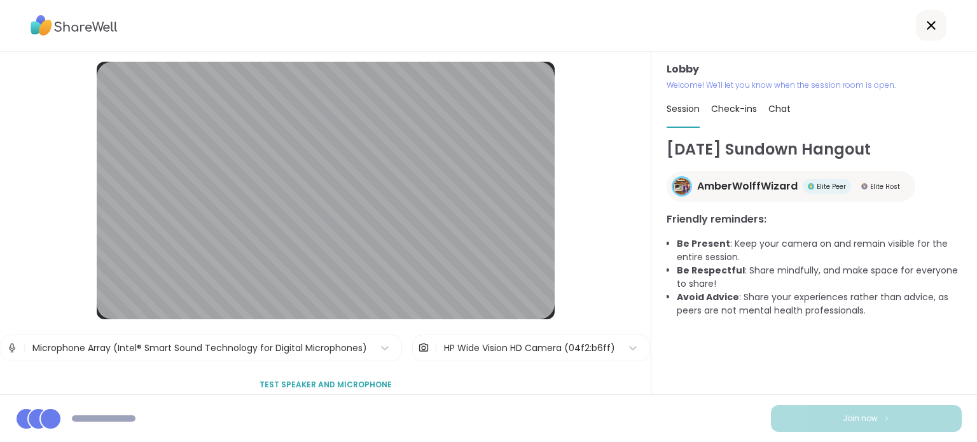
click at [444, 353] on div "HP Wide Vision HD Camera (04f2:b6ff)" at bounding box center [529, 348] width 171 height 13
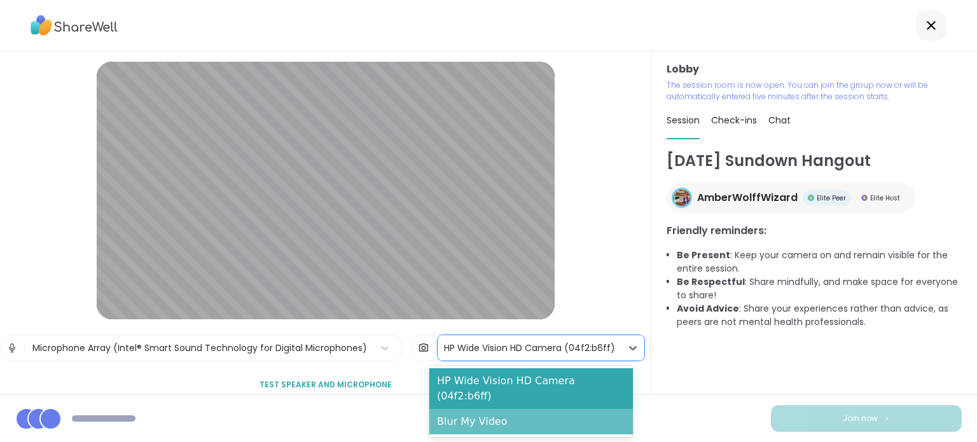
click at [463, 409] on div "Blur My Video" at bounding box center [532, 421] width 204 height 25
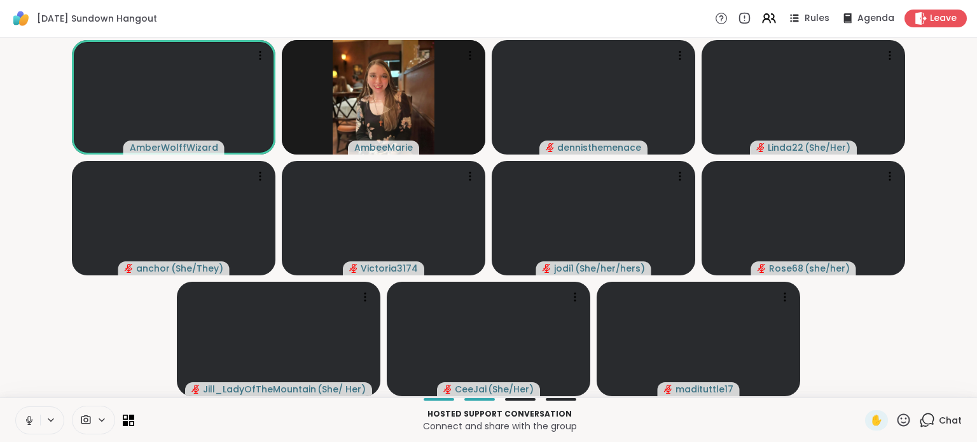
click at [22, 419] on button at bounding box center [28, 420] width 24 height 27
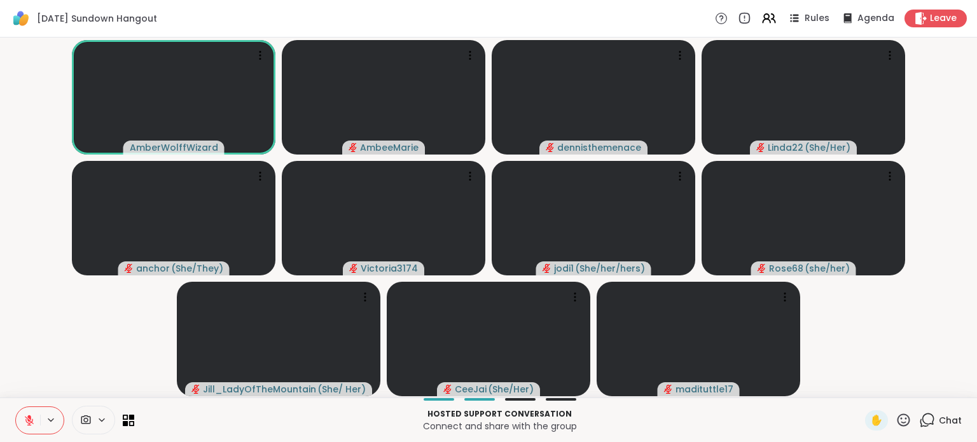
click at [25, 419] on icon at bounding box center [29, 420] width 11 height 11
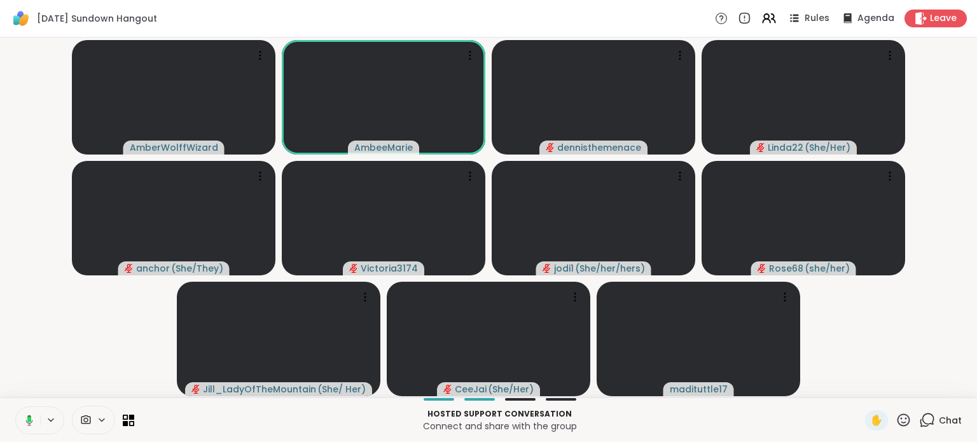
click at [30, 416] on icon at bounding box center [29, 420] width 7 height 11
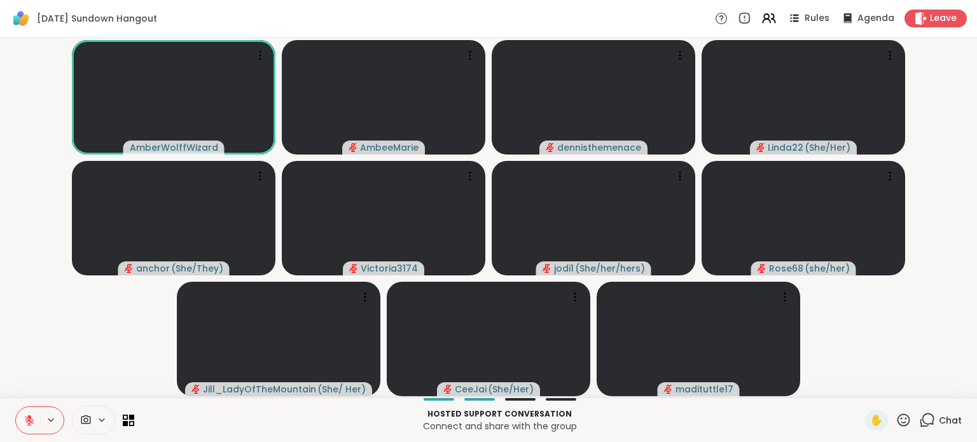
click at [34, 419] on icon at bounding box center [29, 420] width 11 height 11
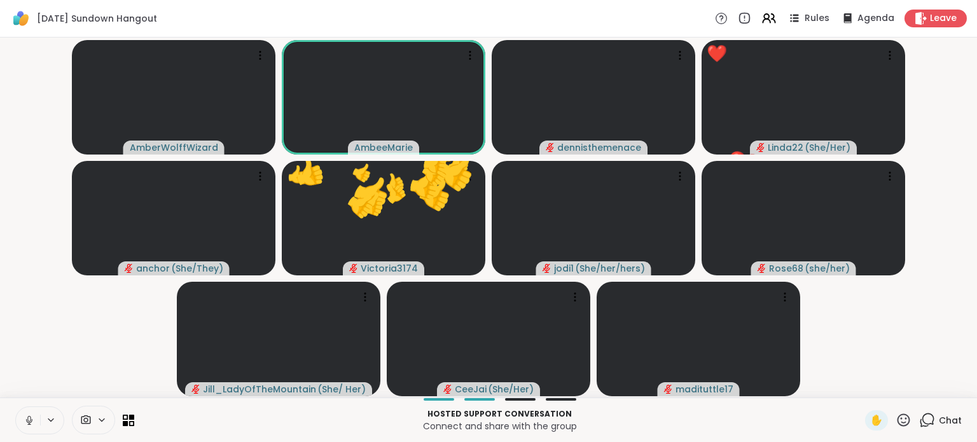
click at [26, 416] on icon at bounding box center [29, 420] width 11 height 11
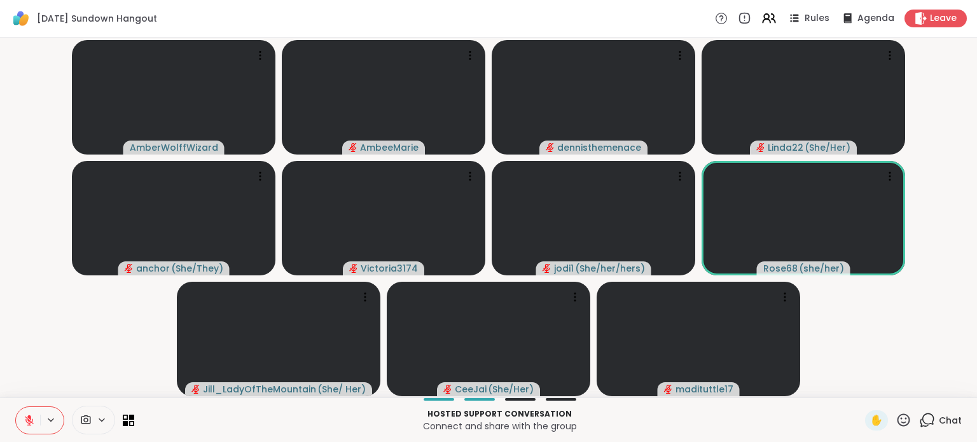
click at [898, 418] on icon at bounding box center [904, 420] width 16 height 16
click at [860, 390] on span "❤️" at bounding box center [866, 386] width 13 height 15
click at [900, 417] on icon at bounding box center [904, 420] width 16 height 16
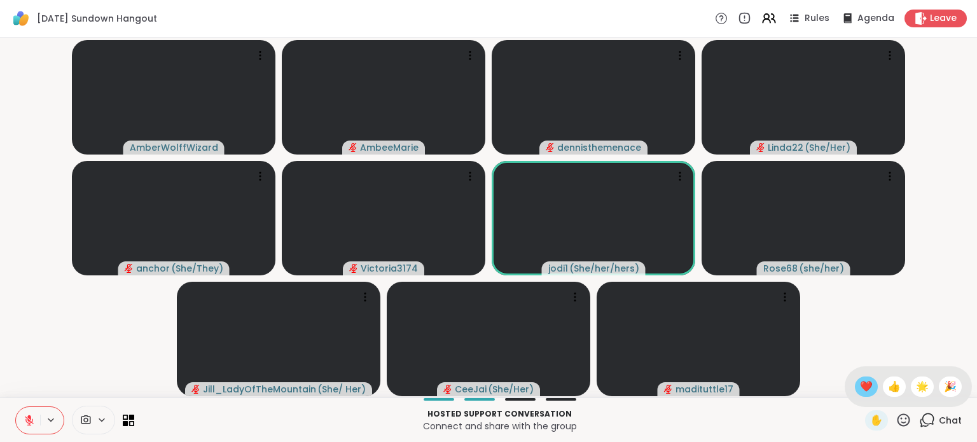
click at [860, 381] on span "❤️" at bounding box center [866, 386] width 13 height 15
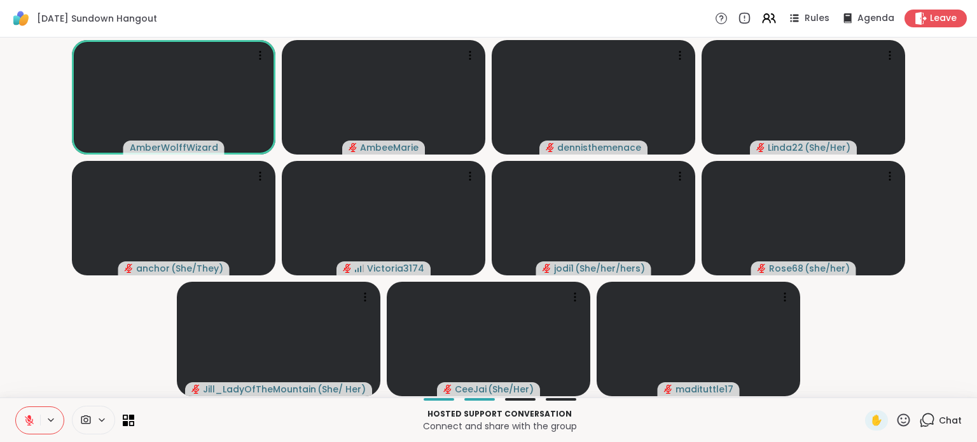
click at [90, 421] on icon at bounding box center [85, 420] width 11 height 12
click at [86, 377] on div "HP Wide Vision HD Camera" at bounding box center [114, 374] width 133 height 15
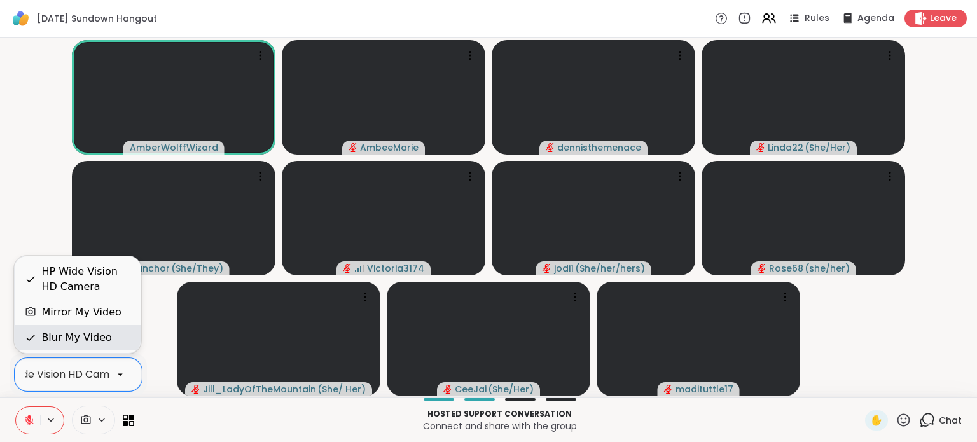
click at [81, 346] on div "Blur My Video" at bounding box center [78, 337] width 126 height 25
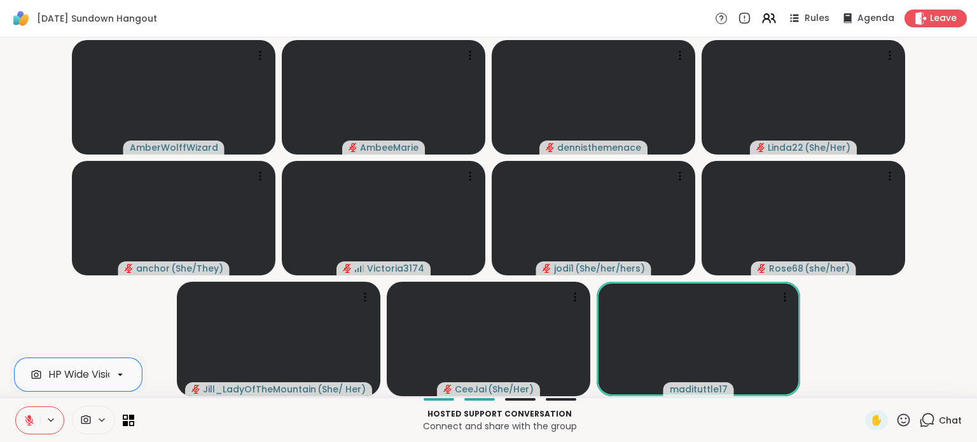
click at [102, 410] on div at bounding box center [93, 420] width 43 height 29
click at [102, 421] on icon at bounding box center [101, 420] width 5 height 3
click at [105, 386] on div "HP Wide Vision HD Camera" at bounding box center [78, 374] width 127 height 33
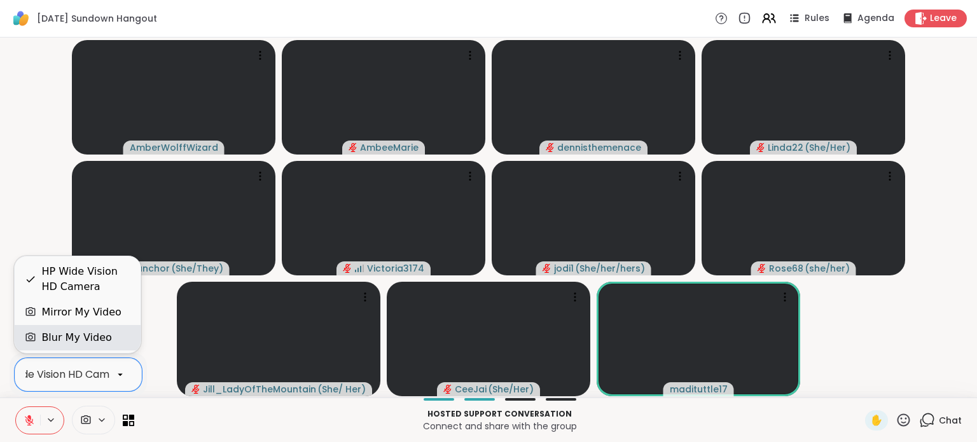
click at [94, 337] on div "Blur My Video" at bounding box center [76, 337] width 70 height 15
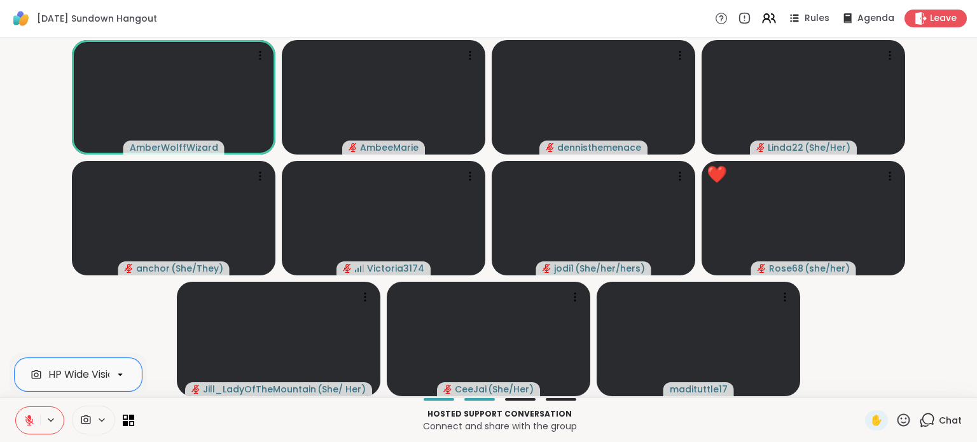
click at [898, 416] on icon at bounding box center [904, 420] width 13 height 13
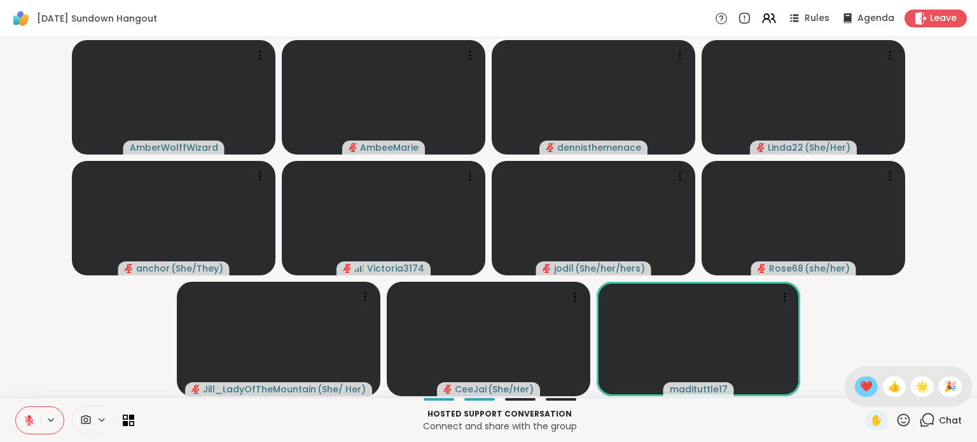
click at [860, 388] on span "❤️" at bounding box center [866, 386] width 13 height 15
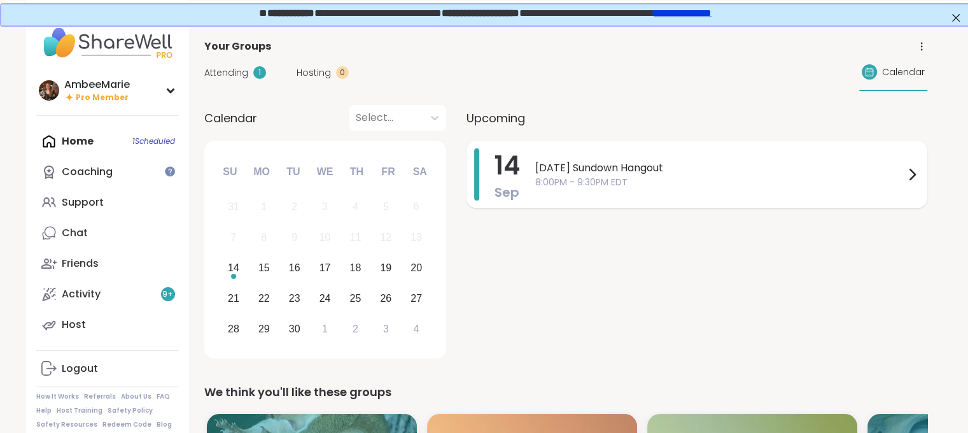
click at [643, 176] on span "8:00PM - 9:30PM EDT" at bounding box center [719, 182] width 369 height 13
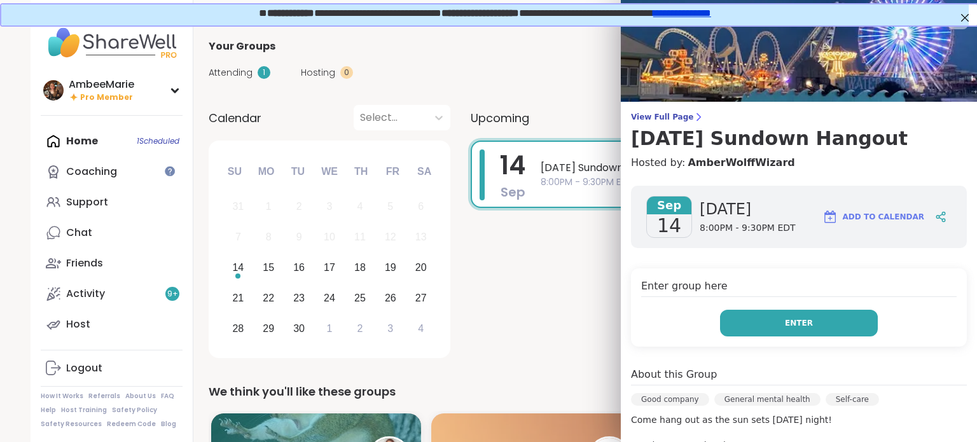
click at [769, 321] on button "Enter" at bounding box center [799, 323] width 158 height 27
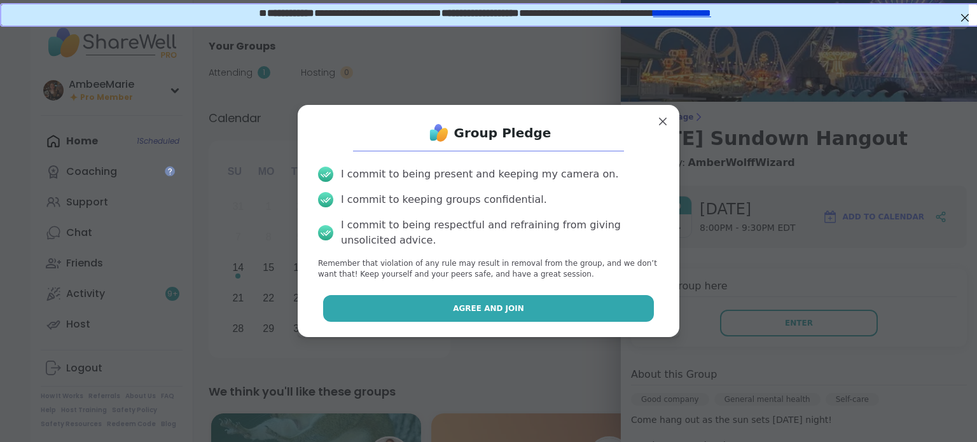
click at [598, 304] on button "Agree and Join" at bounding box center [489, 308] width 332 height 27
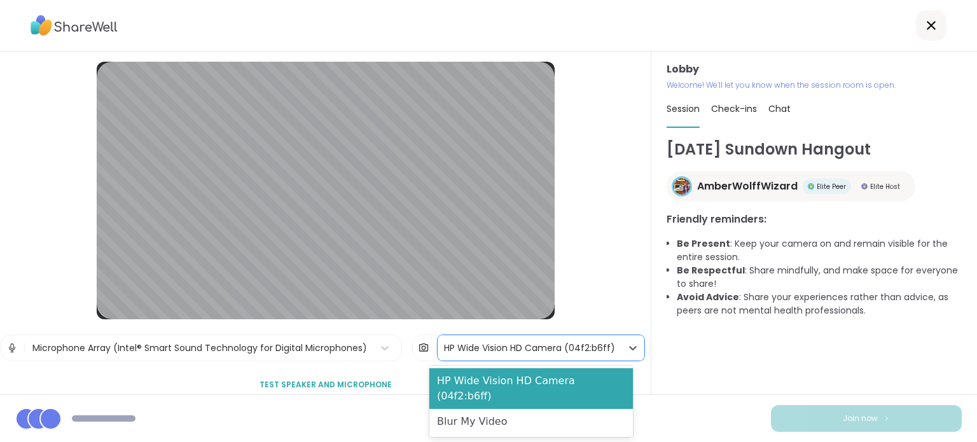
click at [444, 347] on div "HP Wide Vision HD Camera (04f2:b6ff)" at bounding box center [529, 348] width 171 height 13
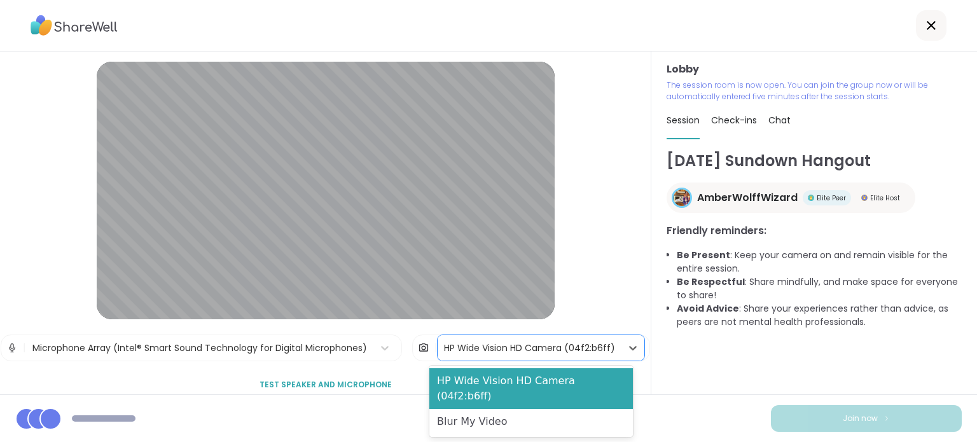
drag, startPoint x: 489, startPoint y: 406, endPoint x: 517, endPoint y: 407, distance: 27.4
click at [491, 409] on div "Blur My Video" at bounding box center [532, 421] width 204 height 25
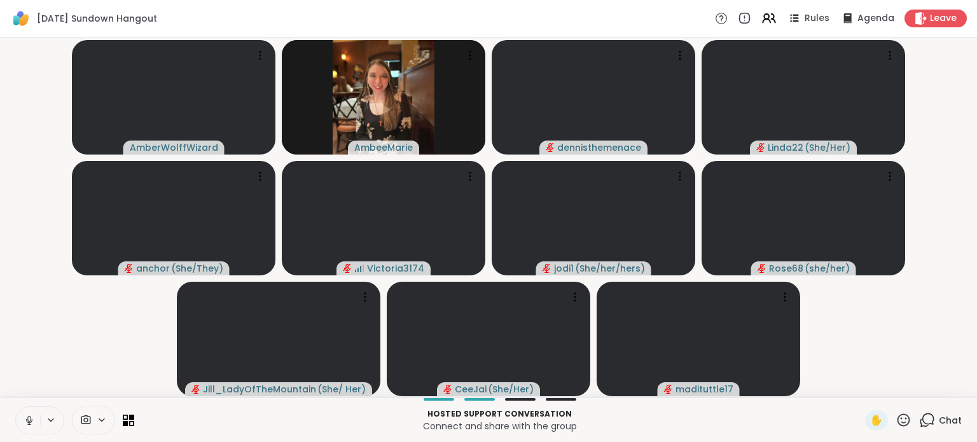
click at [34, 416] on button at bounding box center [28, 420] width 24 height 27
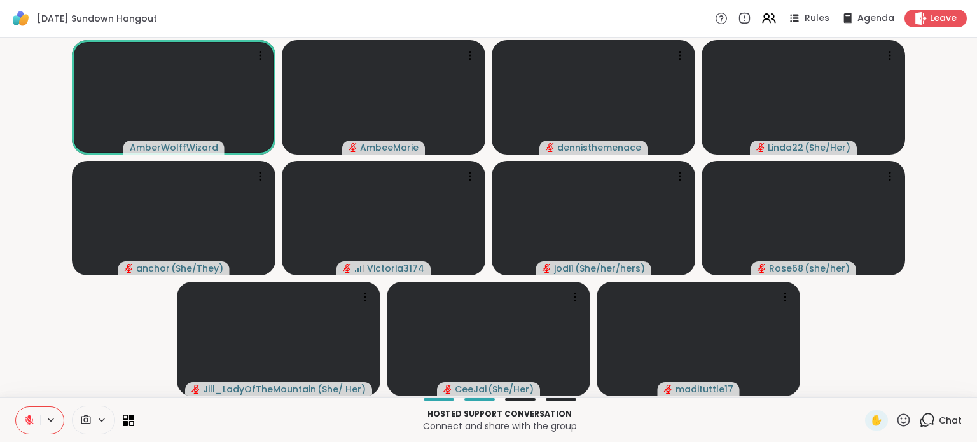
click at [30, 419] on icon at bounding box center [29, 417] width 4 height 5
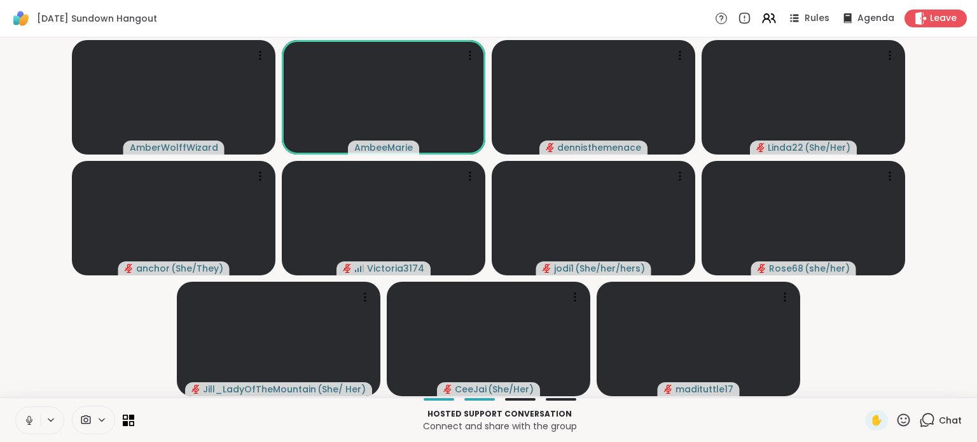
click at [27, 418] on icon at bounding box center [29, 420] width 11 height 11
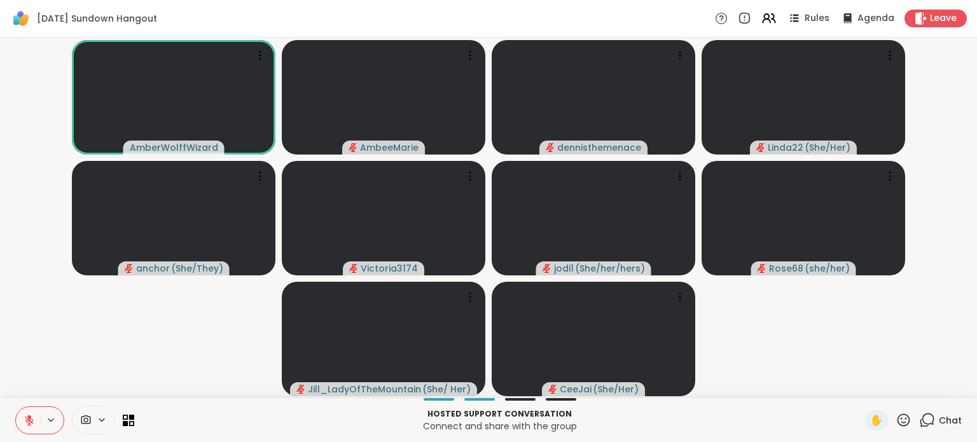
click at [20, 410] on button at bounding box center [28, 420] width 24 height 27
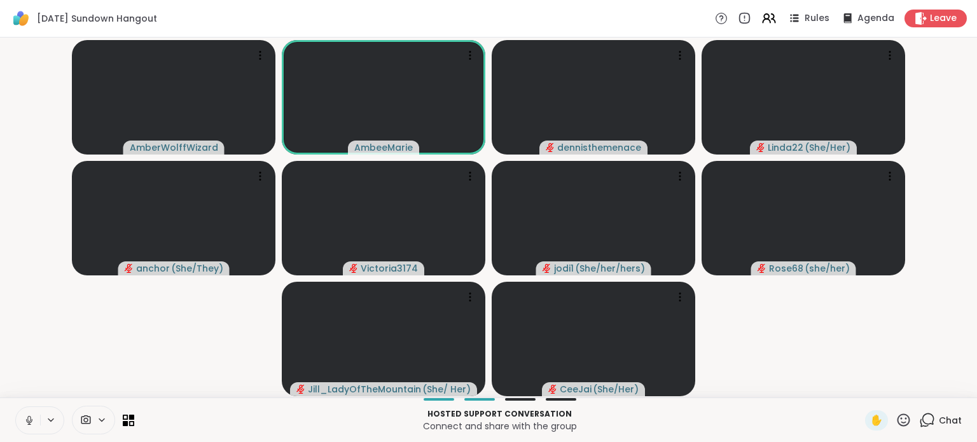
click at [24, 417] on icon at bounding box center [29, 420] width 11 height 11
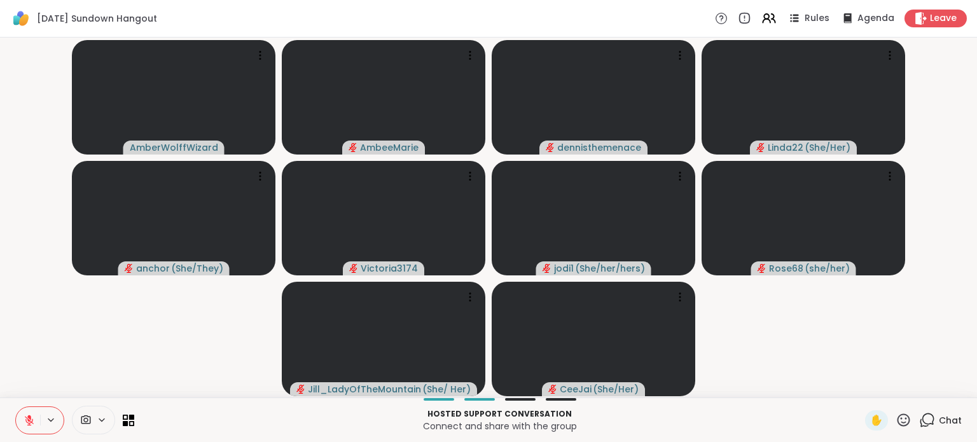
click at [31, 416] on icon at bounding box center [29, 420] width 11 height 11
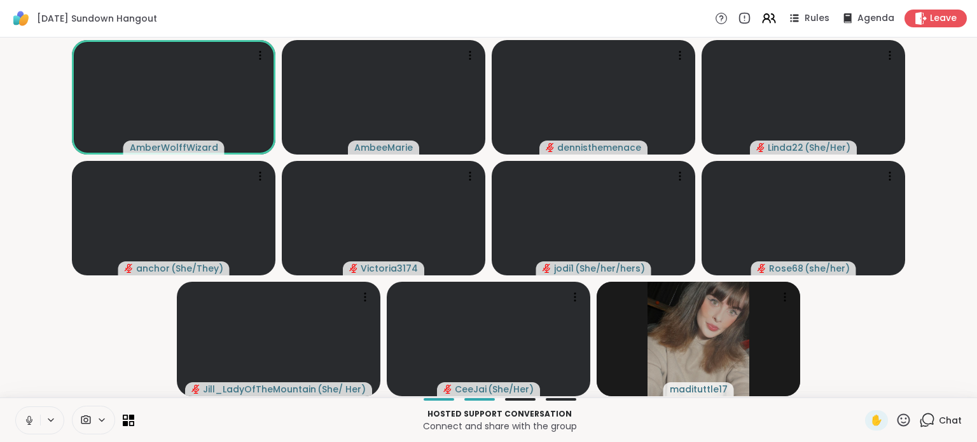
click at [28, 416] on icon at bounding box center [29, 420] width 11 height 11
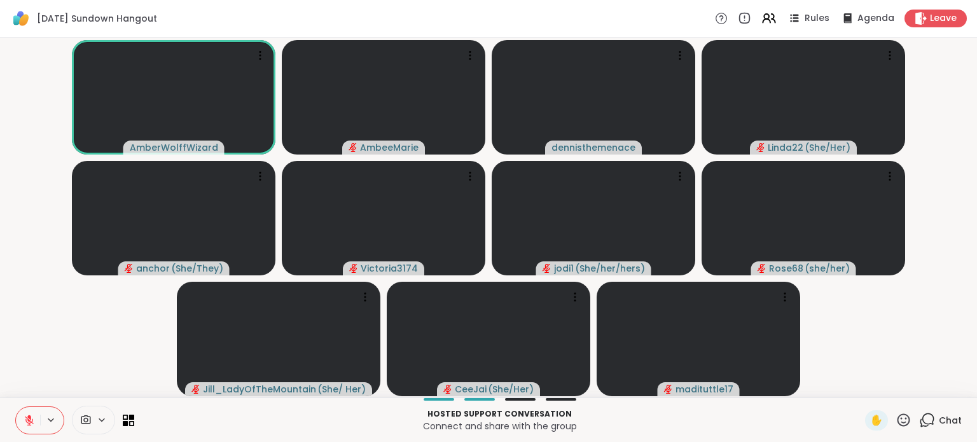
click at [896, 420] on icon at bounding box center [904, 420] width 16 height 16
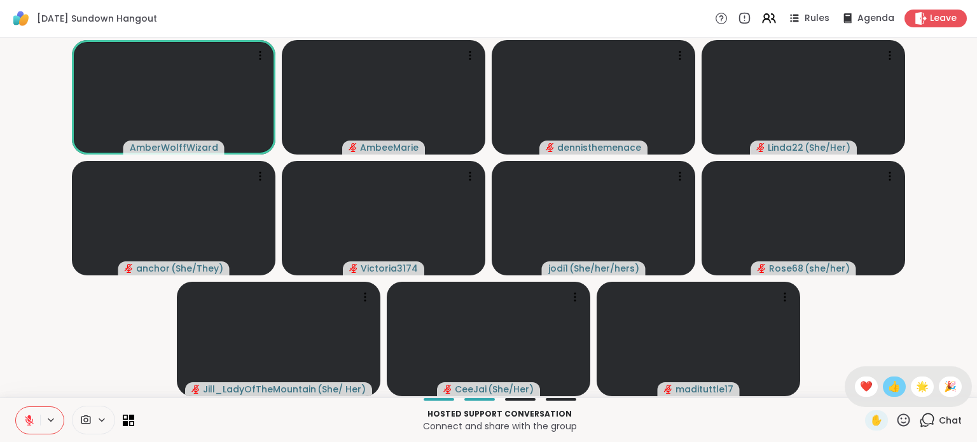
click at [888, 389] on span "👍" at bounding box center [894, 386] width 13 height 15
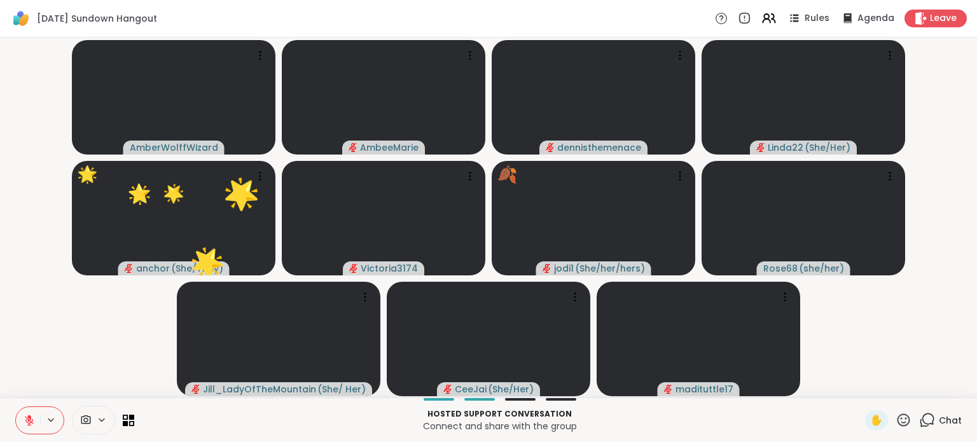
click at [898, 419] on icon at bounding box center [904, 420] width 13 height 13
click at [878, 341] on video-player-container "AmberWolffWizard AmbeeMarie dennisthemenace Linda22 ( She/Her ) anchor ( She/Th…" at bounding box center [489, 218] width 962 height 350
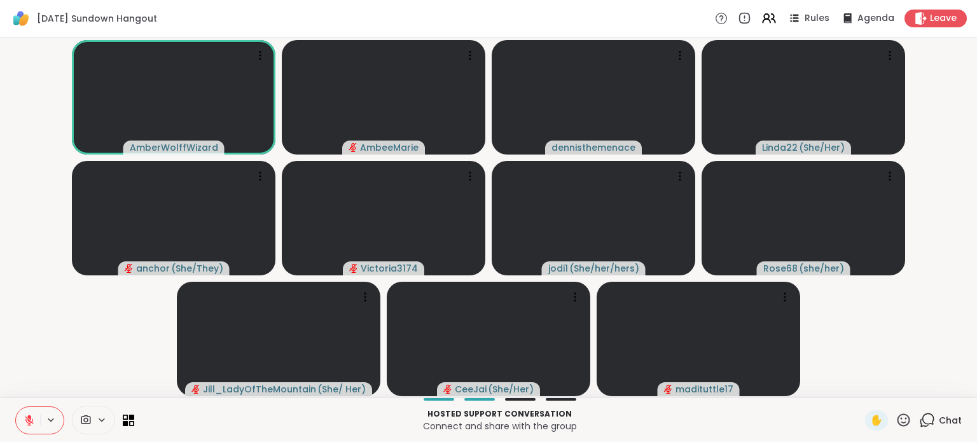
click at [26, 419] on icon at bounding box center [29, 420] width 11 height 11
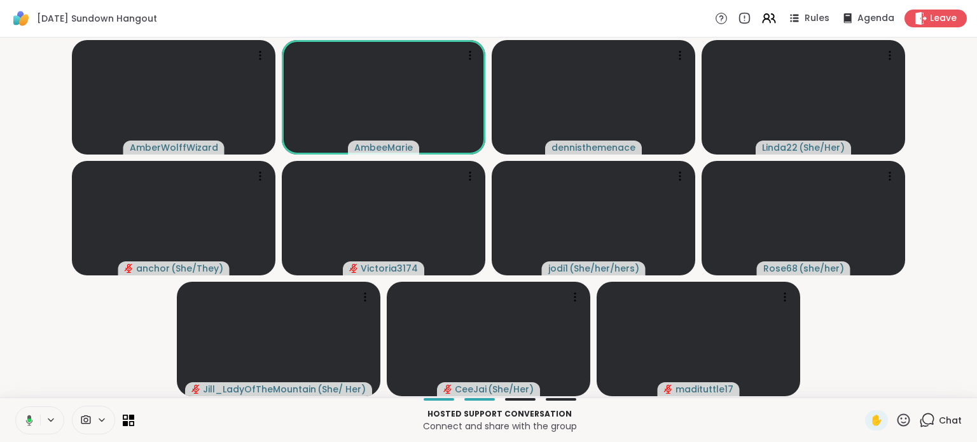
click at [30, 427] on button at bounding box center [27, 420] width 26 height 27
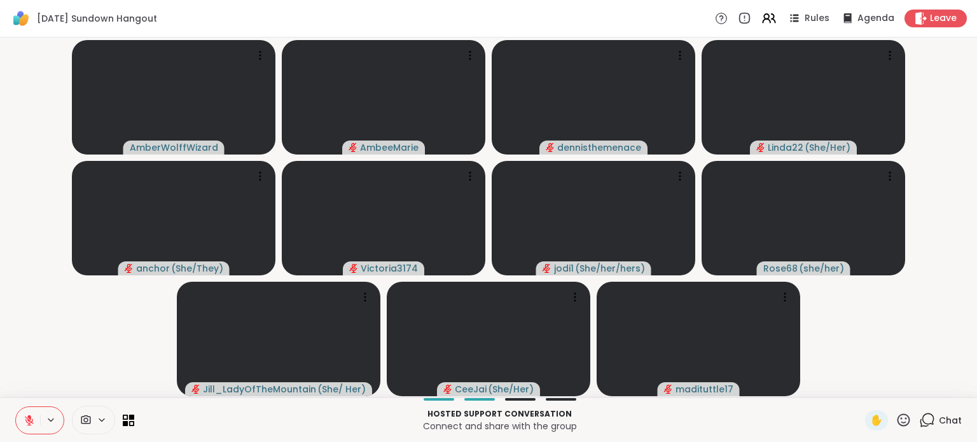
click at [18, 413] on button at bounding box center [28, 420] width 24 height 27
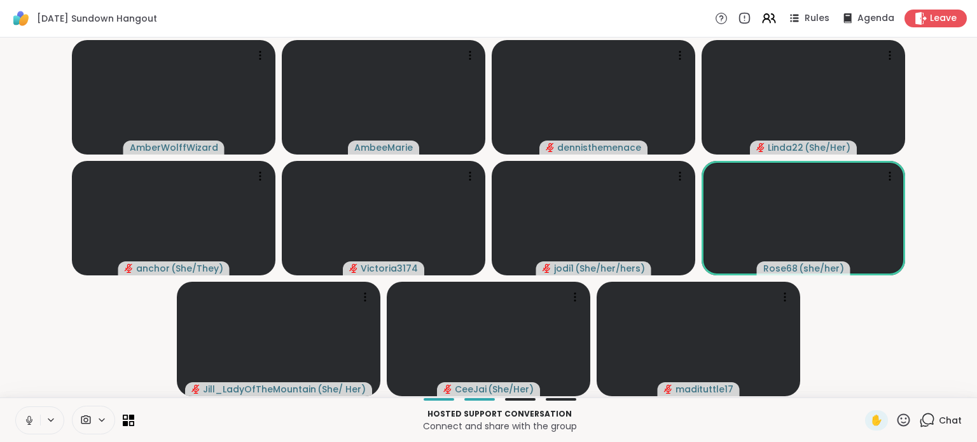
click at [26, 409] on button at bounding box center [28, 420] width 24 height 27
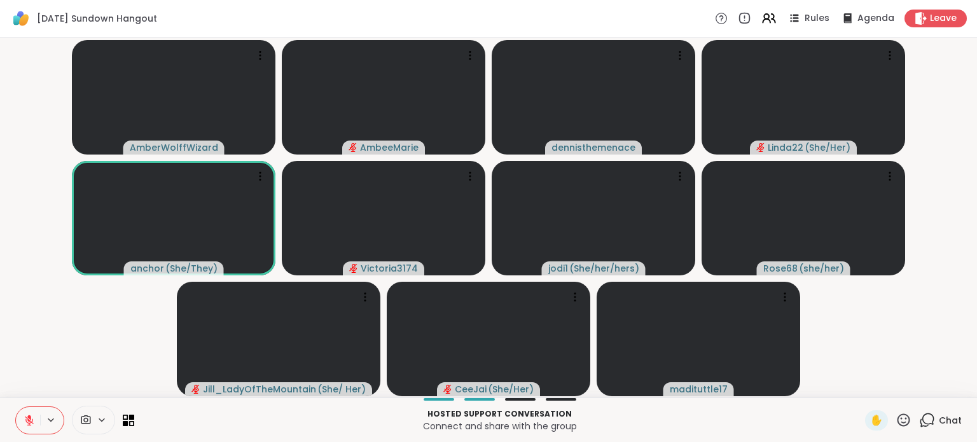
click at [896, 417] on icon at bounding box center [904, 420] width 16 height 16
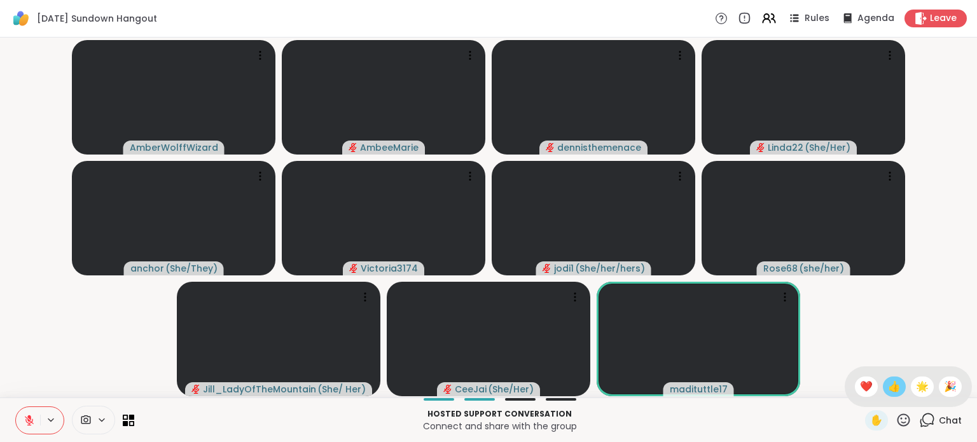
click at [888, 382] on span "👍" at bounding box center [894, 386] width 13 height 15
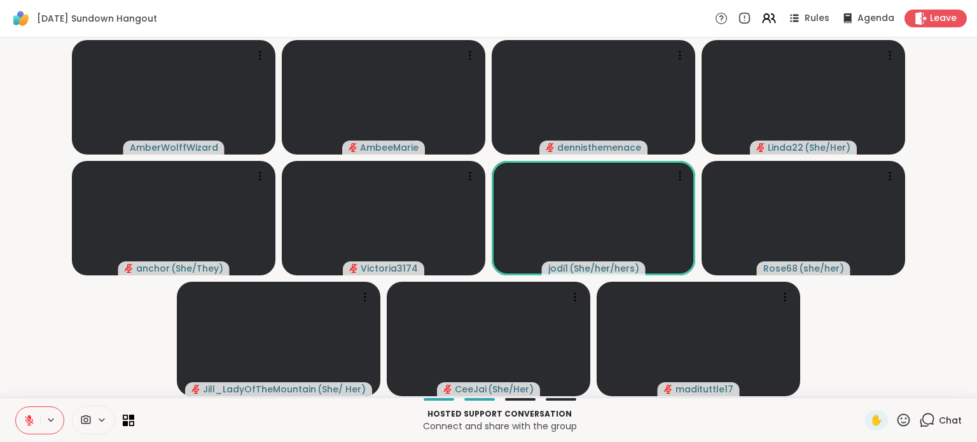
click at [896, 421] on icon at bounding box center [904, 420] width 16 height 16
click at [860, 389] on span "❤️" at bounding box center [866, 386] width 13 height 15
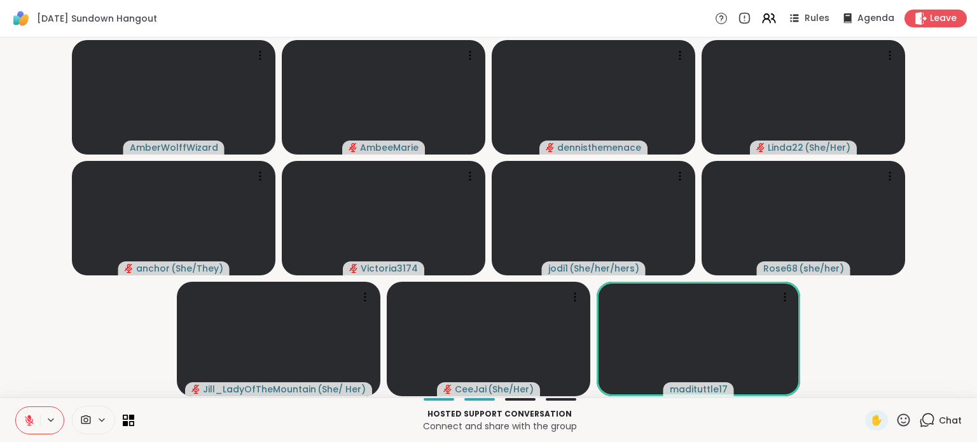
click at [52, 420] on icon at bounding box center [51, 420] width 10 height 11
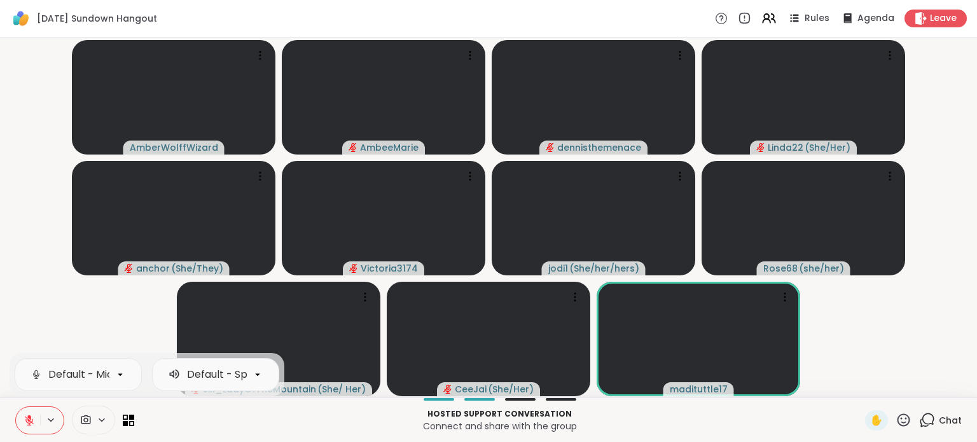
click at [29, 419] on icon at bounding box center [29, 420] width 11 height 11
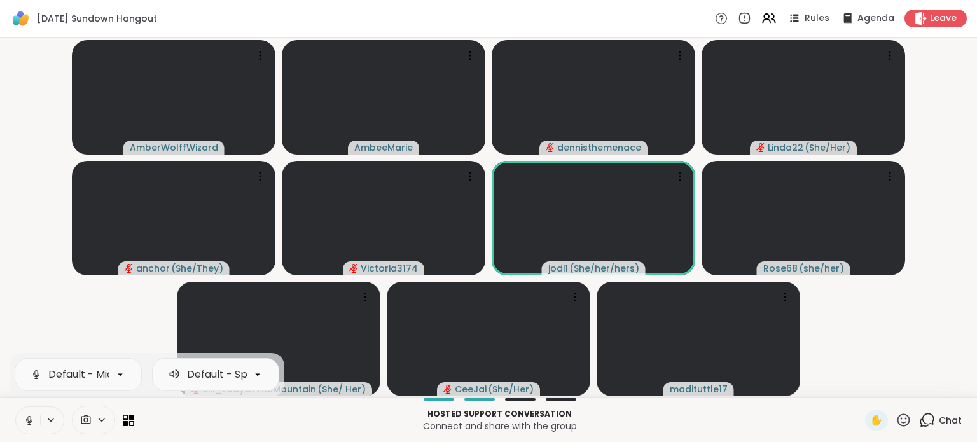
click at [31, 421] on icon at bounding box center [29, 420] width 11 height 11
click at [25, 316] on video-player-container "AmberWolffWizard AmbeeMarie dennisthemenace Linda22 ( She/Her ) anchor ( She/Th…" at bounding box center [489, 218] width 962 height 350
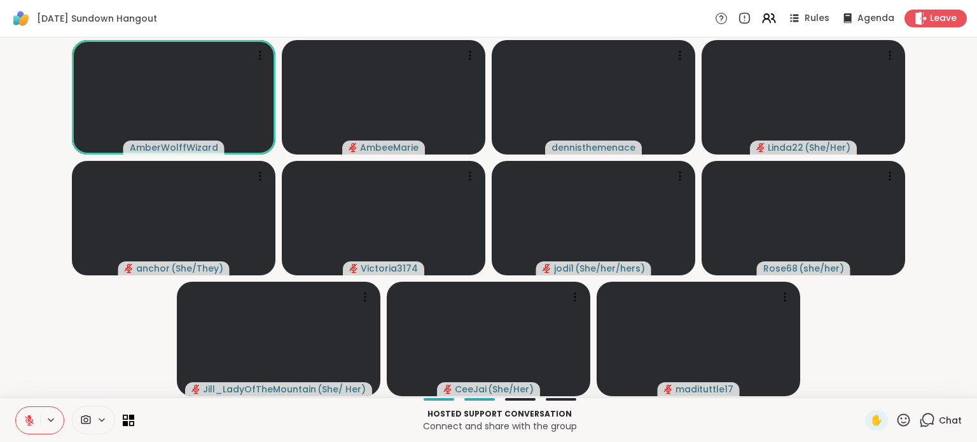
drag, startPoint x: 28, startPoint y: 416, endPoint x: 25, endPoint y: 398, distance: 18.6
click at [27, 416] on icon at bounding box center [29, 420] width 11 height 11
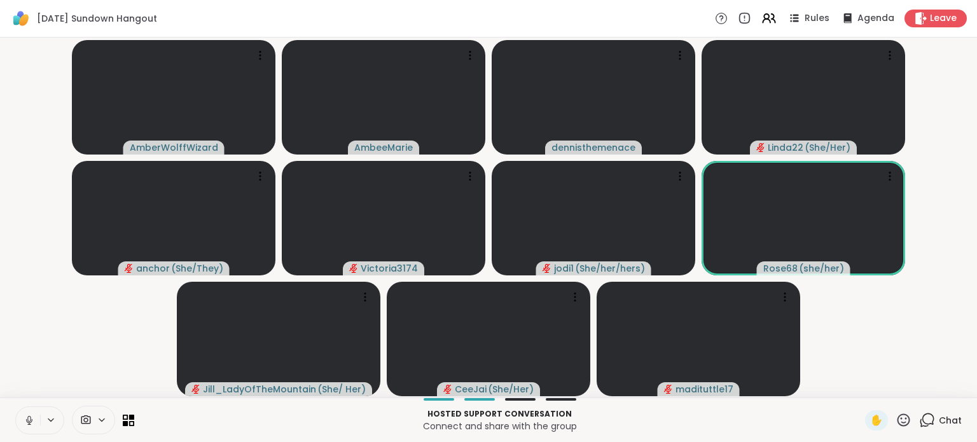
click at [31, 417] on icon at bounding box center [29, 420] width 11 height 11
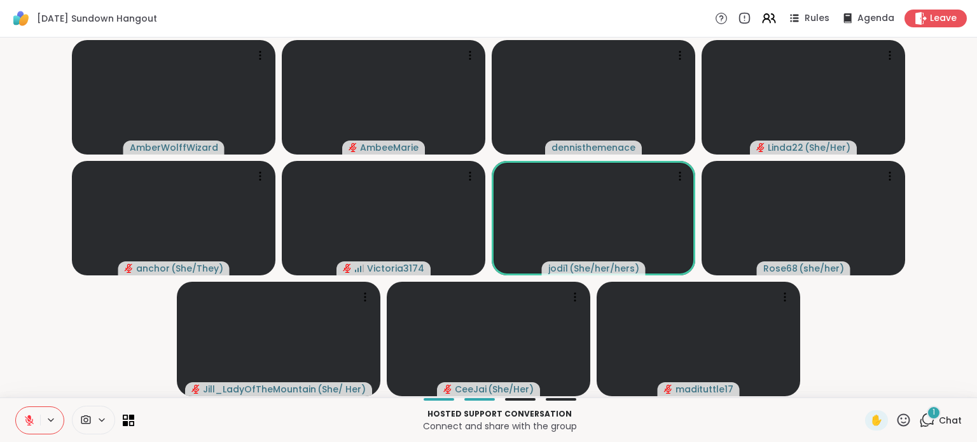
click at [939, 416] on span "Chat" at bounding box center [950, 420] width 23 height 13
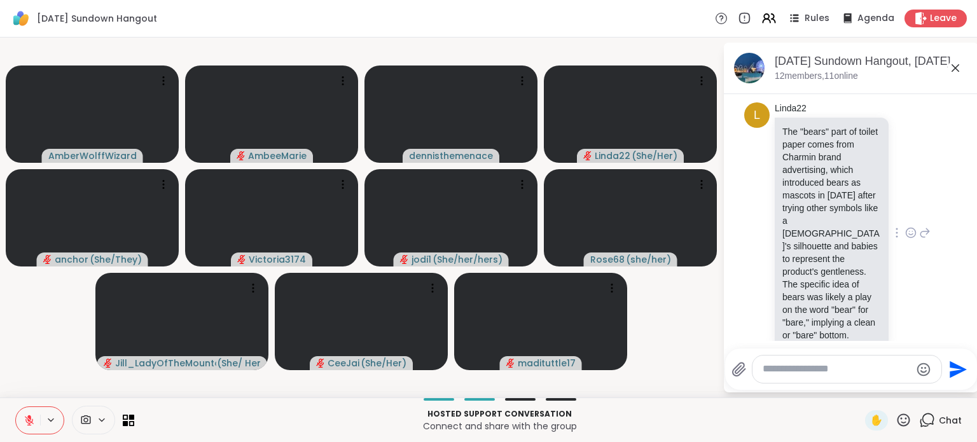
scroll to position [2892, 0]
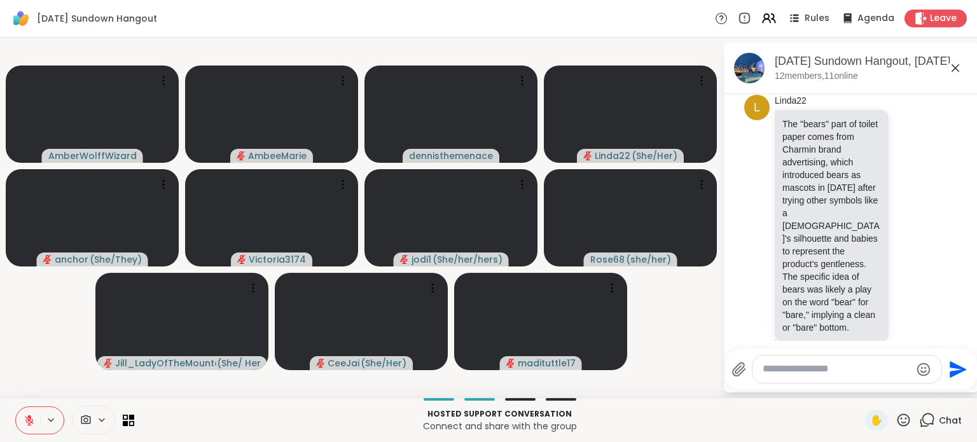
click at [939, 420] on span "Chat" at bounding box center [950, 420] width 23 height 13
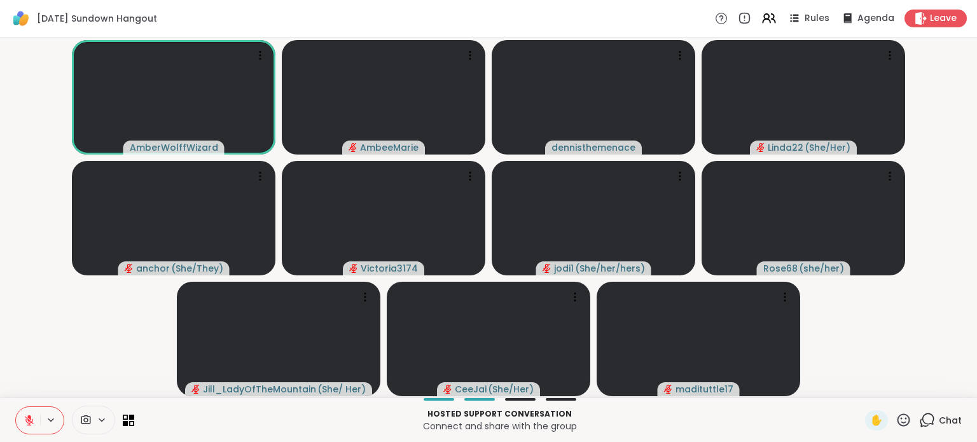
click at [26, 415] on icon at bounding box center [29, 420] width 11 height 11
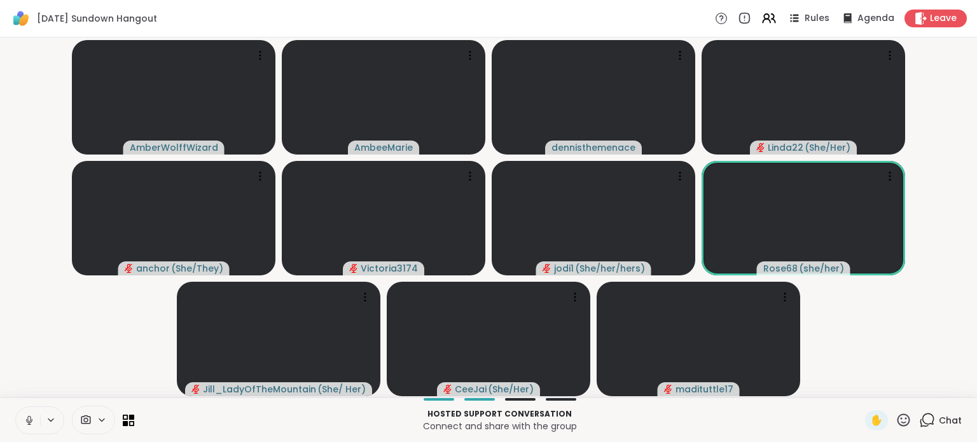
click at [23, 412] on button at bounding box center [28, 420] width 24 height 27
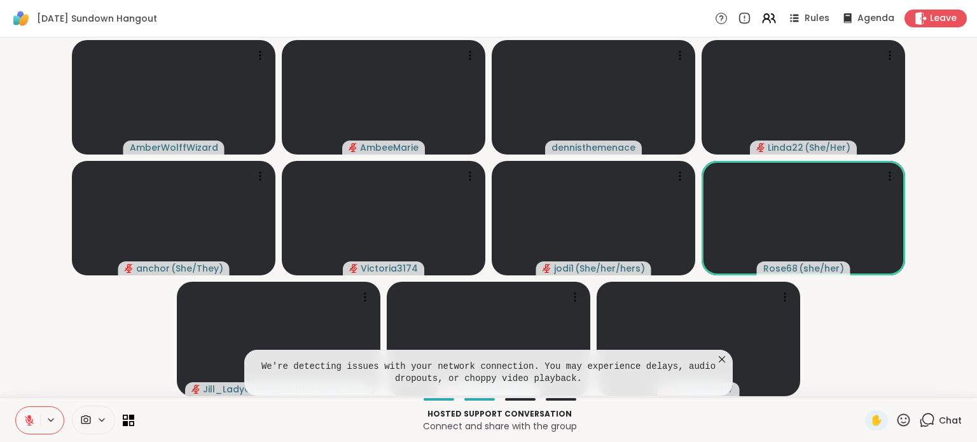
click at [28, 420] on icon at bounding box center [29, 420] width 9 height 9
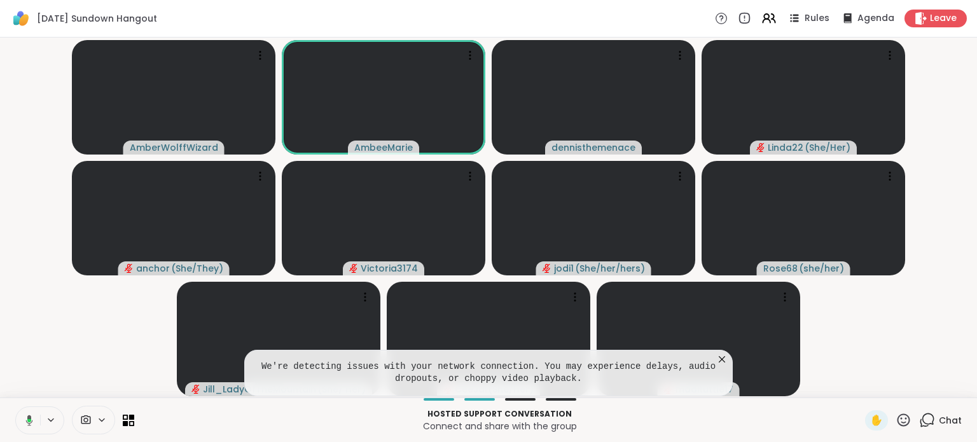
drag, startPoint x: 28, startPoint y: 417, endPoint x: 28, endPoint y: 398, distance: 19.7
click at [27, 418] on icon at bounding box center [29, 420] width 7 height 11
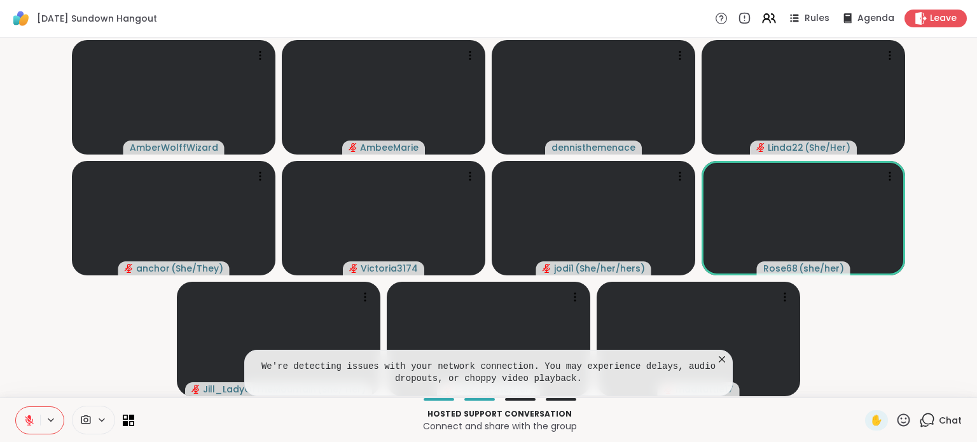
click at [718, 362] on icon at bounding box center [722, 359] width 13 height 13
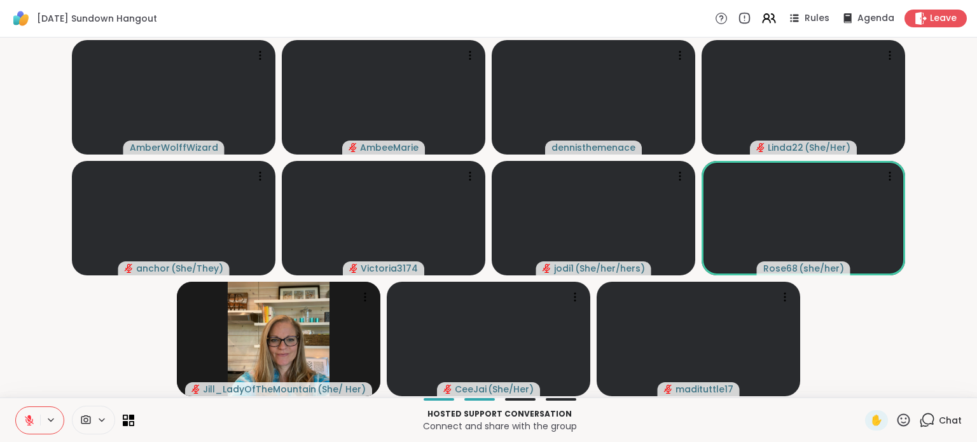
click at [20, 421] on button at bounding box center [28, 420] width 24 height 27
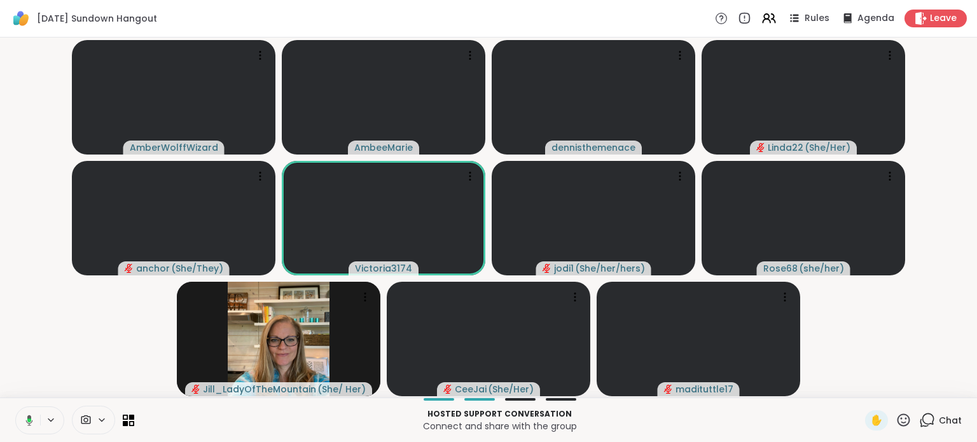
click at [22, 416] on icon at bounding box center [27, 420] width 11 height 11
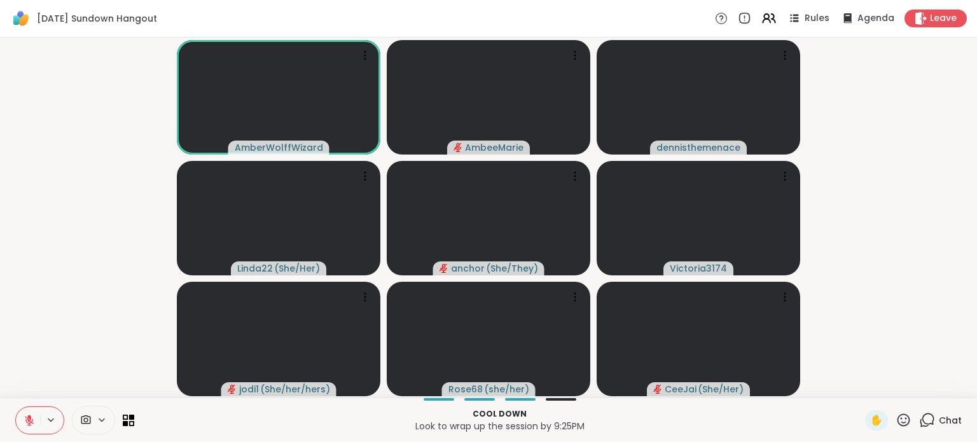
click at [24, 417] on icon at bounding box center [29, 420] width 11 height 11
click at [25, 417] on icon at bounding box center [29, 420] width 11 height 11
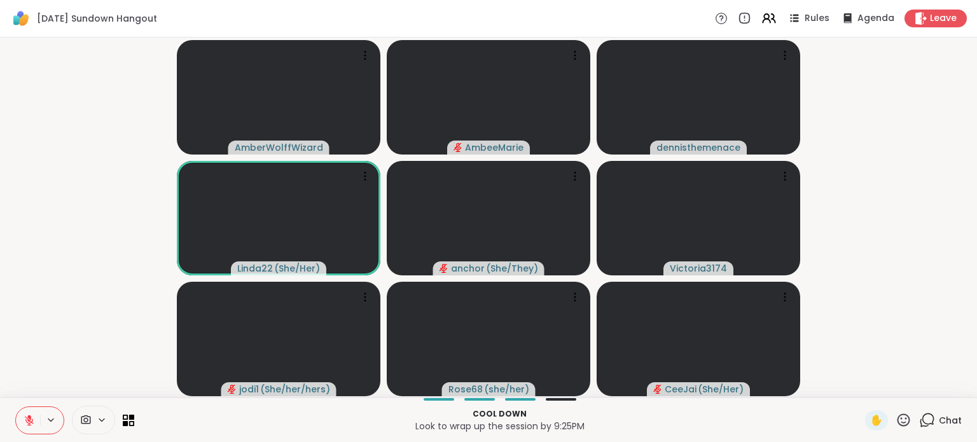
click at [31, 409] on button at bounding box center [28, 420] width 24 height 27
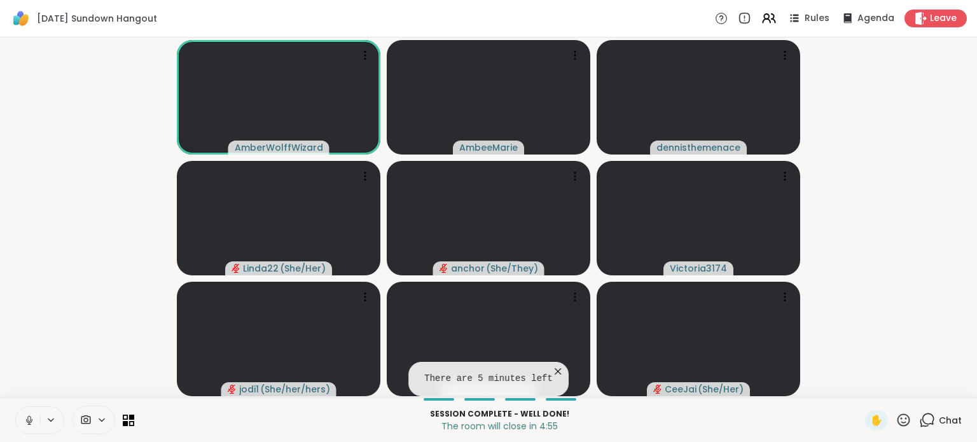
click at [32, 415] on icon at bounding box center [29, 420] width 11 height 11
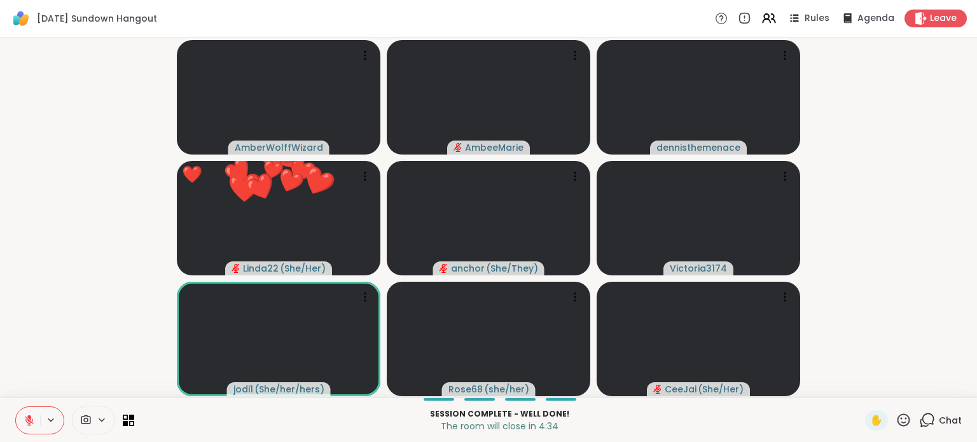
click at [896, 421] on icon at bounding box center [904, 420] width 16 height 16
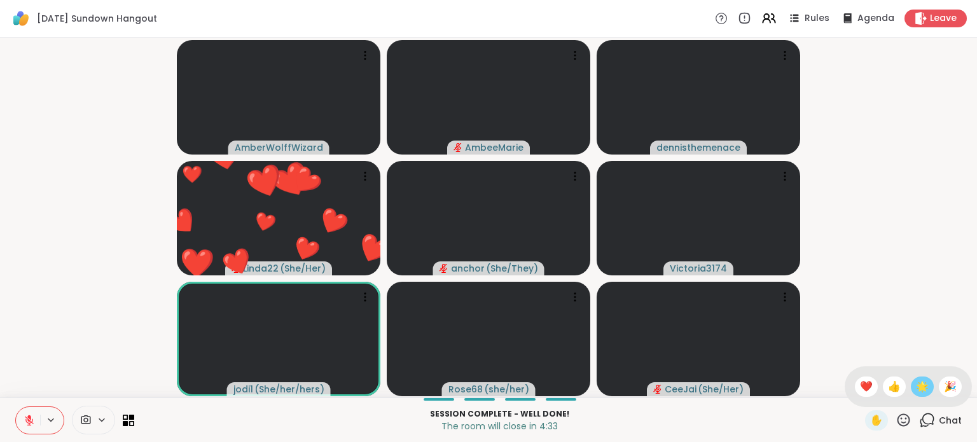
click at [916, 386] on span "🌟" at bounding box center [922, 386] width 13 height 15
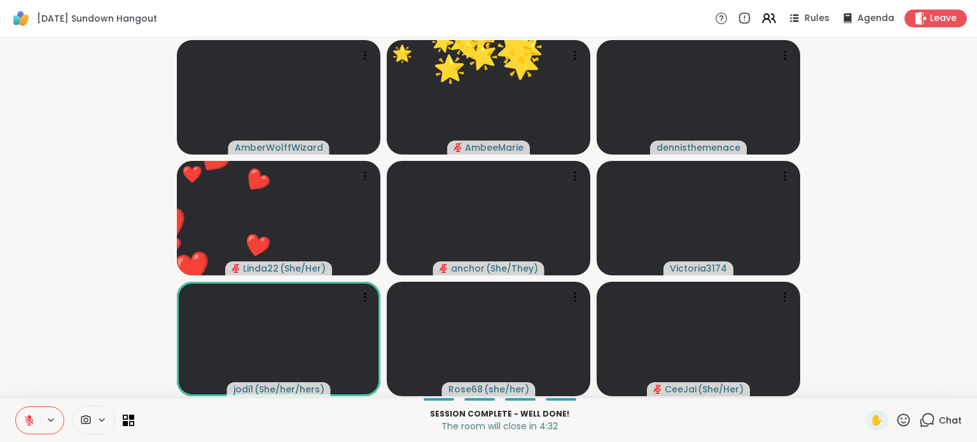
click at [898, 419] on icon at bounding box center [904, 420] width 13 height 13
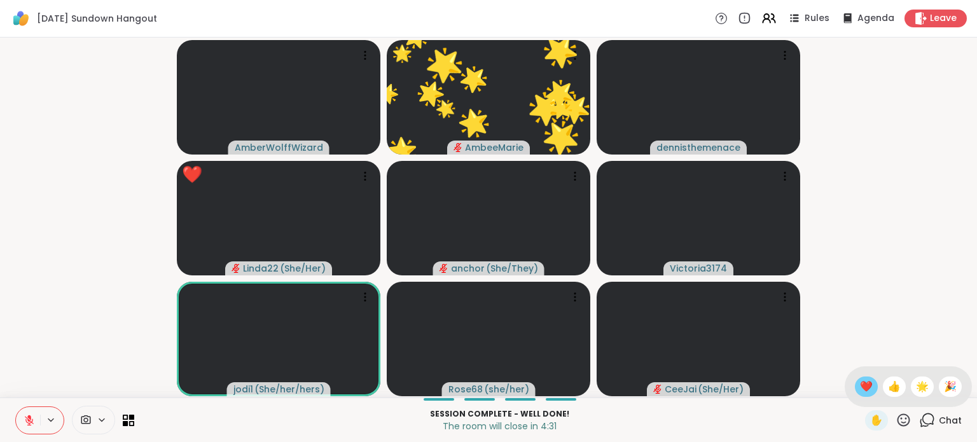
click at [860, 386] on span "❤️" at bounding box center [866, 386] width 13 height 15
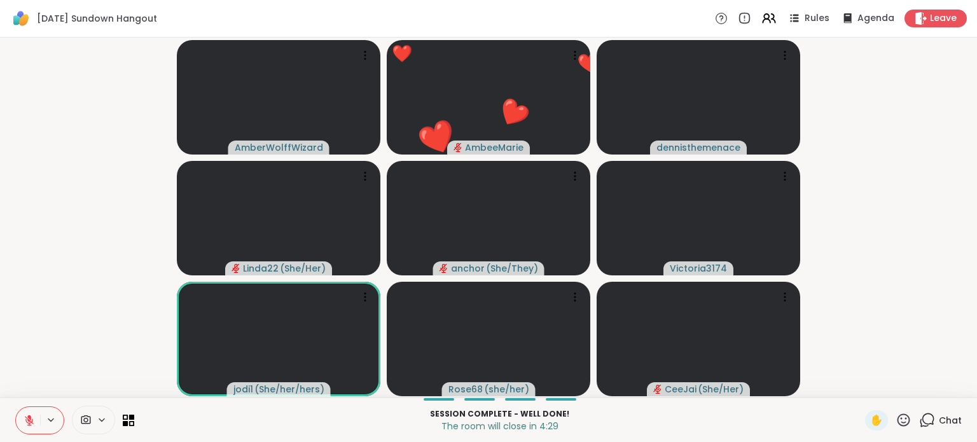
click at [923, 414] on icon at bounding box center [929, 419] width 12 height 11
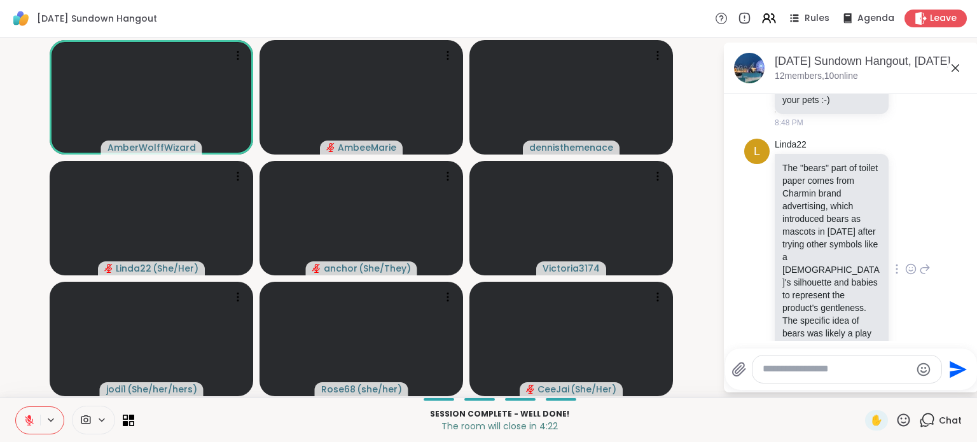
scroll to position [2867, 0]
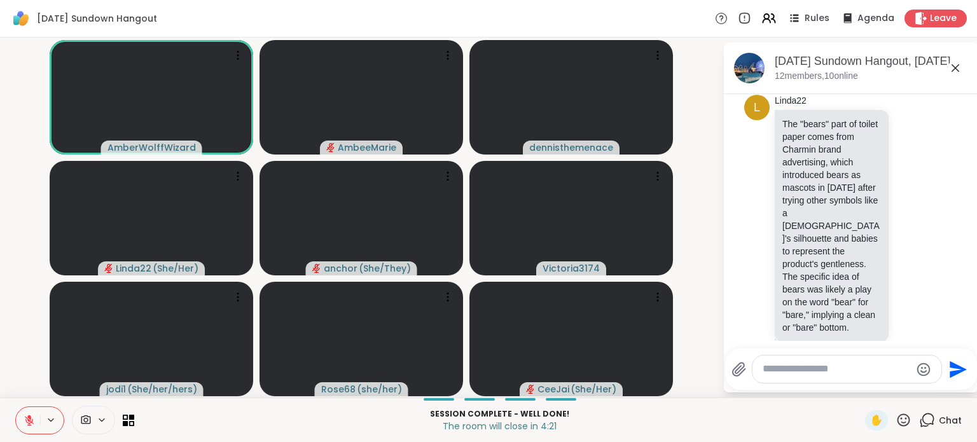
click at [949, 419] on span "Chat" at bounding box center [950, 420] width 23 height 13
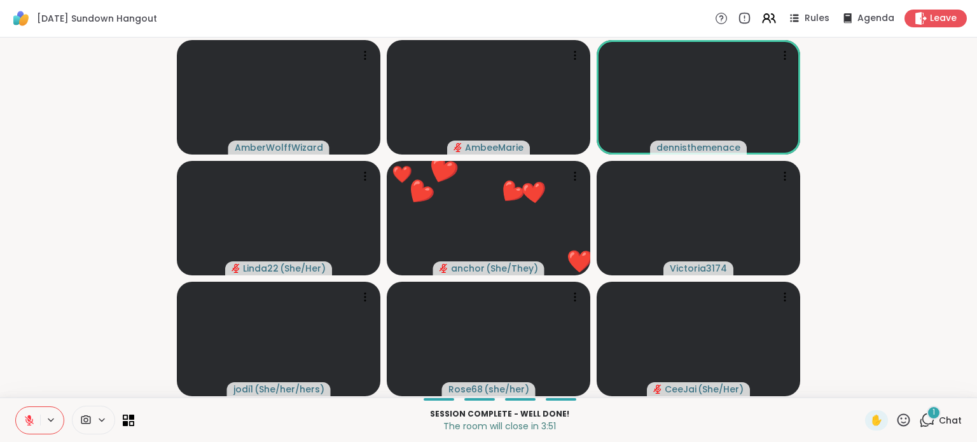
click at [898, 419] on icon at bounding box center [904, 420] width 13 height 13
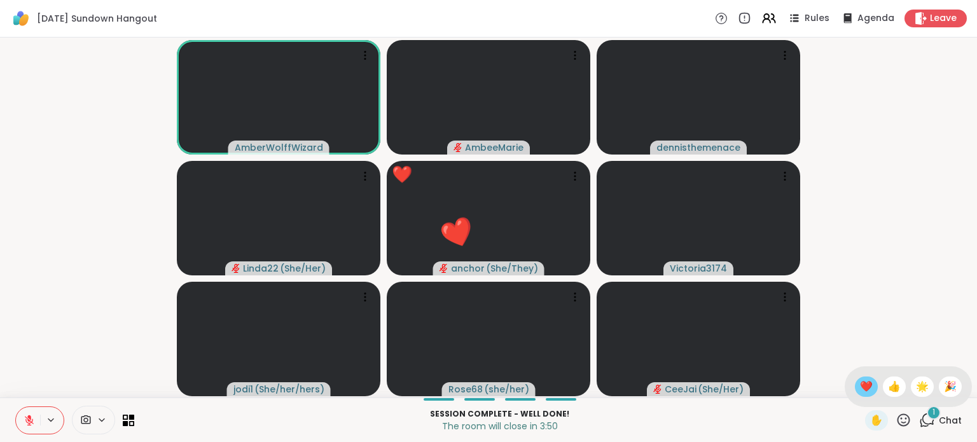
click at [860, 391] on div "❤️" at bounding box center [866, 387] width 23 height 20
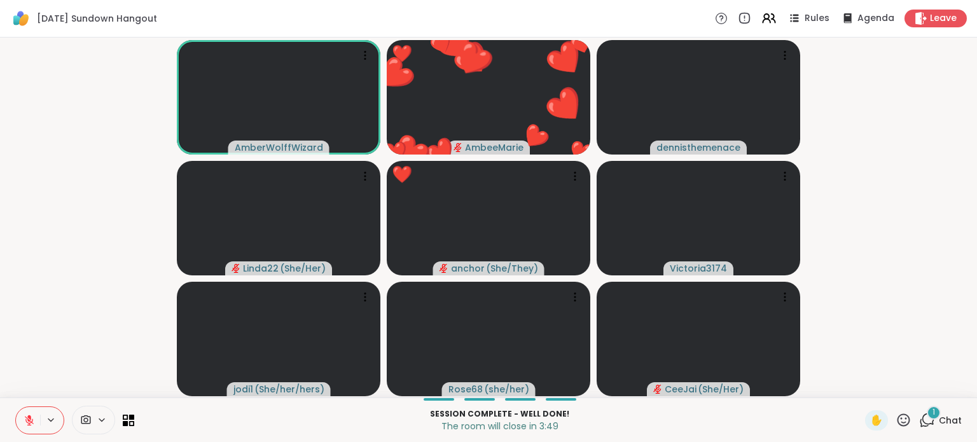
click at [939, 417] on span "Chat" at bounding box center [950, 420] width 23 height 13
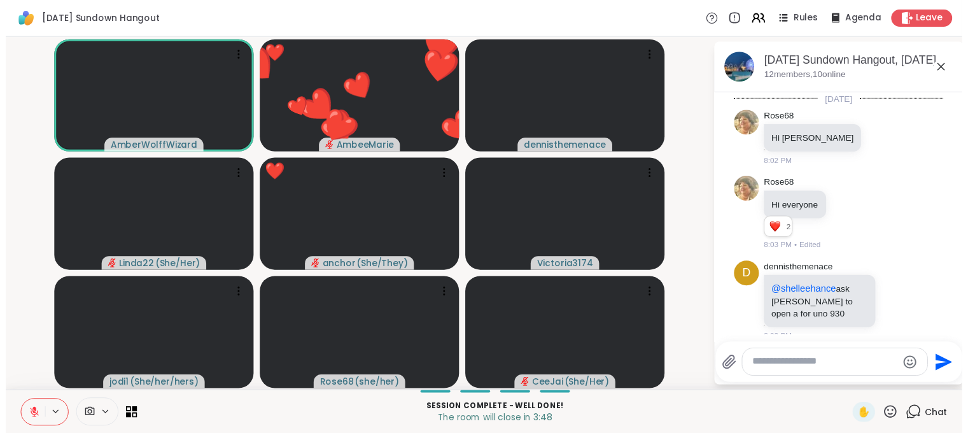
scroll to position [2991, 0]
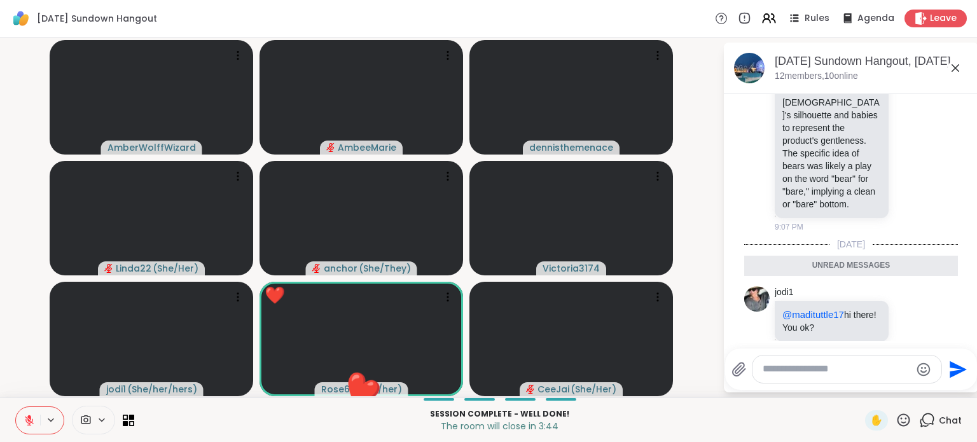
click at [939, 418] on span "Chat" at bounding box center [950, 420] width 23 height 13
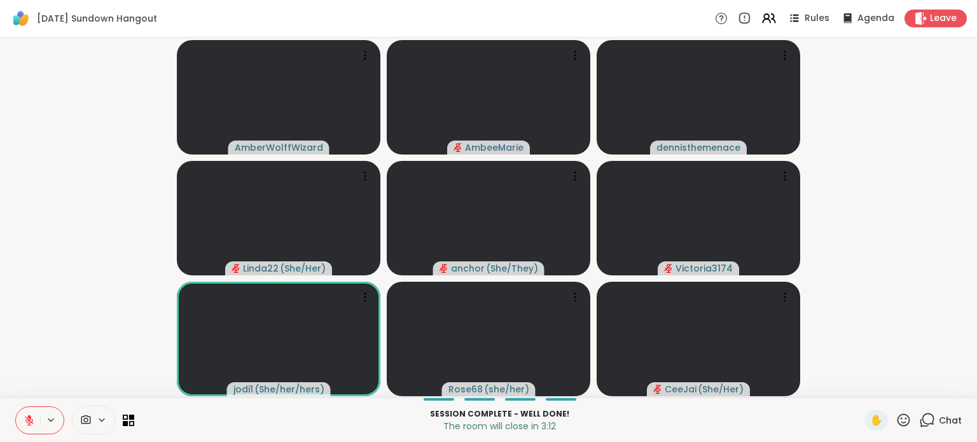
click at [896, 416] on icon at bounding box center [904, 420] width 16 height 16
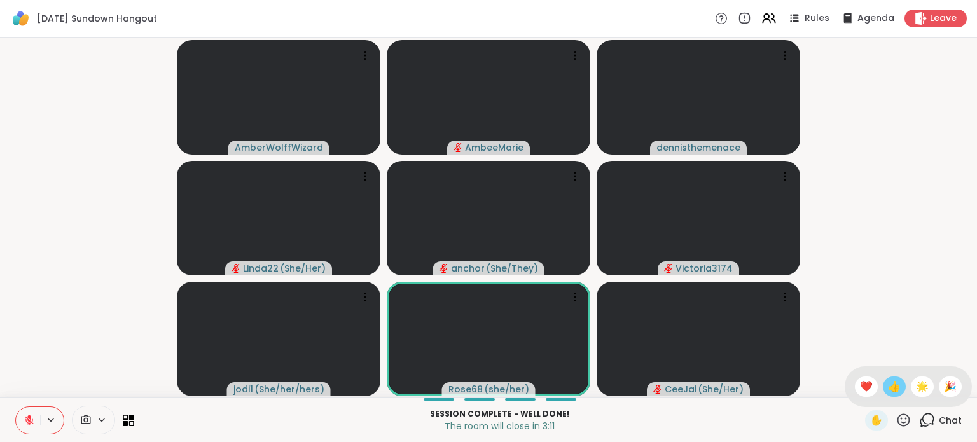
click at [888, 388] on span "👍" at bounding box center [894, 386] width 13 height 15
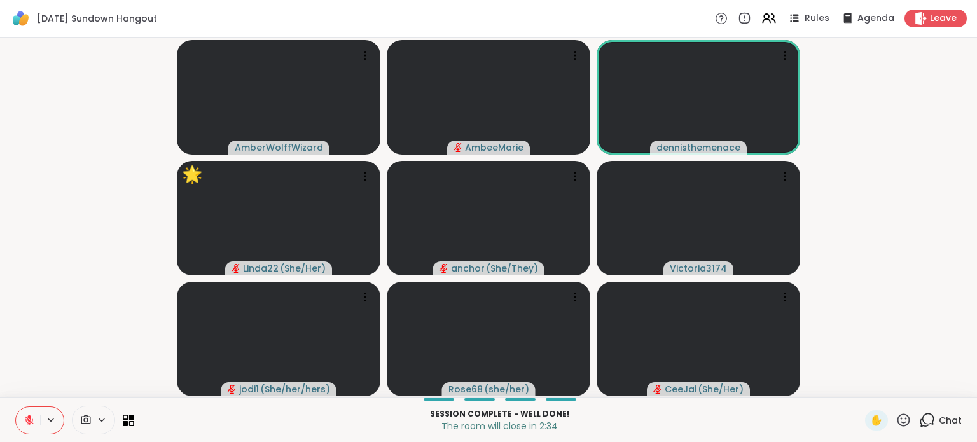
click at [896, 419] on icon at bounding box center [904, 420] width 16 height 16
click at [860, 384] on span "❤️" at bounding box center [866, 386] width 13 height 15
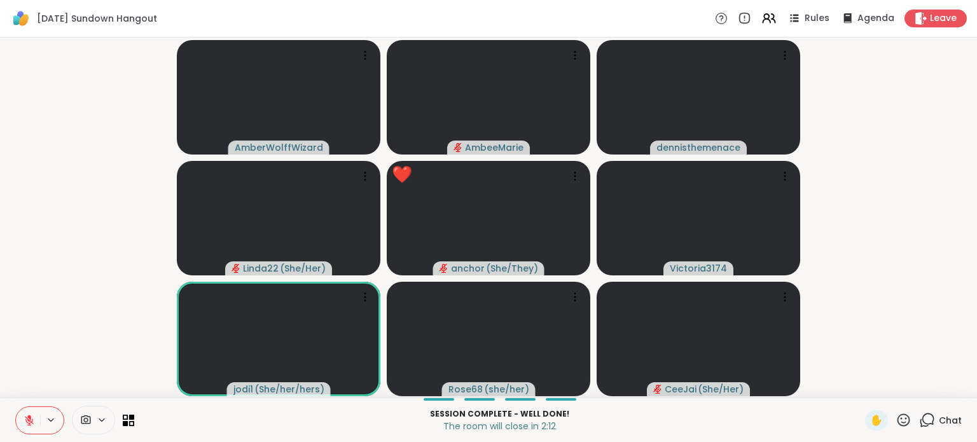
click at [896, 422] on icon at bounding box center [904, 420] width 16 height 16
click at [860, 393] on span "❤️" at bounding box center [866, 386] width 13 height 15
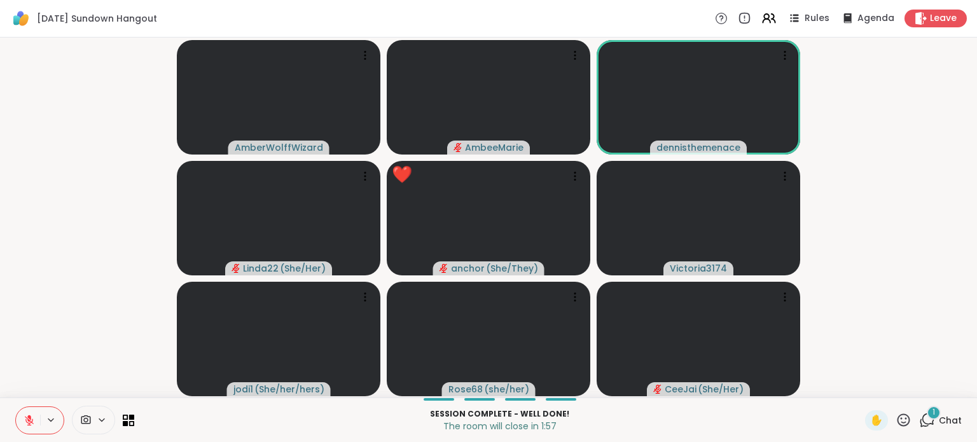
click at [896, 417] on icon at bounding box center [904, 420] width 16 height 16
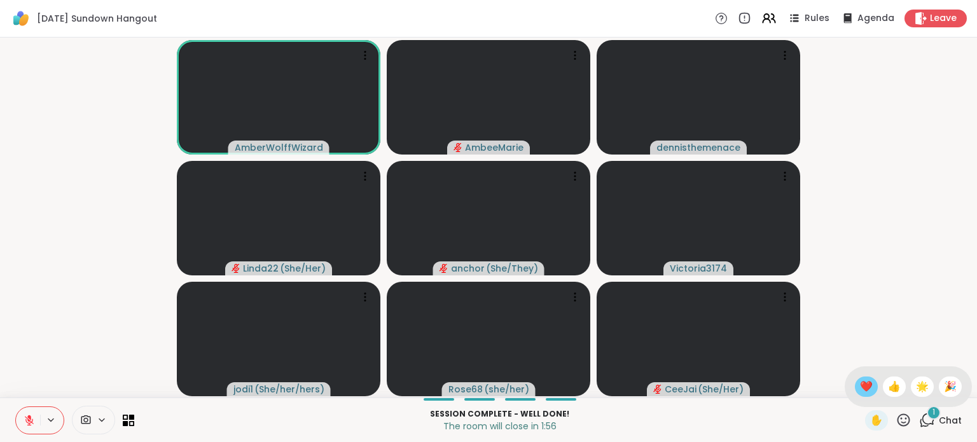
click at [860, 389] on span "❤️" at bounding box center [866, 386] width 13 height 15
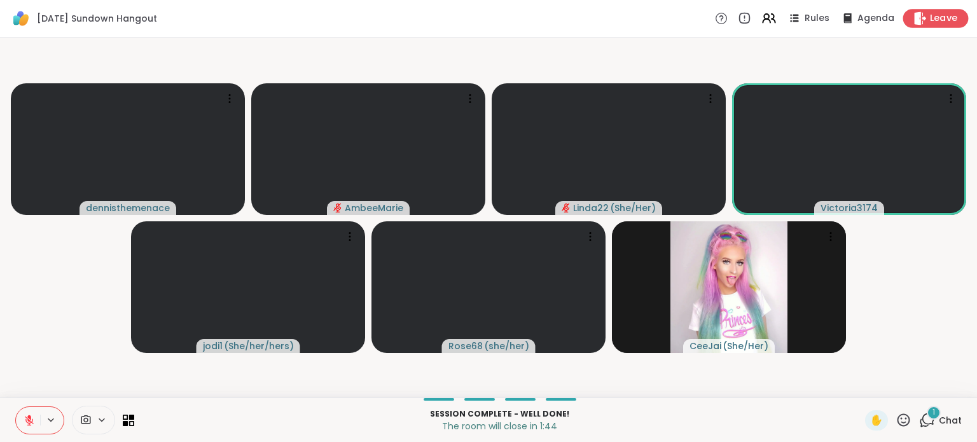
click at [942, 15] on span "Leave" at bounding box center [944, 18] width 28 height 13
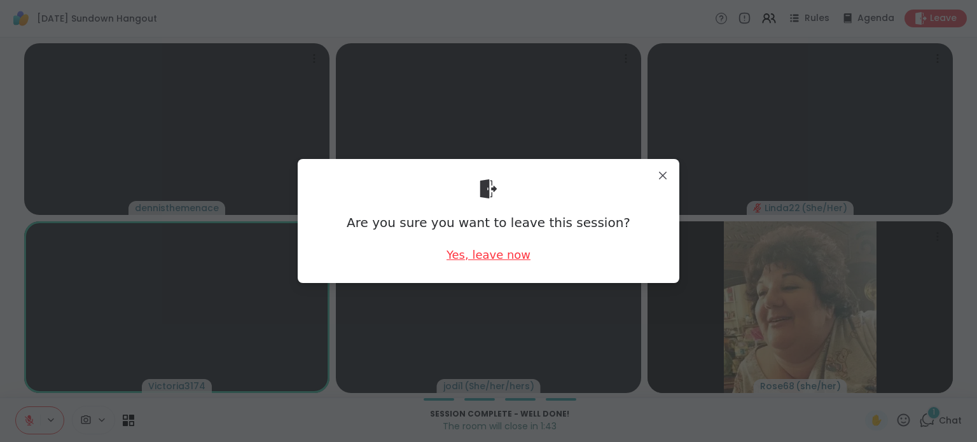
click at [493, 248] on div "Yes, leave now" at bounding box center [489, 255] width 84 height 16
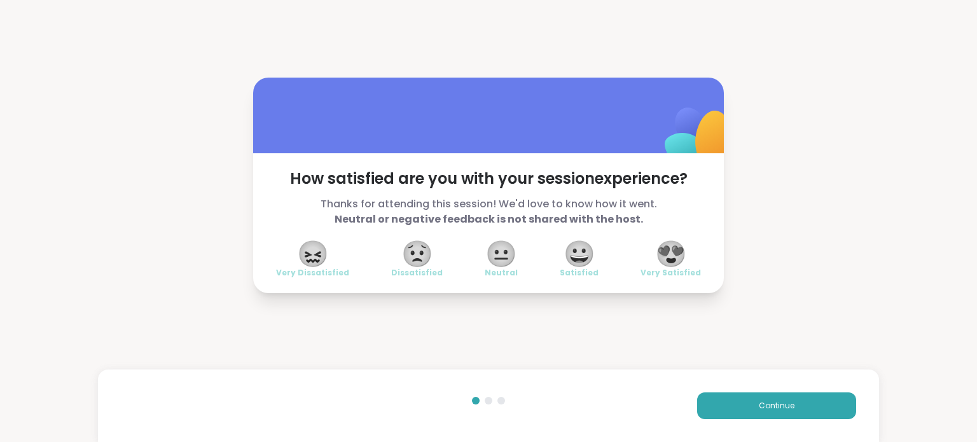
click at [655, 262] on span "😍" at bounding box center [671, 253] width 32 height 23
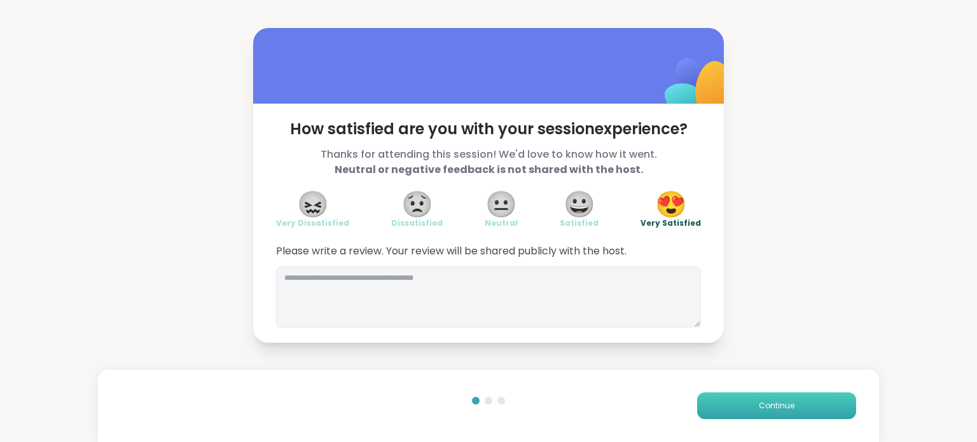
click at [769, 405] on span "Continue" at bounding box center [777, 405] width 36 height 11
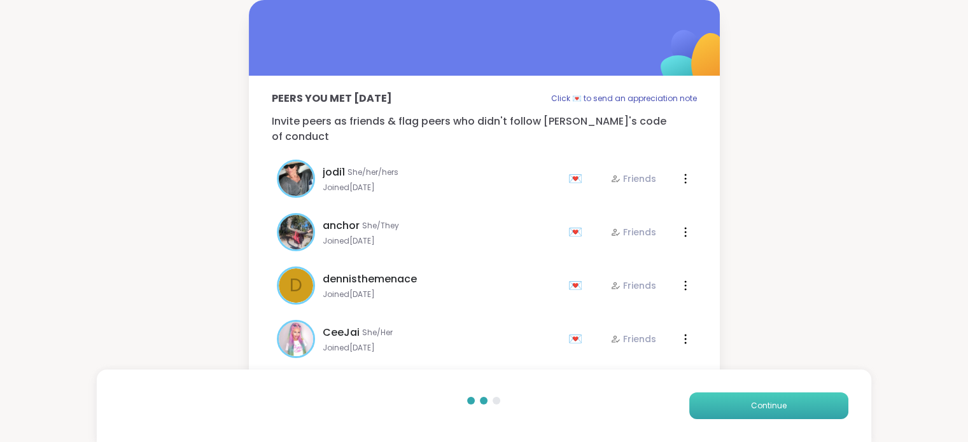
click at [769, 405] on span "Continue" at bounding box center [769, 405] width 36 height 11
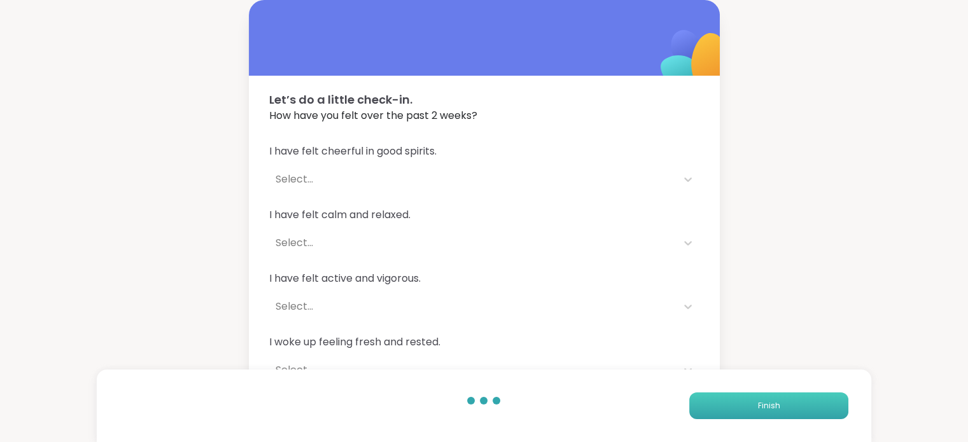
click at [764, 400] on span "Finish" at bounding box center [768, 405] width 22 height 11
